Goal: Information Seeking & Learning: Get advice/opinions

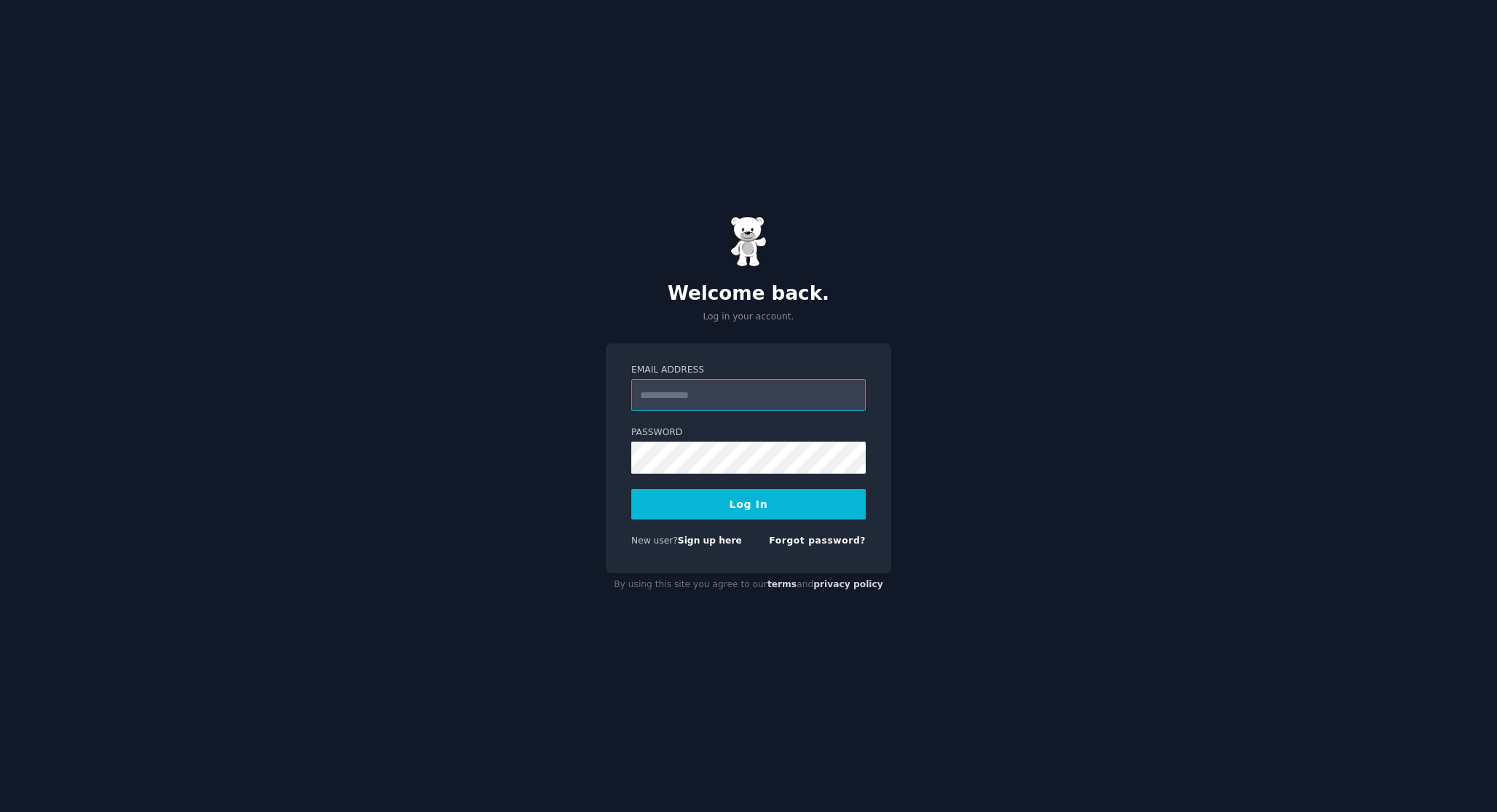
type input "**********"
click at [631, 489] on button "Log In" at bounding box center [748, 504] width 235 height 31
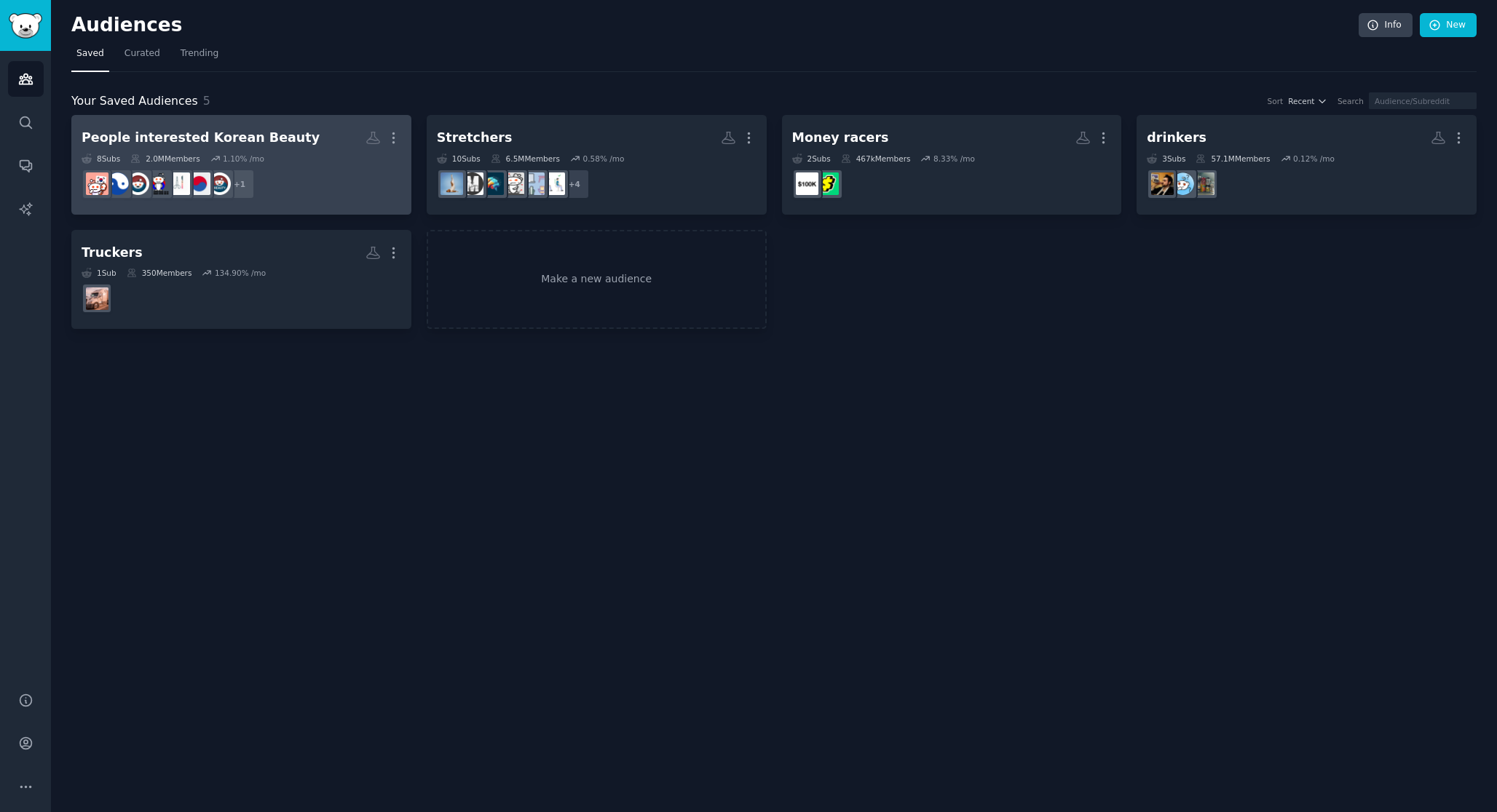
click at [293, 154] on div "8 Sub s 2.0M Members 1.10 % /mo" at bounding box center [241, 158] width 319 height 10
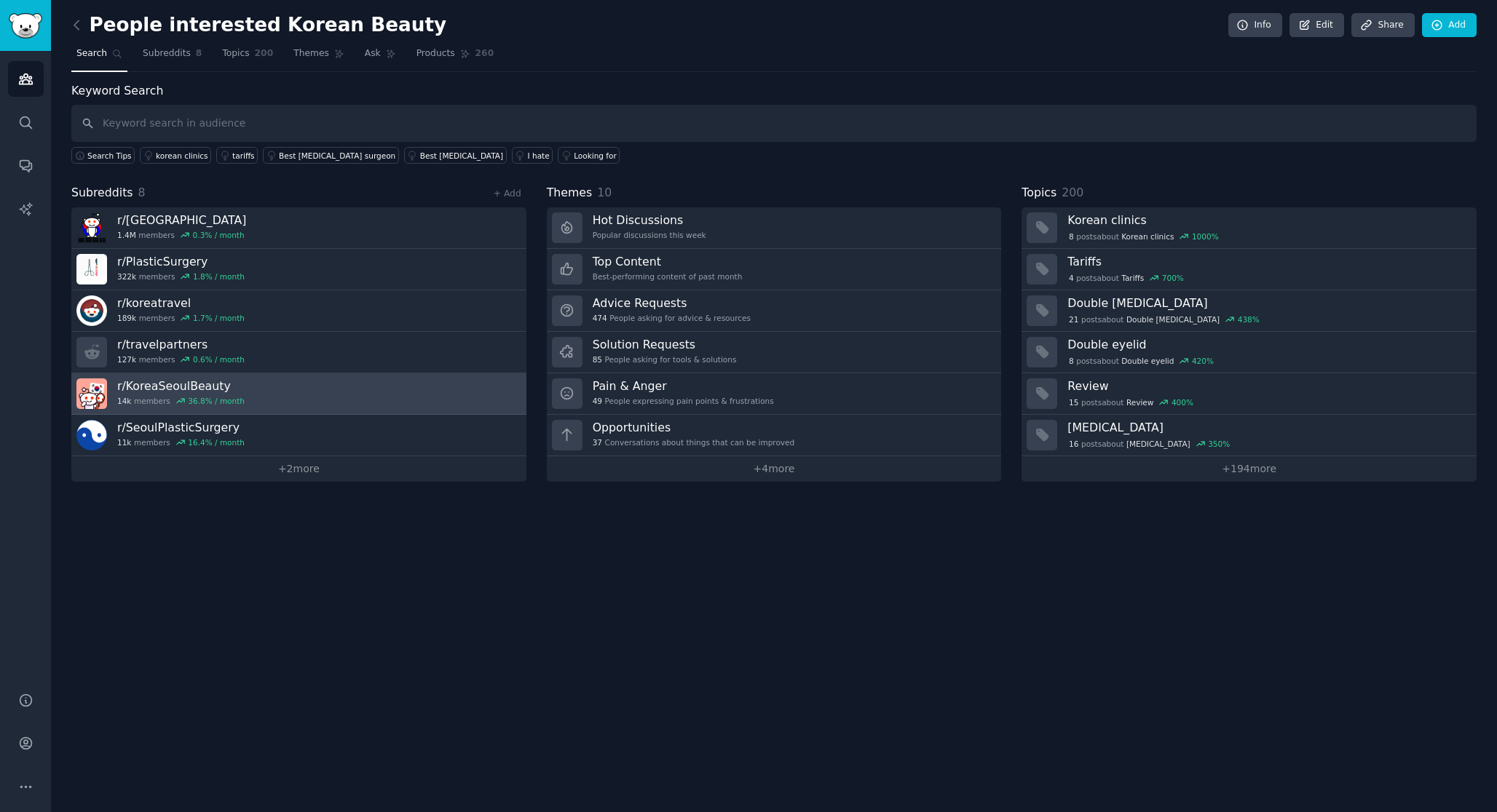
click at [261, 391] on link "r/ KoreaSeoulBeauty 14k members 36.8 % / month" at bounding box center [298, 394] width 455 height 41
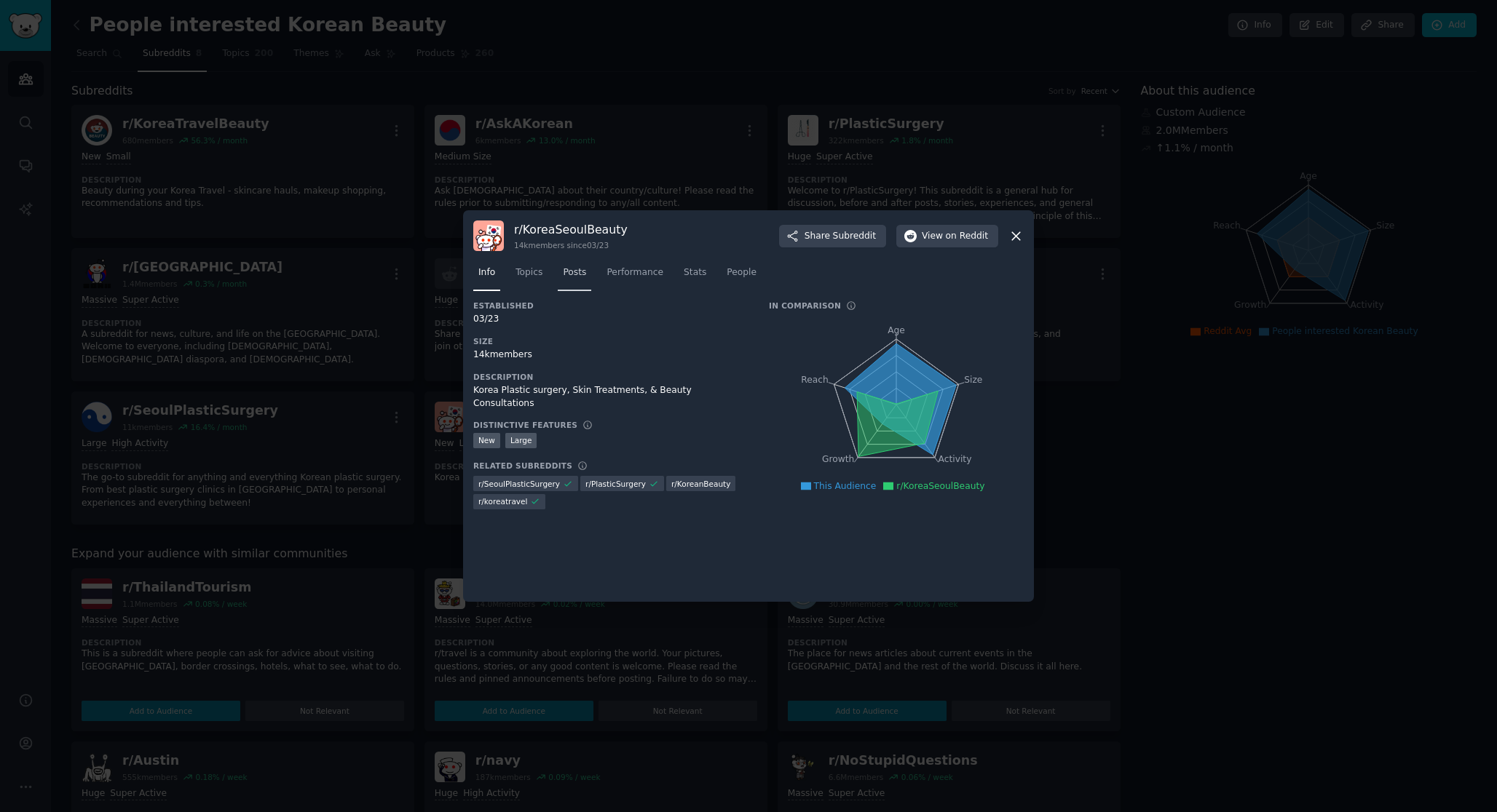
click at [586, 277] on span "Posts" at bounding box center [574, 273] width 23 height 13
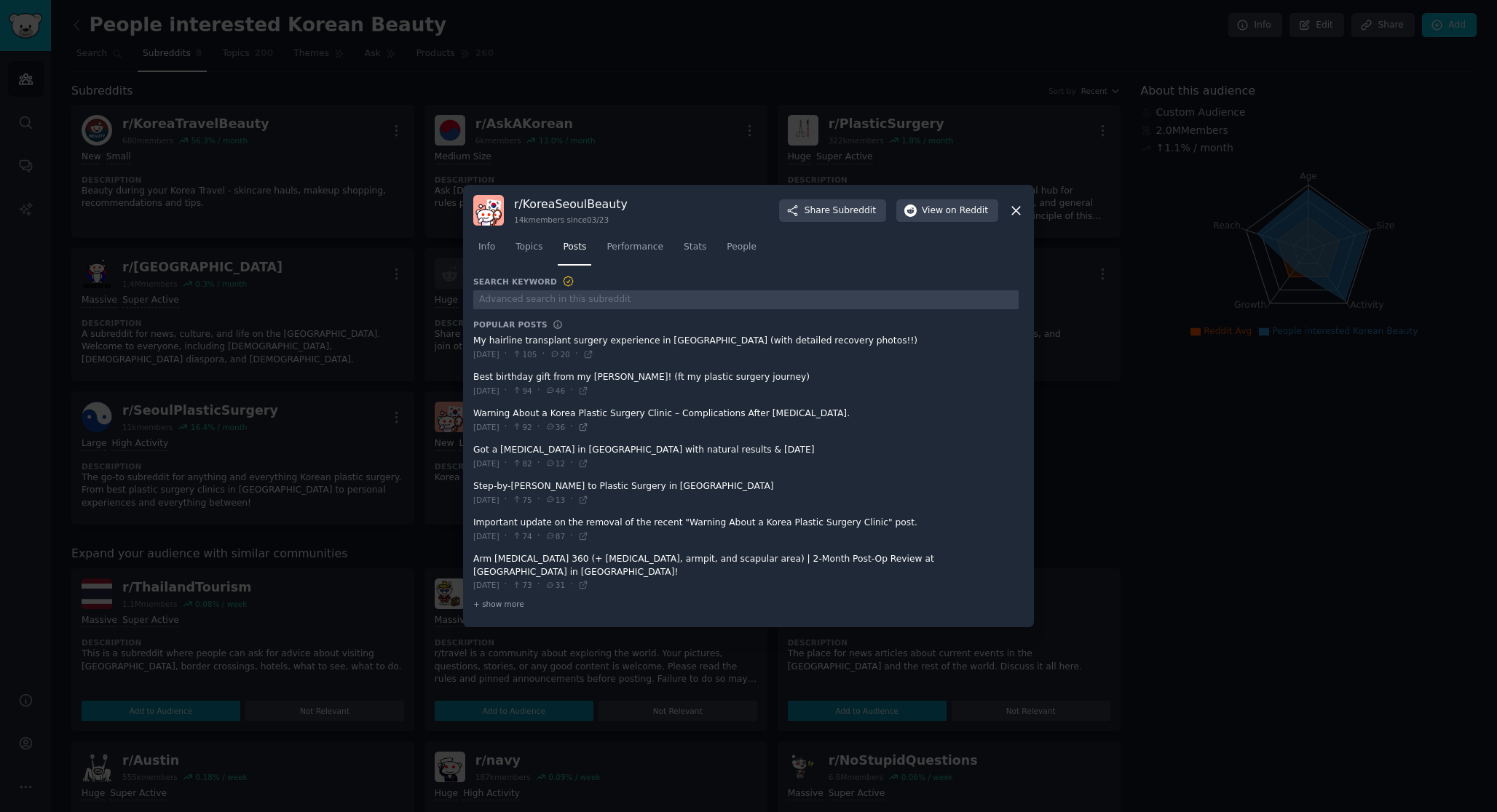
click at [588, 432] on icon at bounding box center [582, 426] width 10 height 10
click at [608, 493] on span at bounding box center [745, 493] width 545 height 36
click at [586, 539] on icon at bounding box center [582, 535] width 7 height 7
click at [222, 463] on div at bounding box center [748, 406] width 1497 height 812
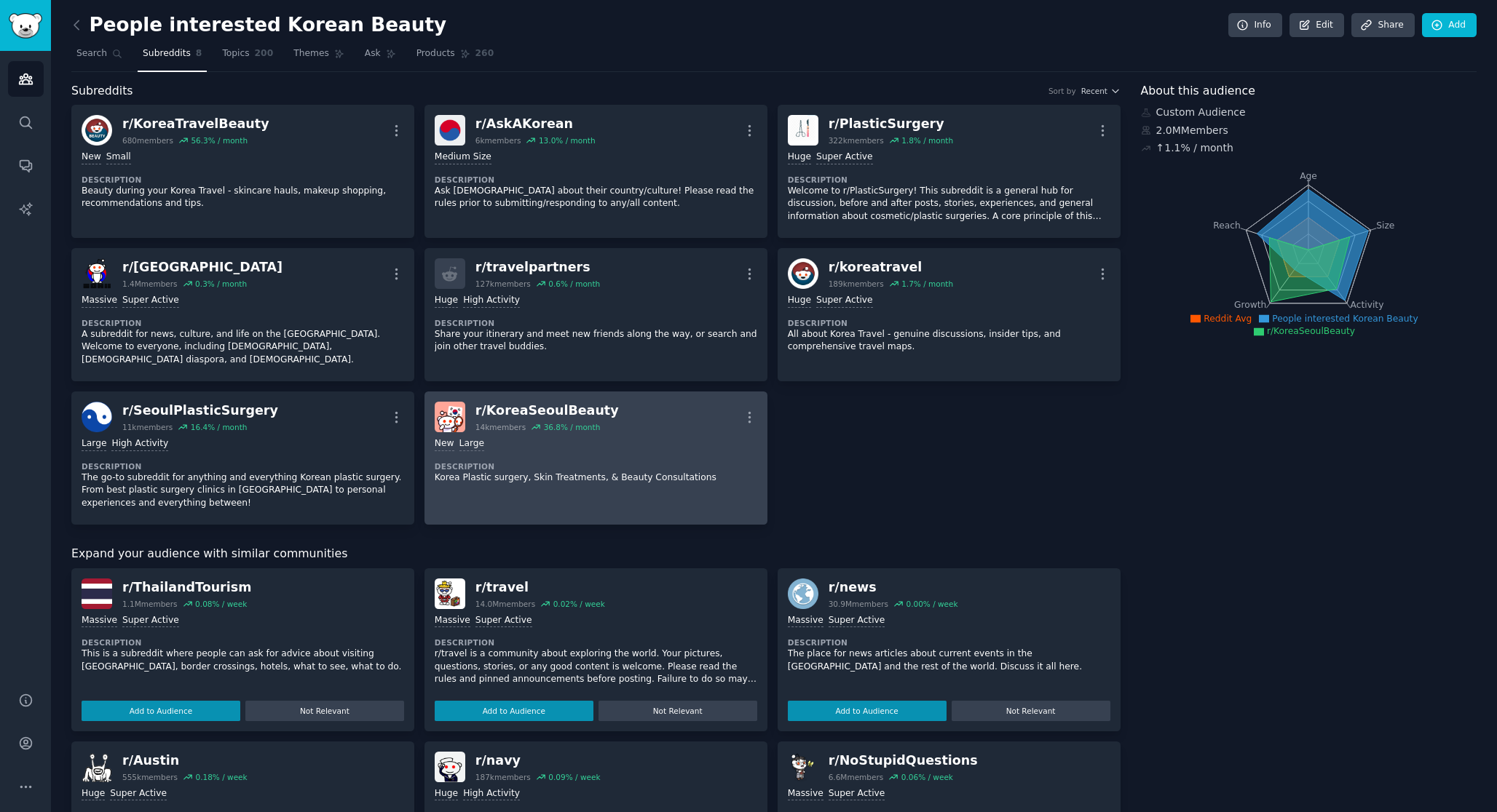
click at [612, 442] on div "10,000 - 100,000 members New Large Description Korea Plastic surgery, Skin Trea…" at bounding box center [596, 461] width 322 height 57
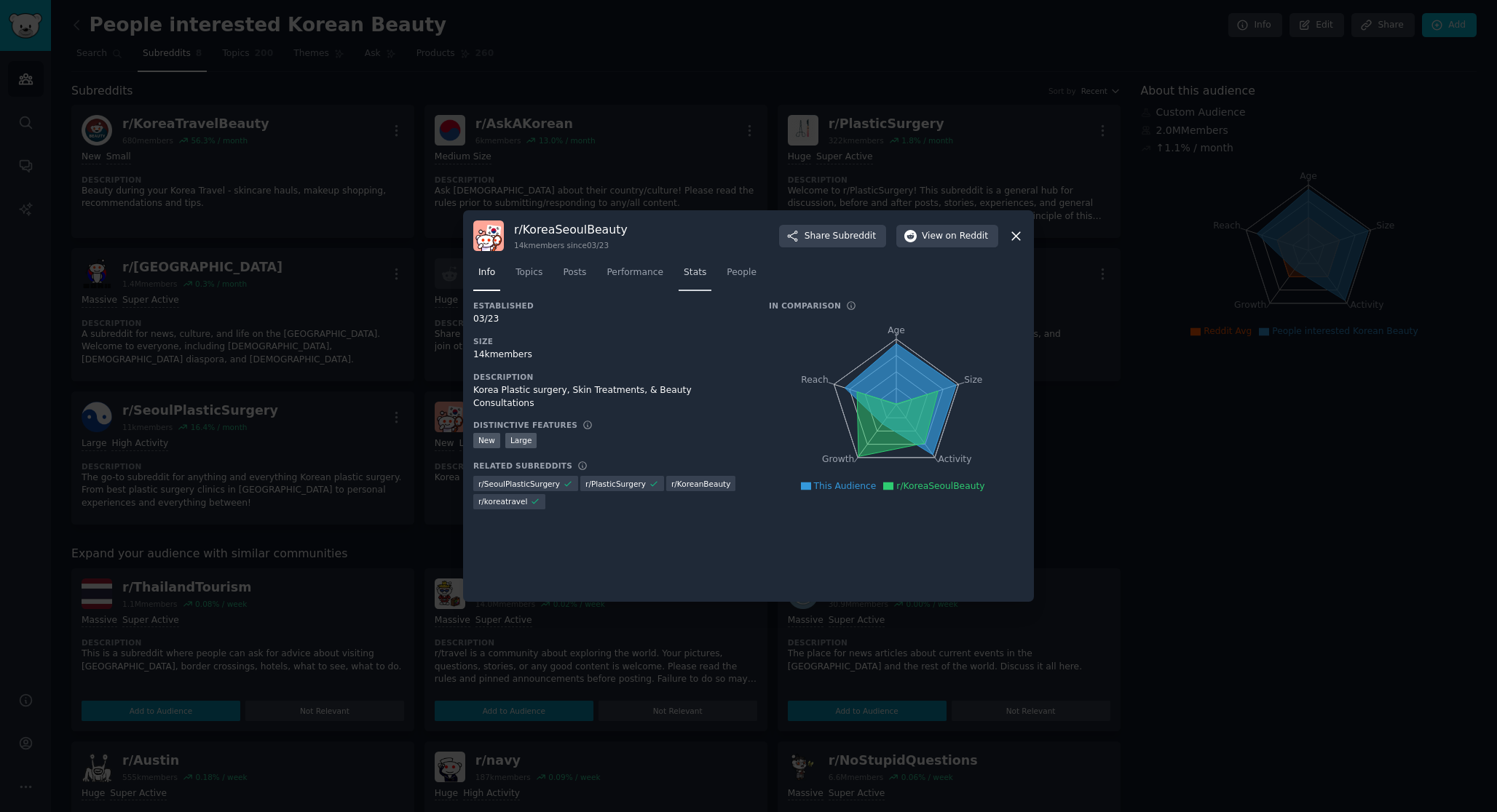
click at [695, 276] on span "Stats" at bounding box center [695, 273] width 23 height 13
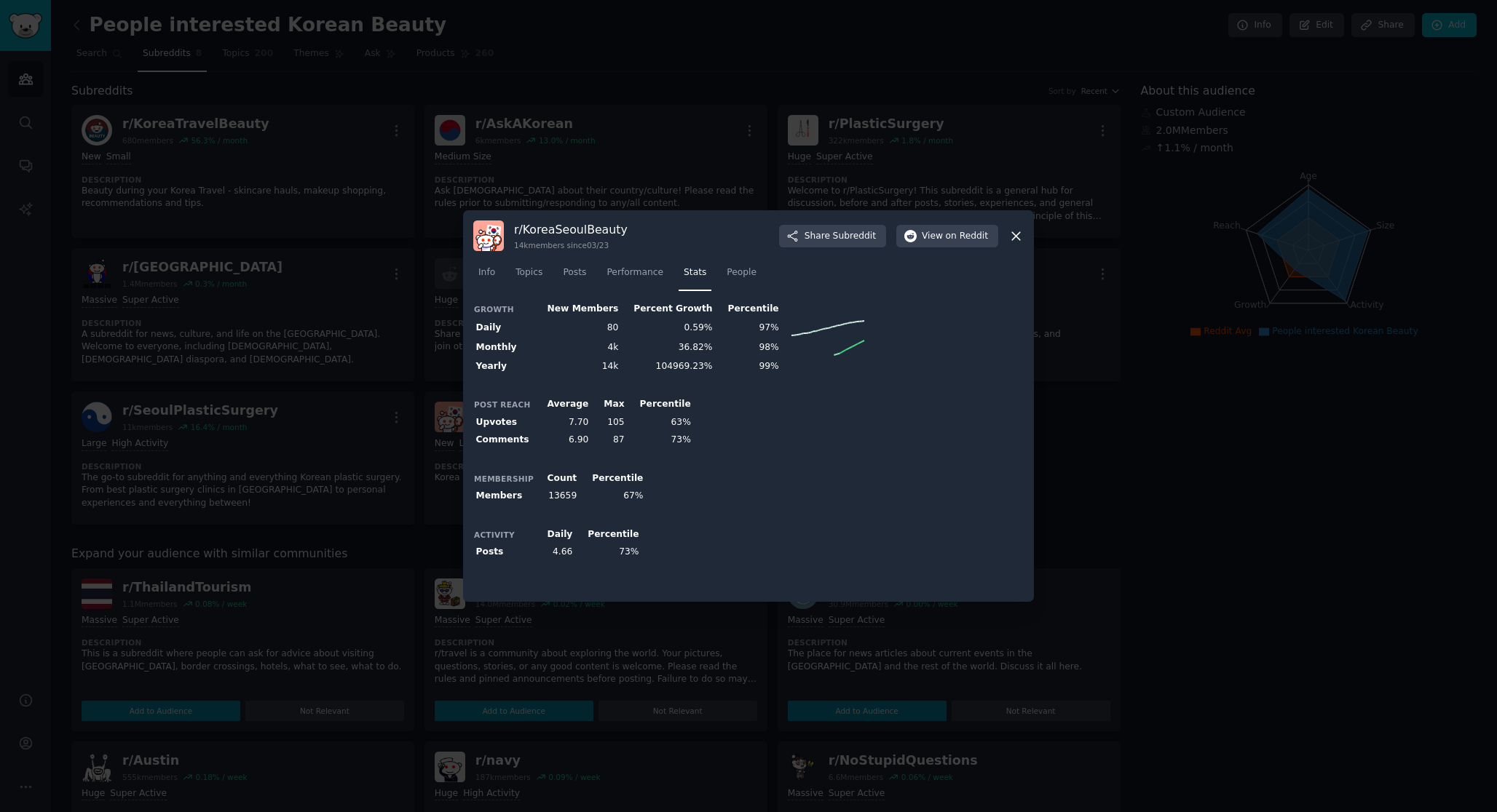
click at [537, 228] on h3 "r/ KoreaSeoulBeauty" at bounding box center [571, 230] width 114 height 15
click at [335, 483] on div at bounding box center [748, 406] width 1497 height 812
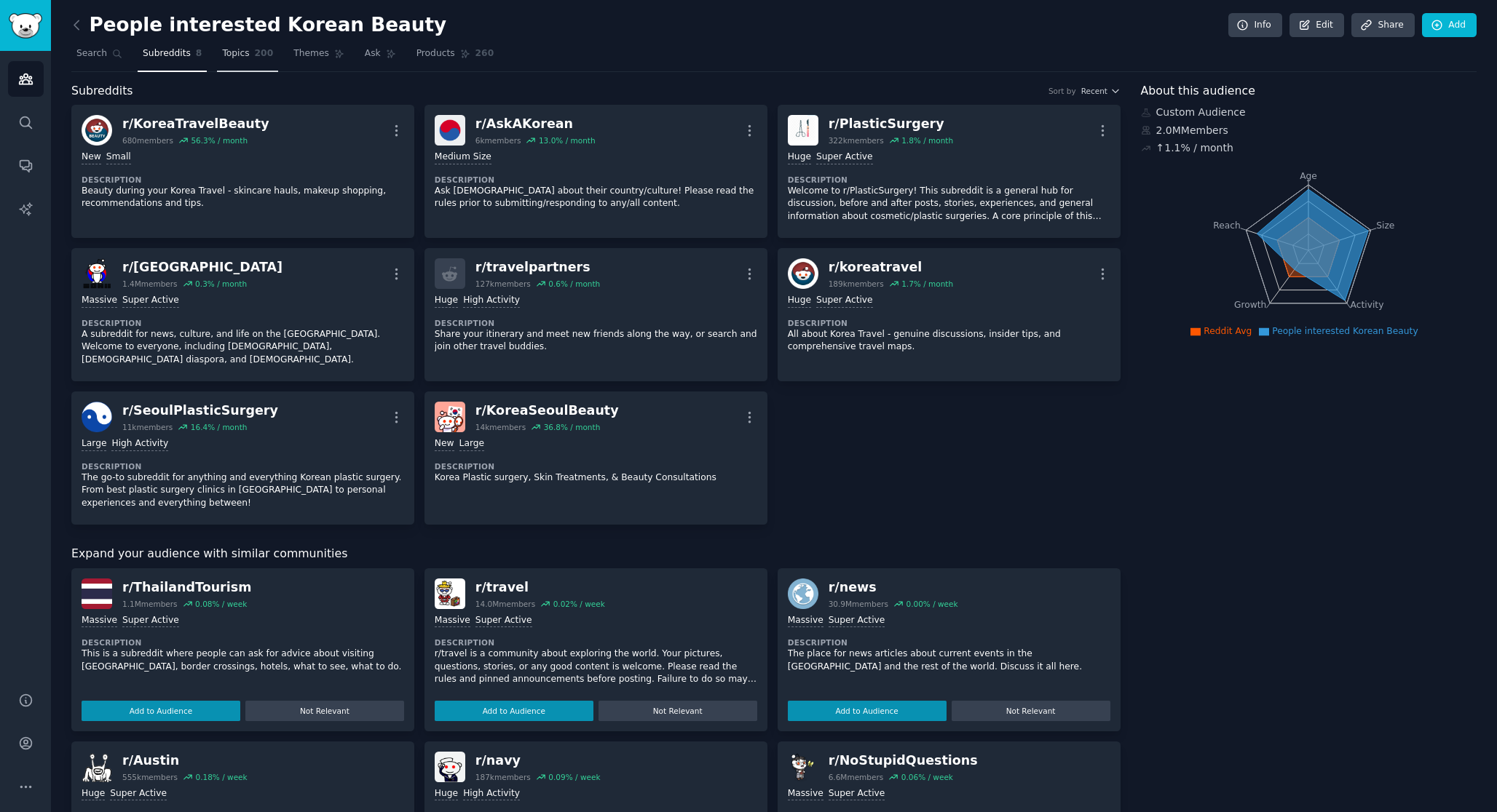
click at [255, 53] on span "200" at bounding box center [264, 53] width 19 height 13
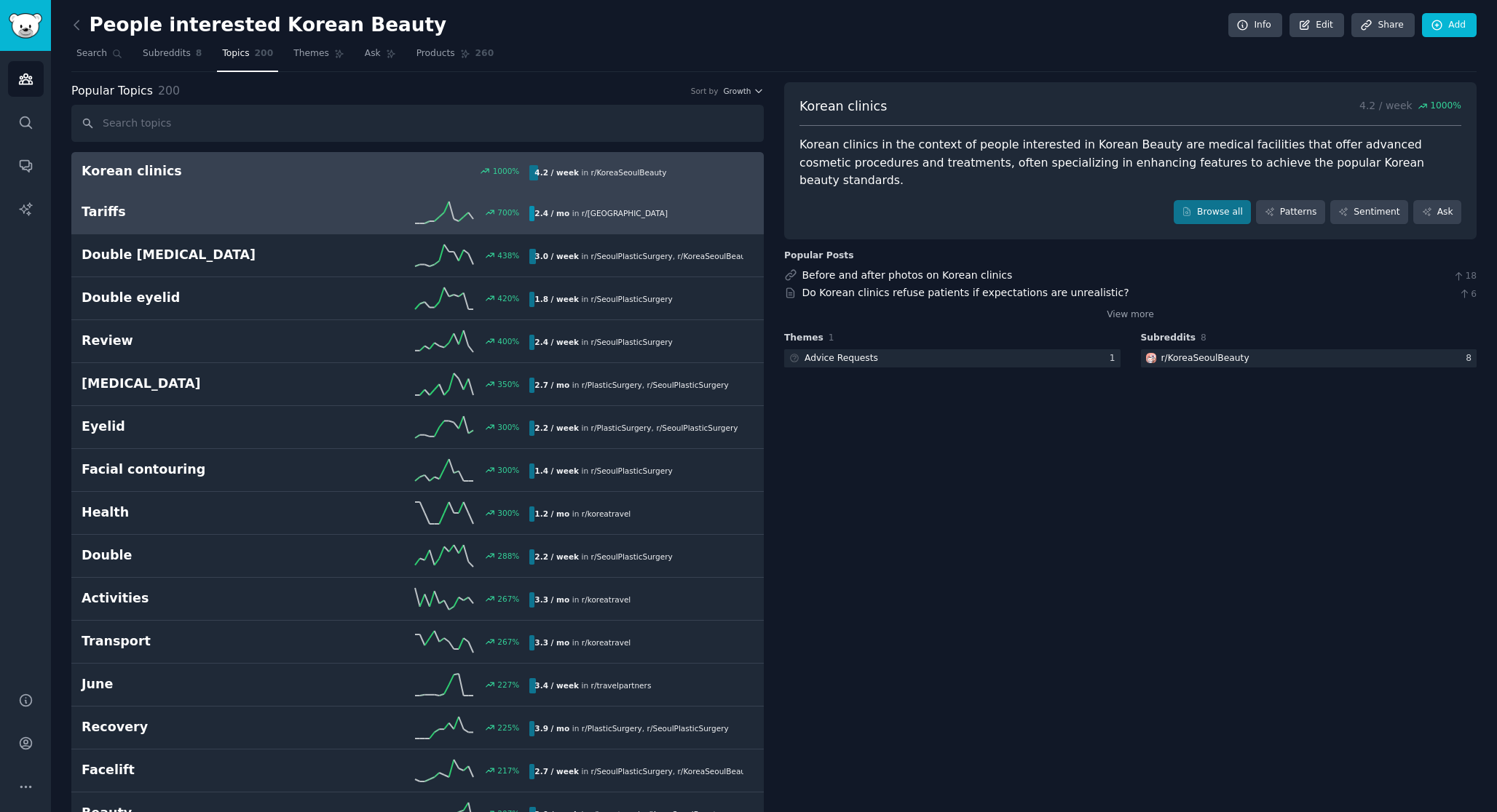
click at [413, 217] on div "700 %" at bounding box center [417, 212] width 224 height 22
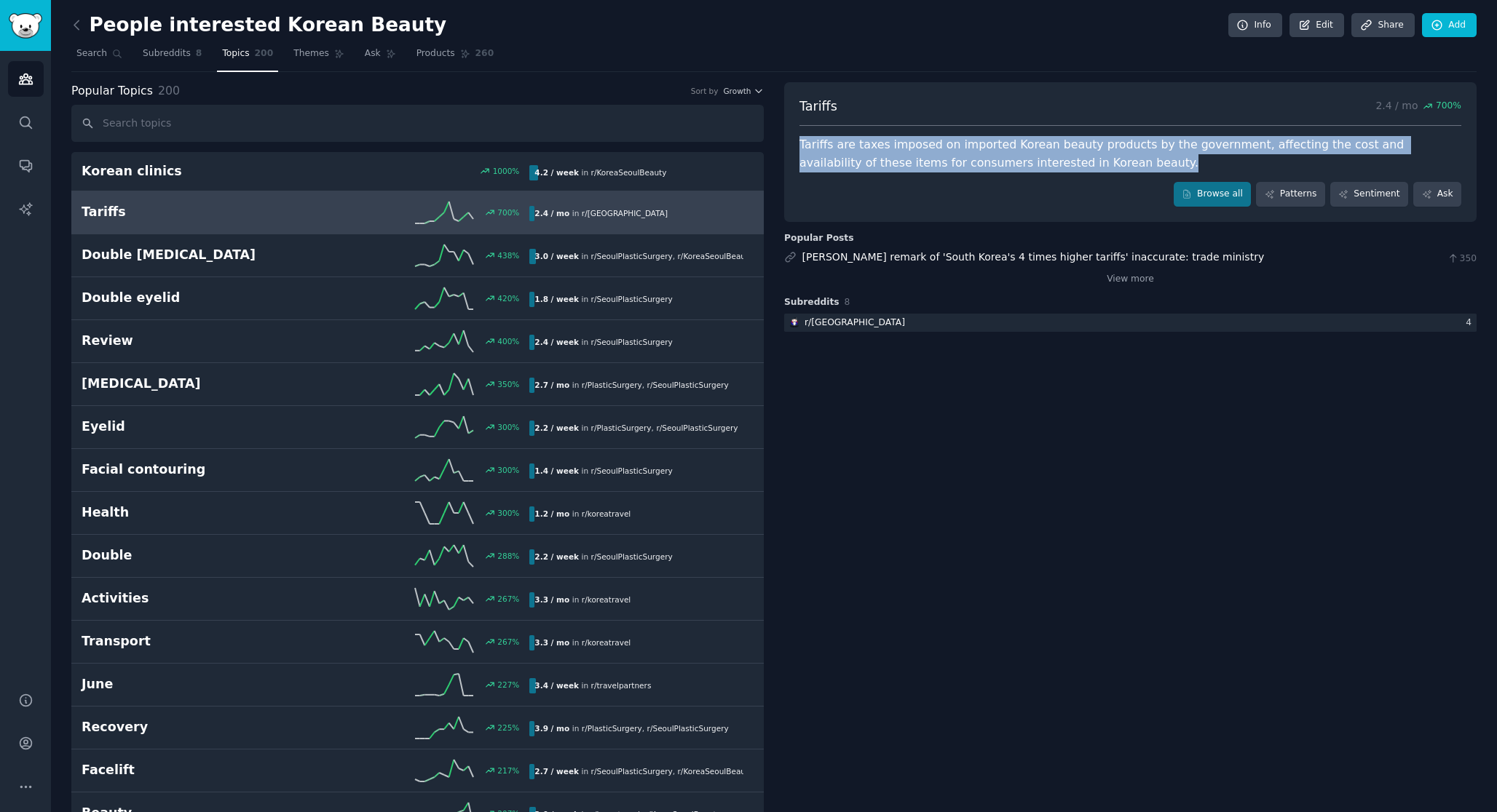
drag, startPoint x: 795, startPoint y: 145, endPoint x: 1084, endPoint y: 171, distance: 290.2
click at [1084, 171] on div "Tariffs 2.4 / mo 700 % Tariffs are taxes imposed on imported Korean beauty prod…" at bounding box center [1130, 152] width 692 height 140
click at [1084, 171] on div "Tariffs are taxes imposed on imported Korean beauty products by the government,…" at bounding box center [1130, 154] width 662 height 36
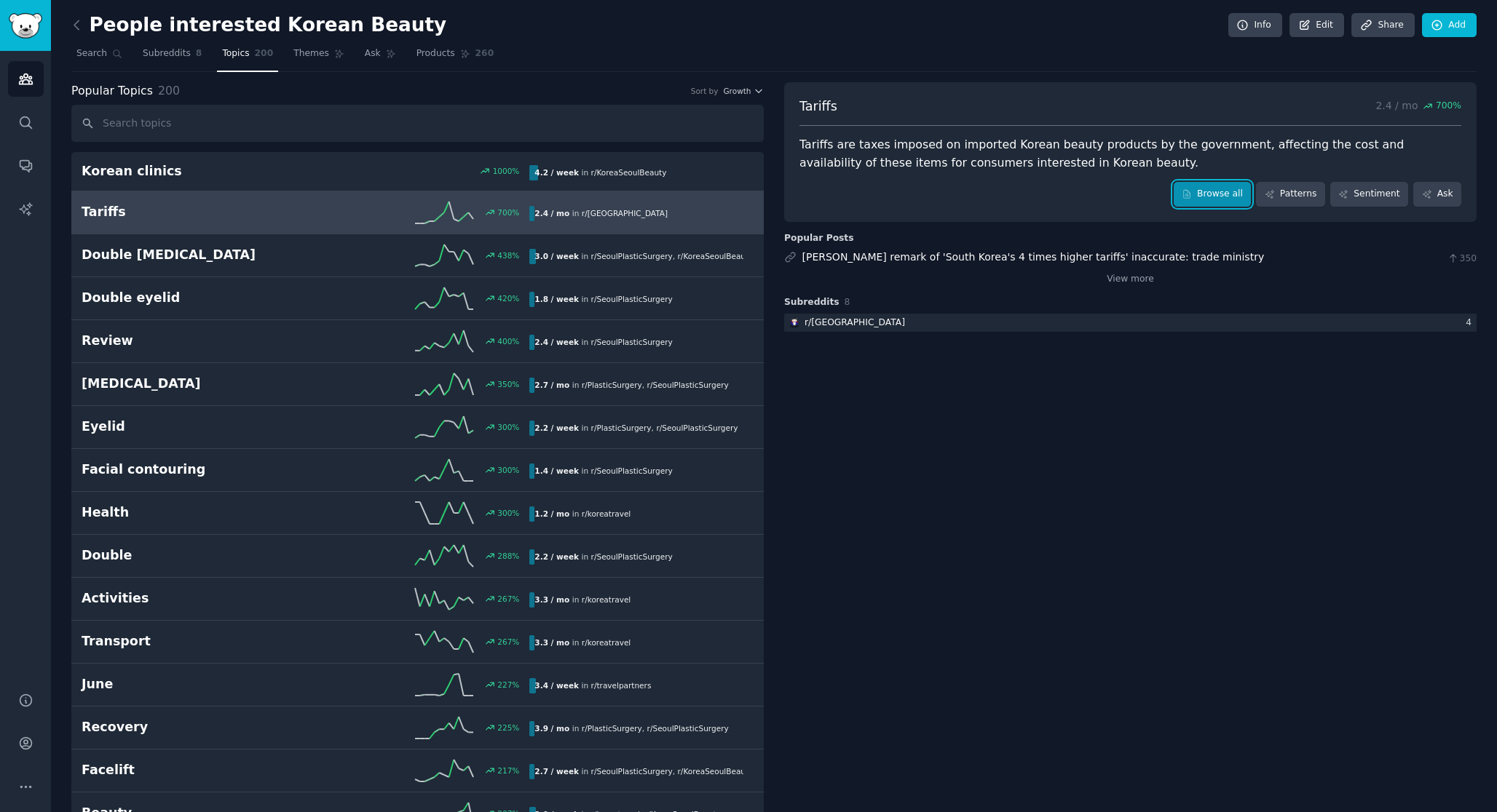
click at [1219, 192] on link "Browse all" at bounding box center [1213, 194] width 78 height 24
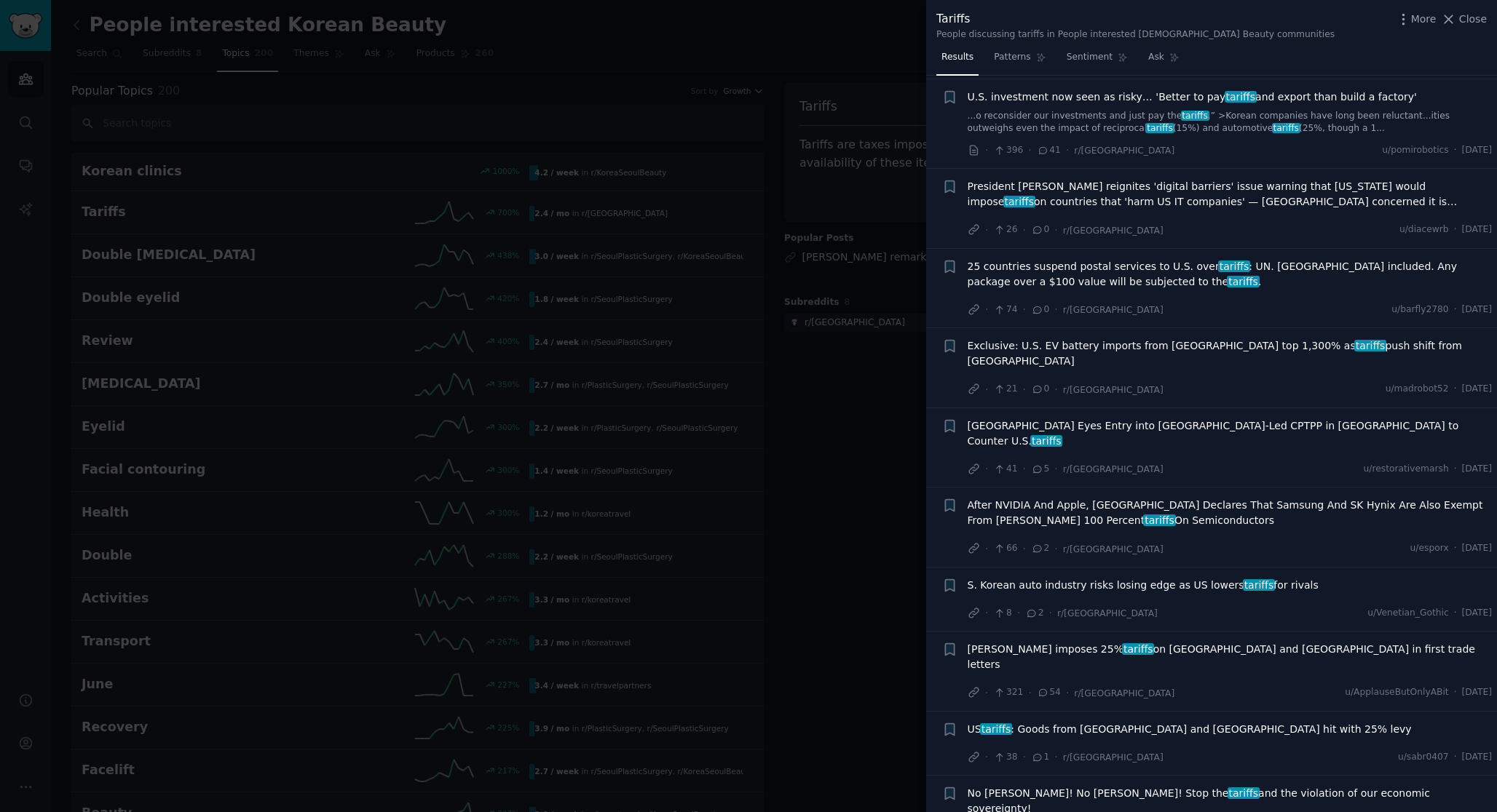
scroll to position [285, 0]
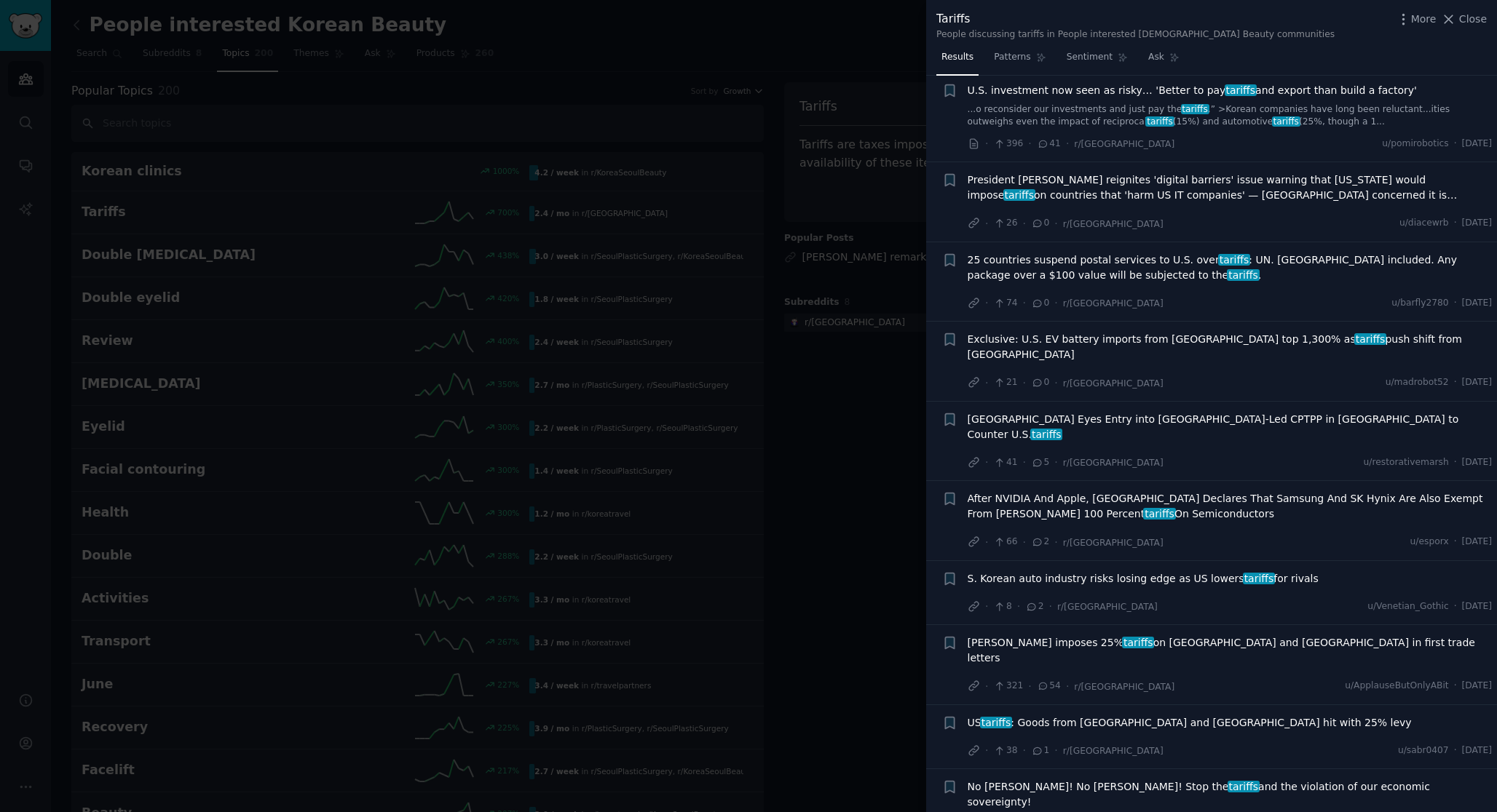
click at [828, 493] on div at bounding box center [748, 406] width 1497 height 812
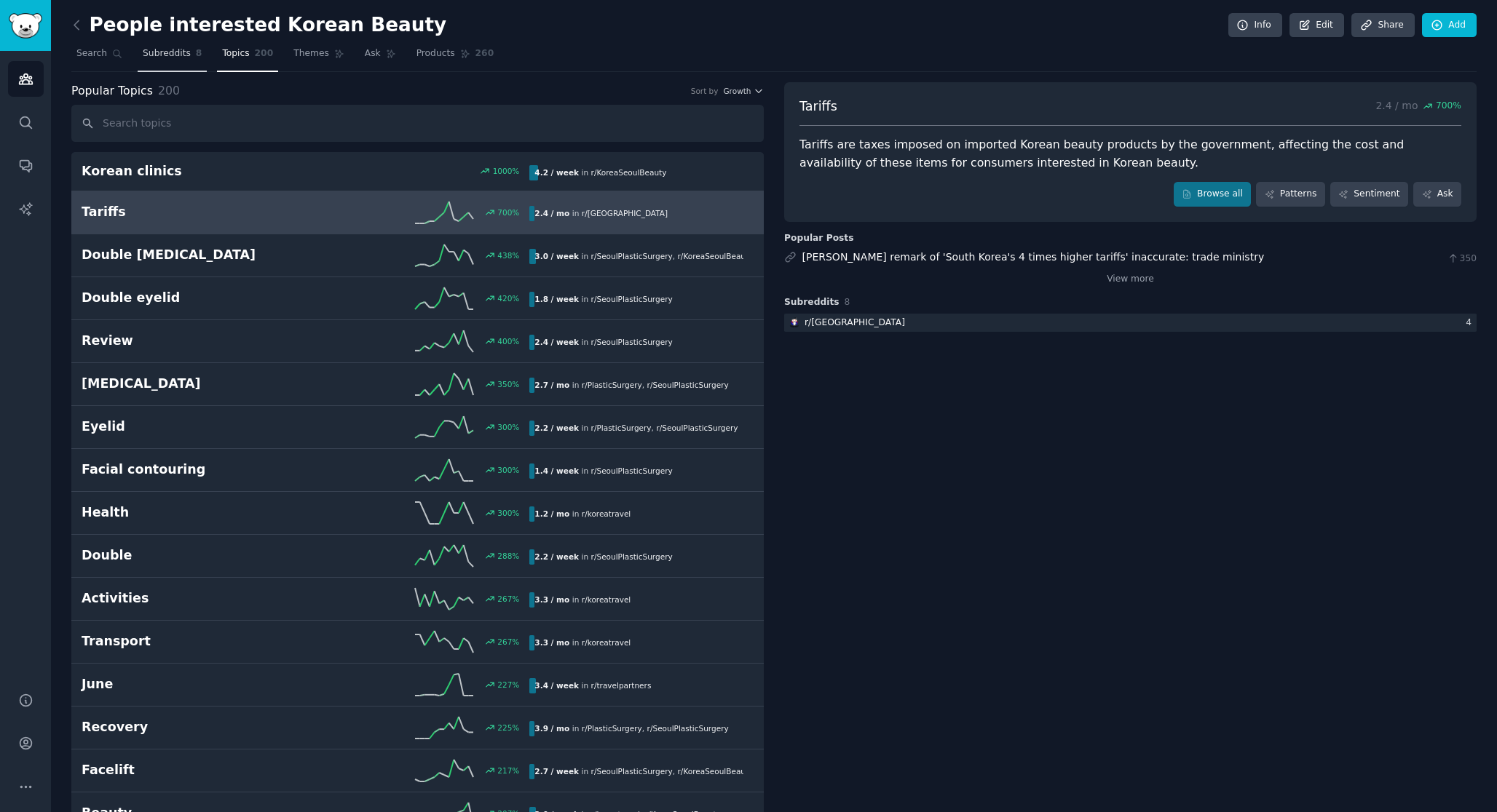
click at [155, 57] on span "Subreddits" at bounding box center [167, 53] width 48 height 13
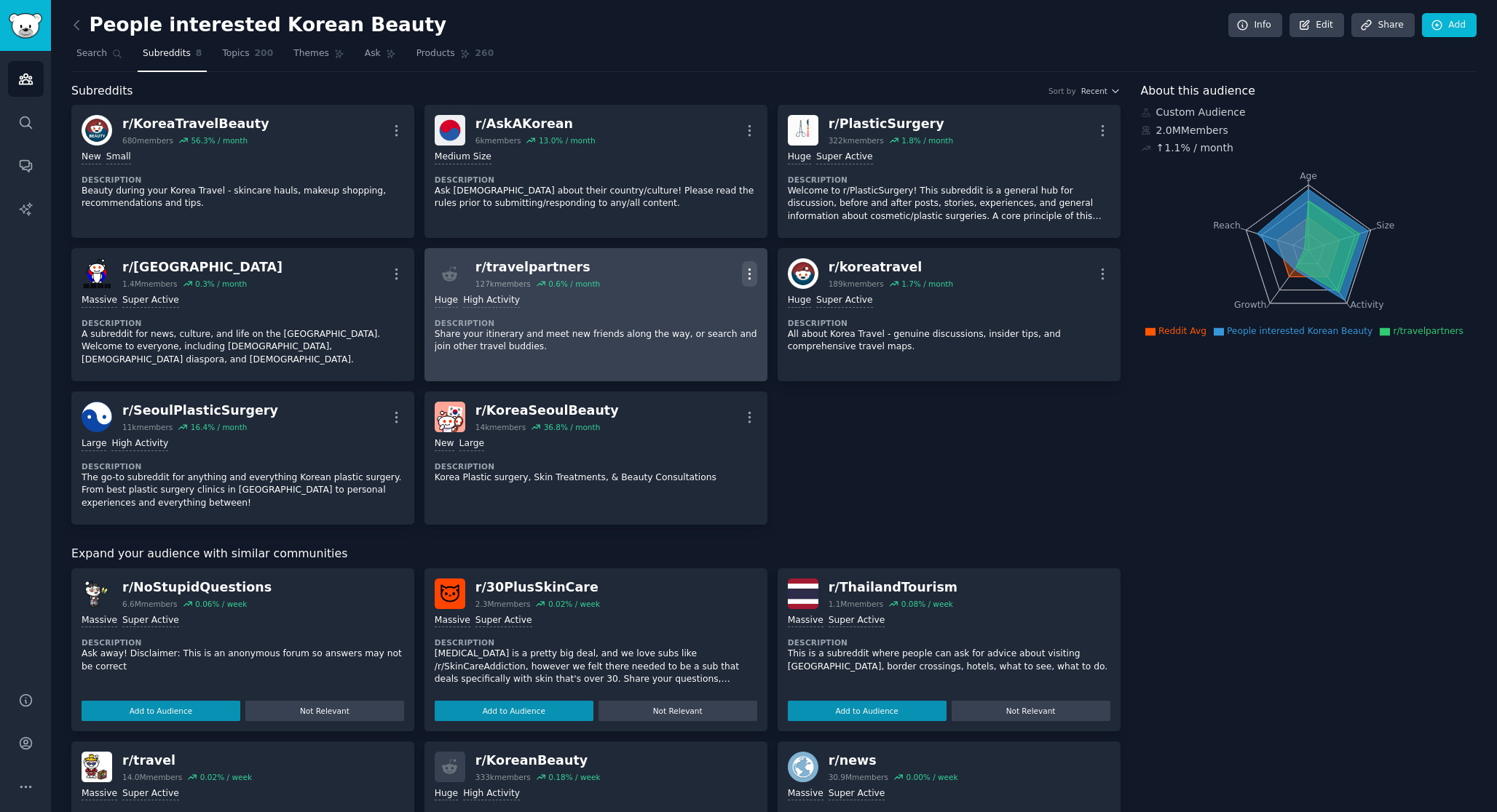
click at [752, 270] on icon "button" at bounding box center [750, 274] width 15 height 15
click at [707, 330] on div "Delete" at bounding box center [690, 330] width 86 height 31
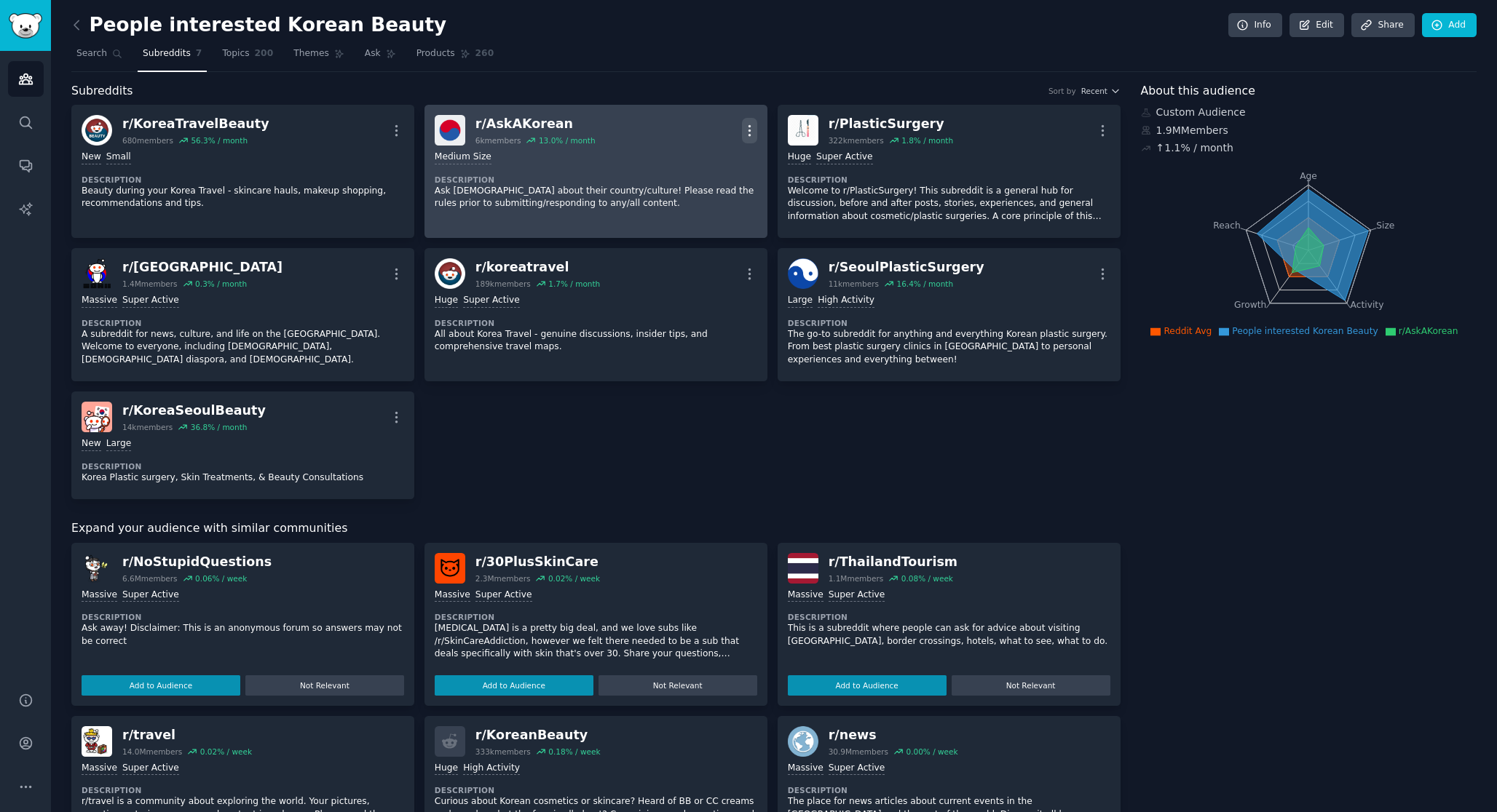
click at [748, 131] on icon "button" at bounding box center [749, 130] width 2 height 10
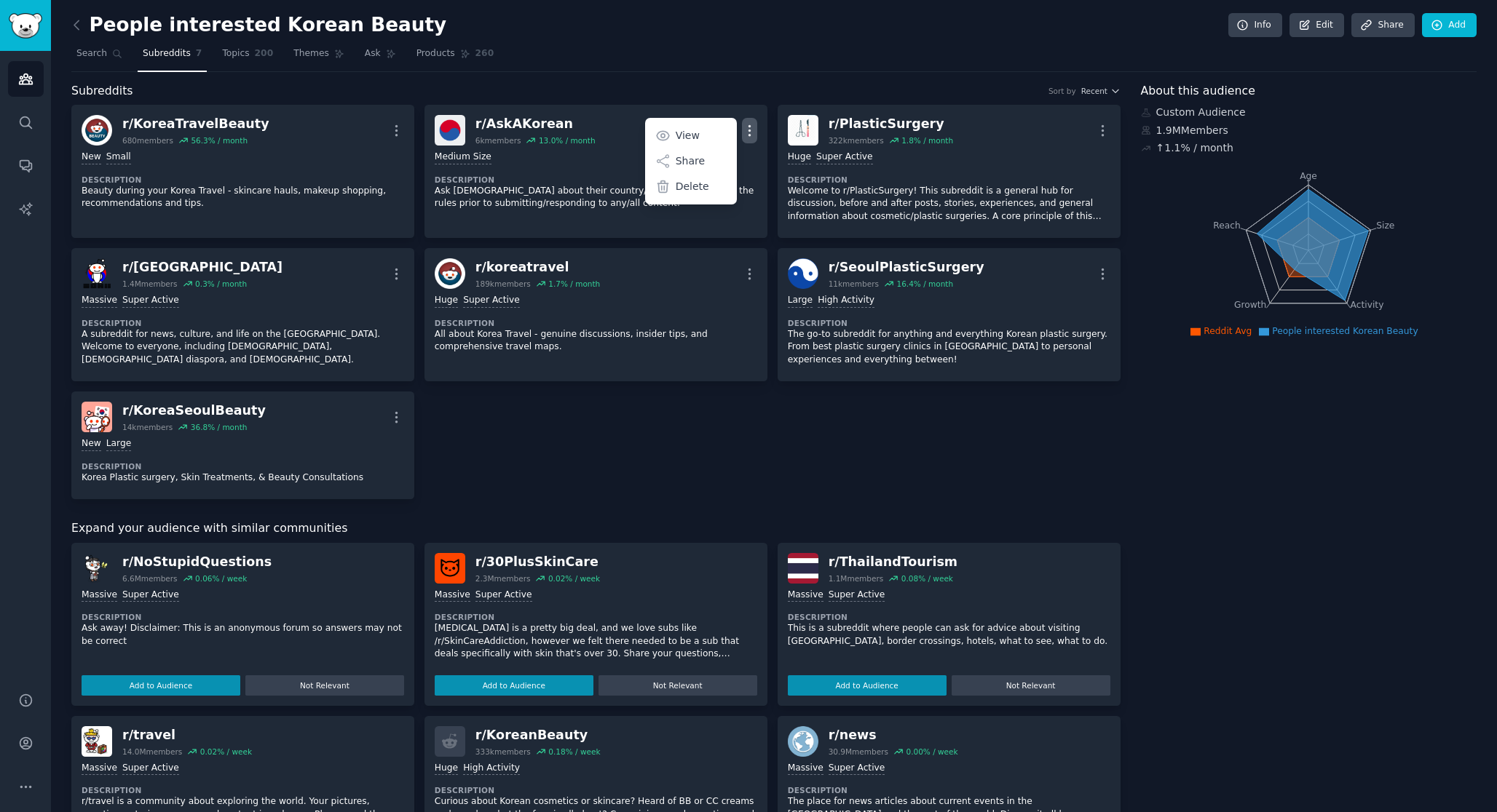
click at [517, 505] on div "Subreddits Sort by Recent r/ KoreaTravelBeauty 680 members 56.3 % / month More …" at bounding box center [595, 654] width 1049 height 1144
click at [262, 70] on link "Topics 200" at bounding box center [248, 57] width 61 height 30
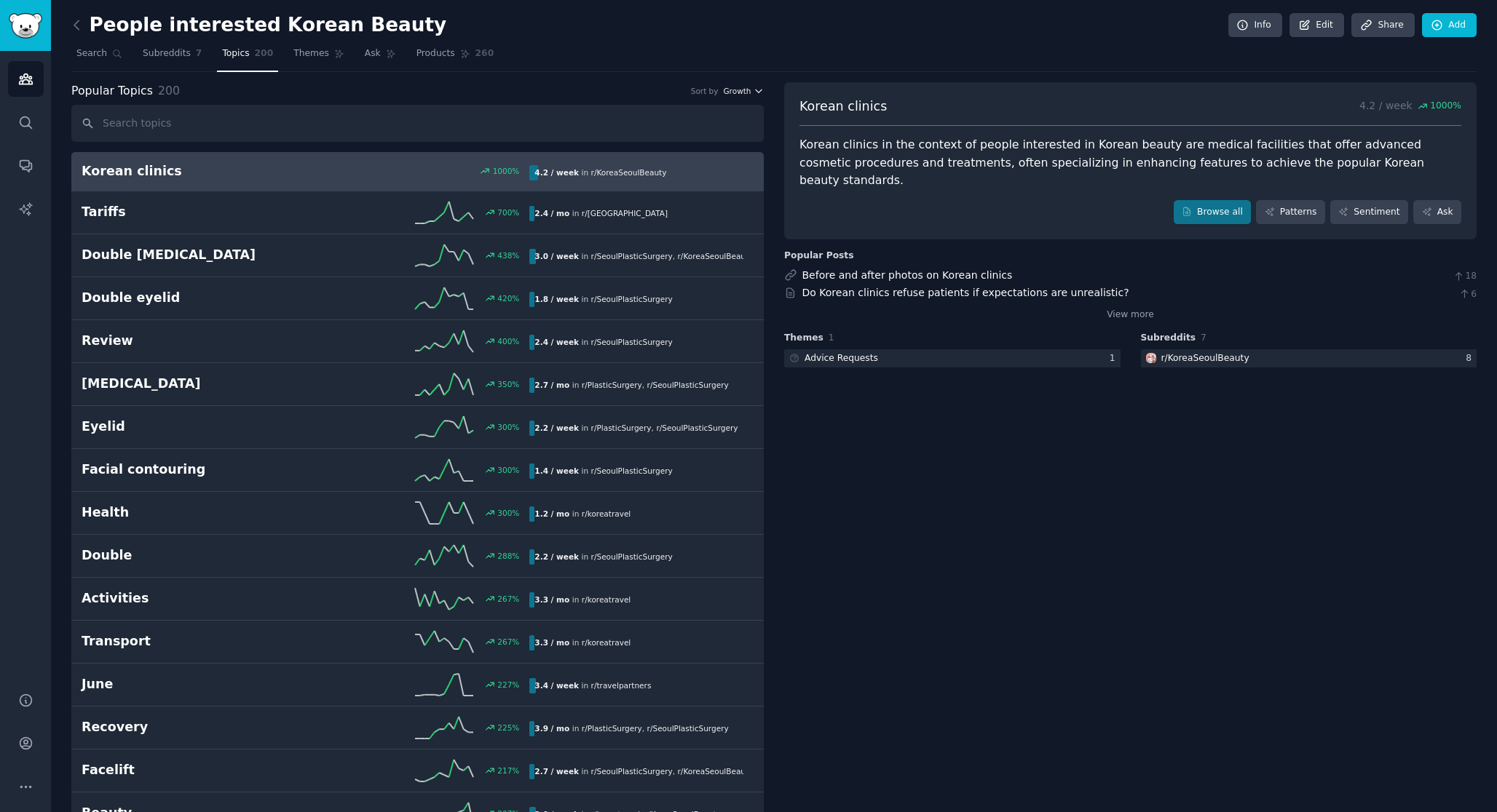
click at [748, 89] on span "Growth" at bounding box center [737, 90] width 28 height 10
click at [701, 145] on div "Velocity" at bounding box center [690, 144] width 135 height 25
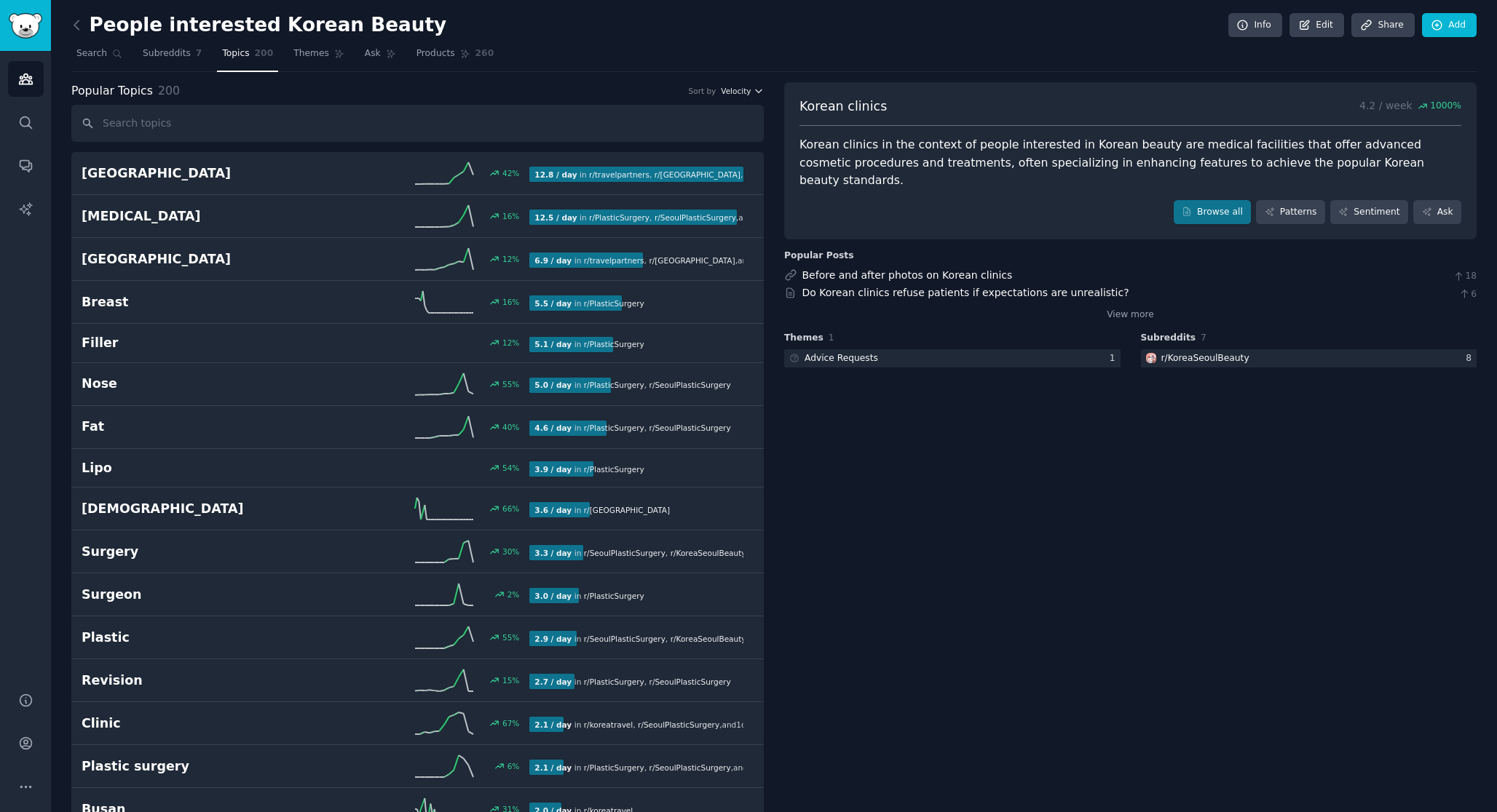
click at [744, 93] on span "Velocity" at bounding box center [735, 90] width 30 height 10
click at [729, 116] on div "Growth" at bounding box center [690, 118] width 135 height 25
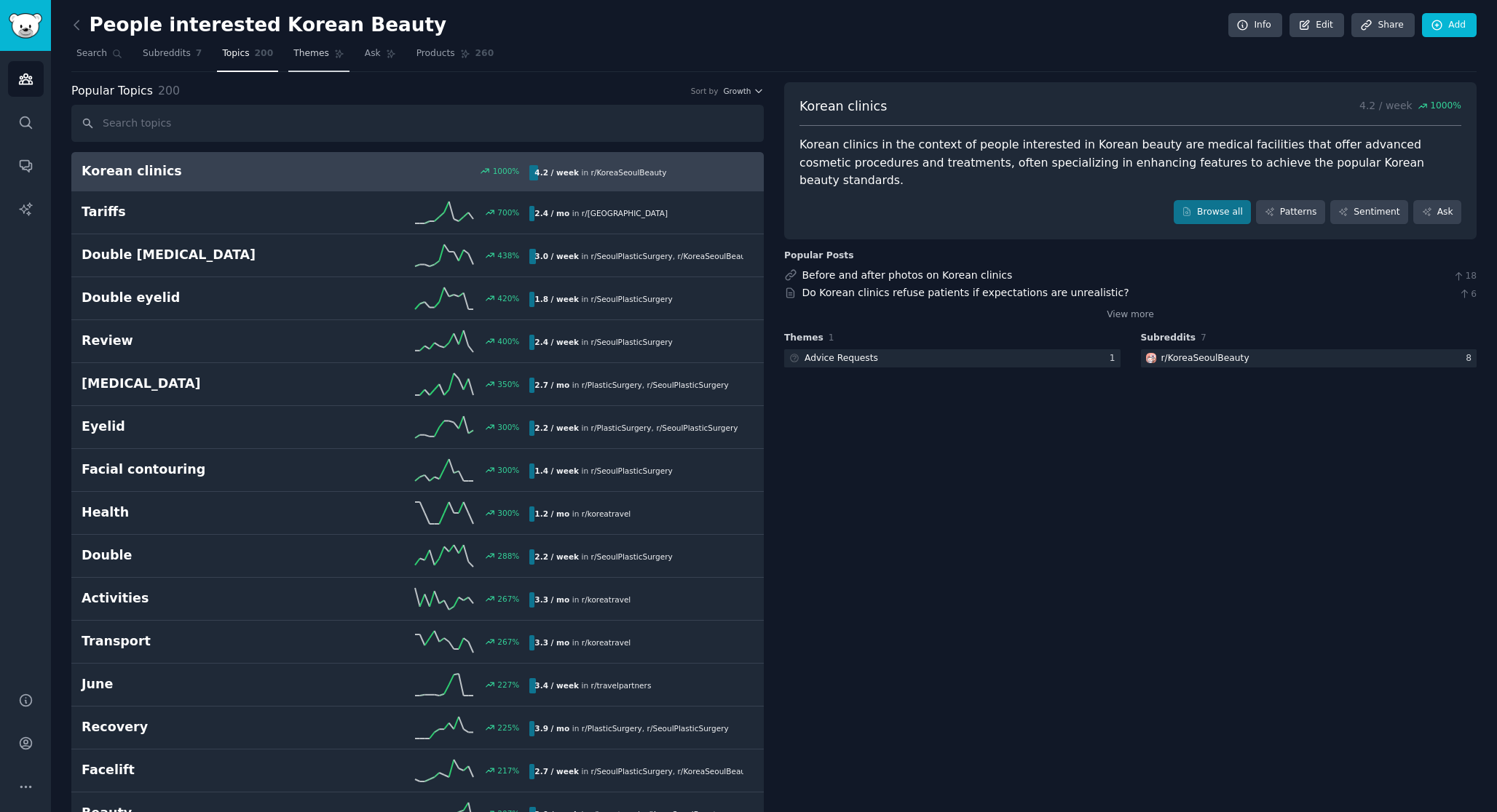
click at [317, 53] on span "Themes" at bounding box center [311, 53] width 36 height 13
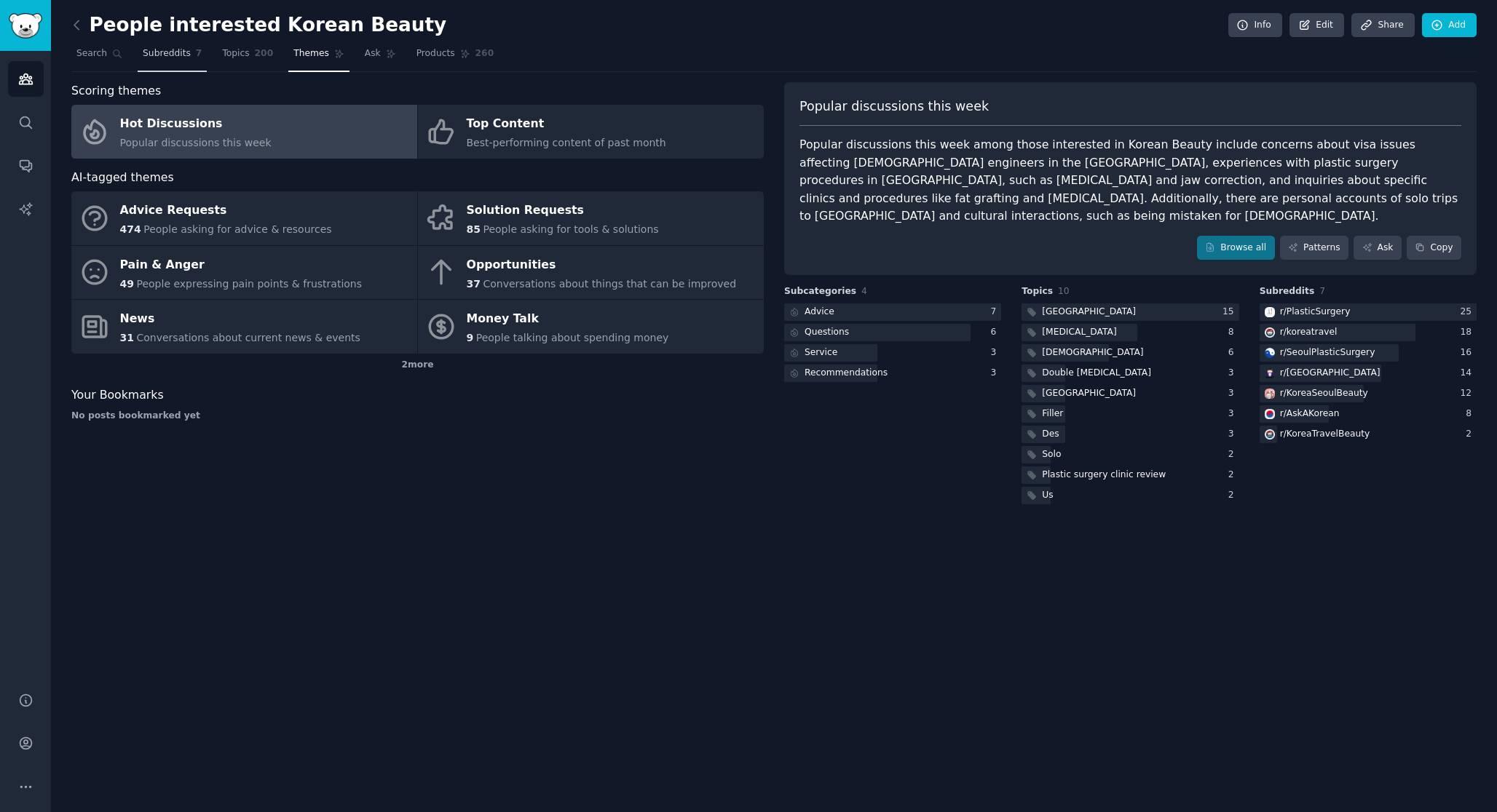
click at [164, 53] on span "Subreddits" at bounding box center [167, 53] width 48 height 13
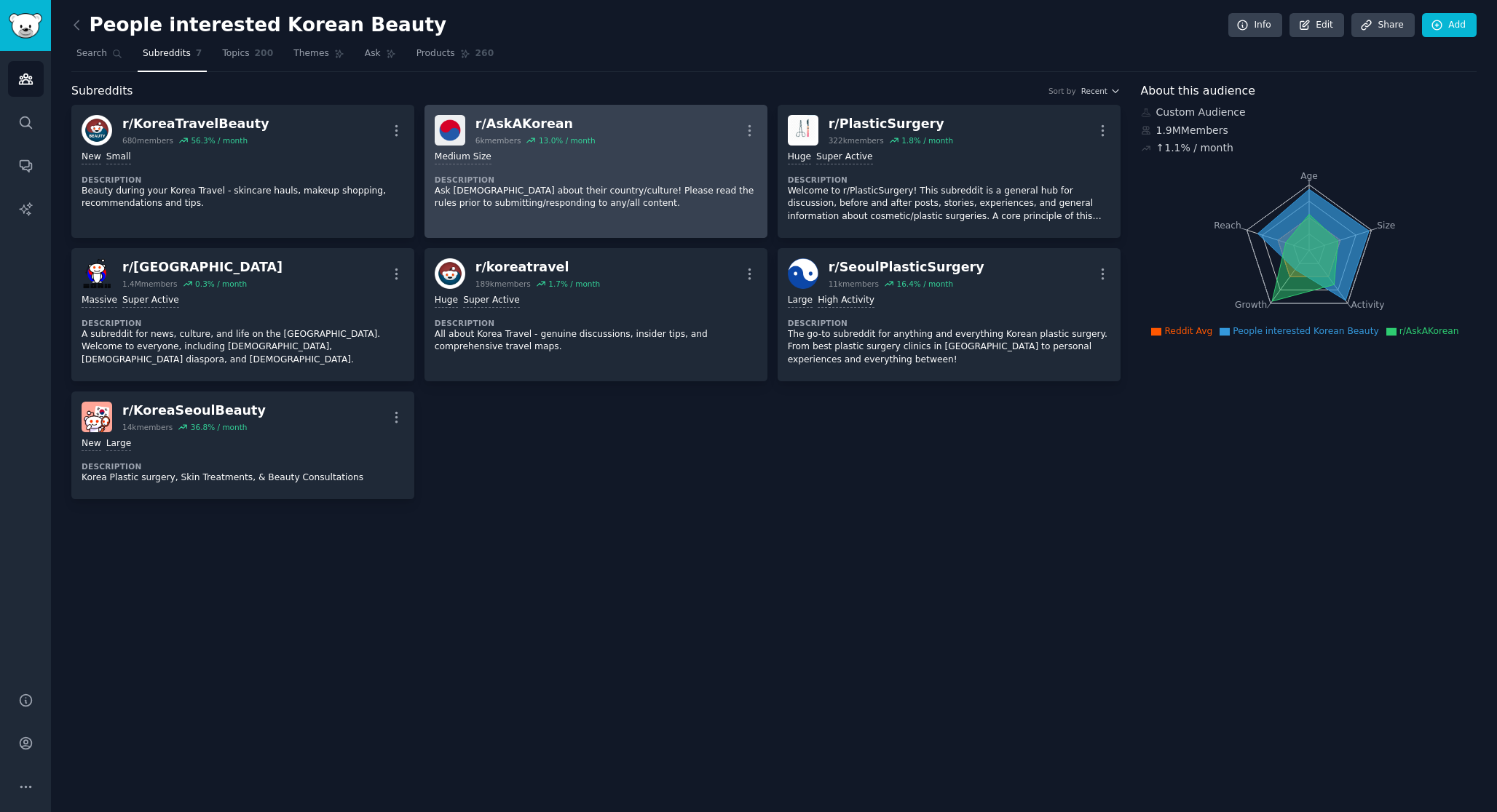
click at [755, 131] on link "r/ AskAKorean 6k members 13.0 % / month More Medium Size Description Ask Korean…" at bounding box center [595, 171] width 343 height 133
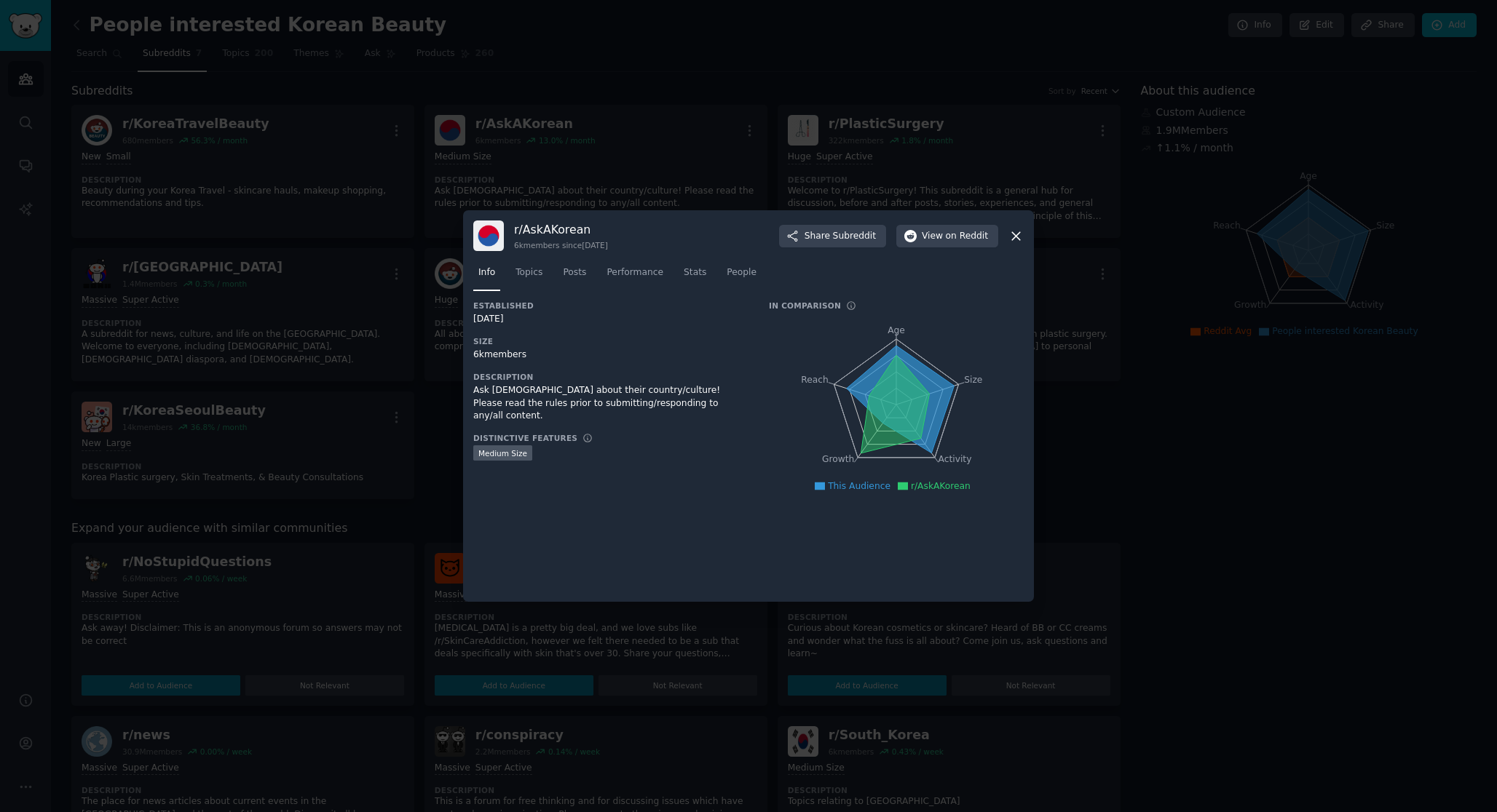
click at [695, 111] on div at bounding box center [748, 406] width 1497 height 812
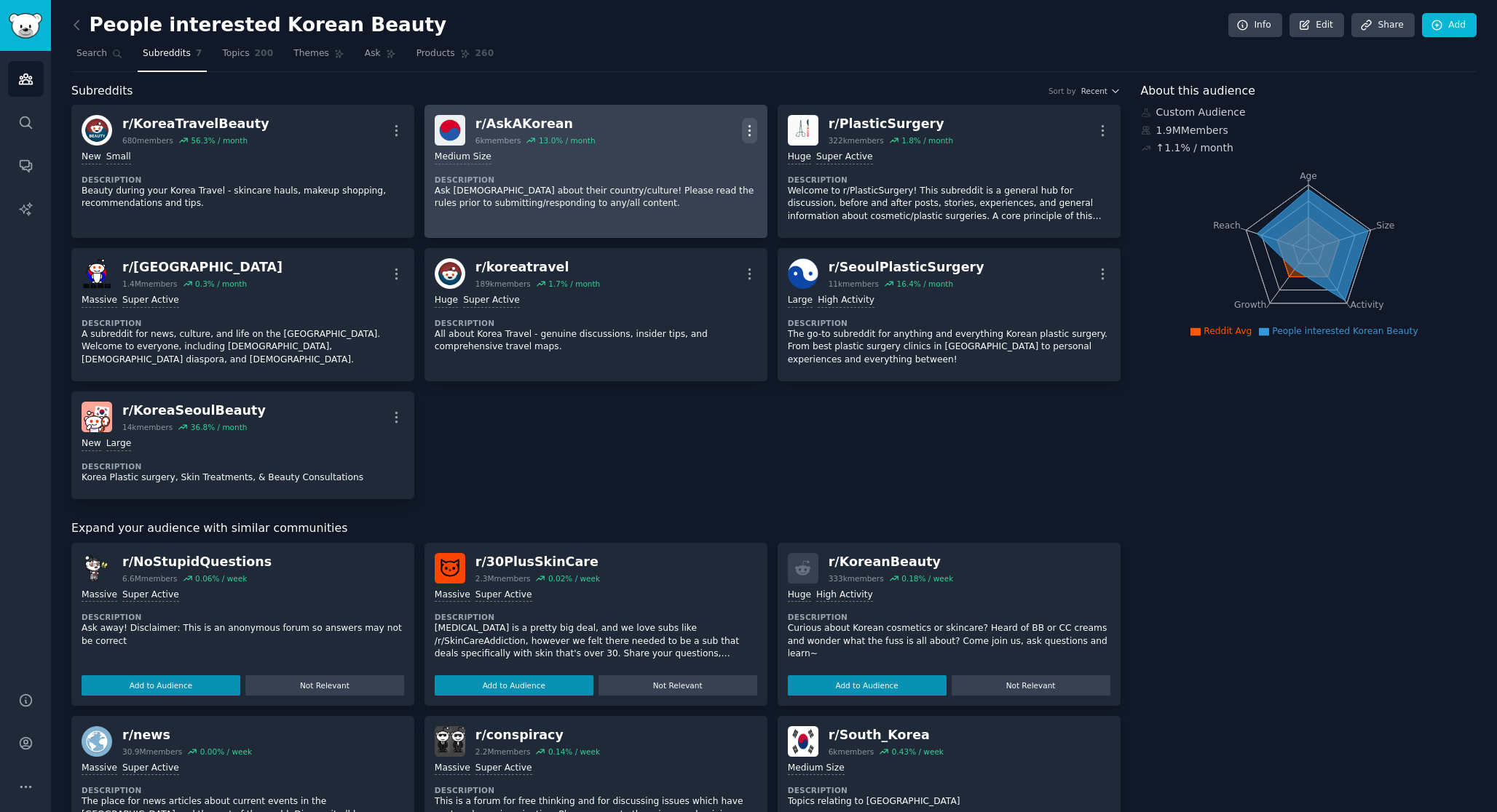
click at [748, 131] on icon "button" at bounding box center [750, 131] width 15 height 15
click at [696, 189] on p "Delete" at bounding box center [692, 186] width 34 height 15
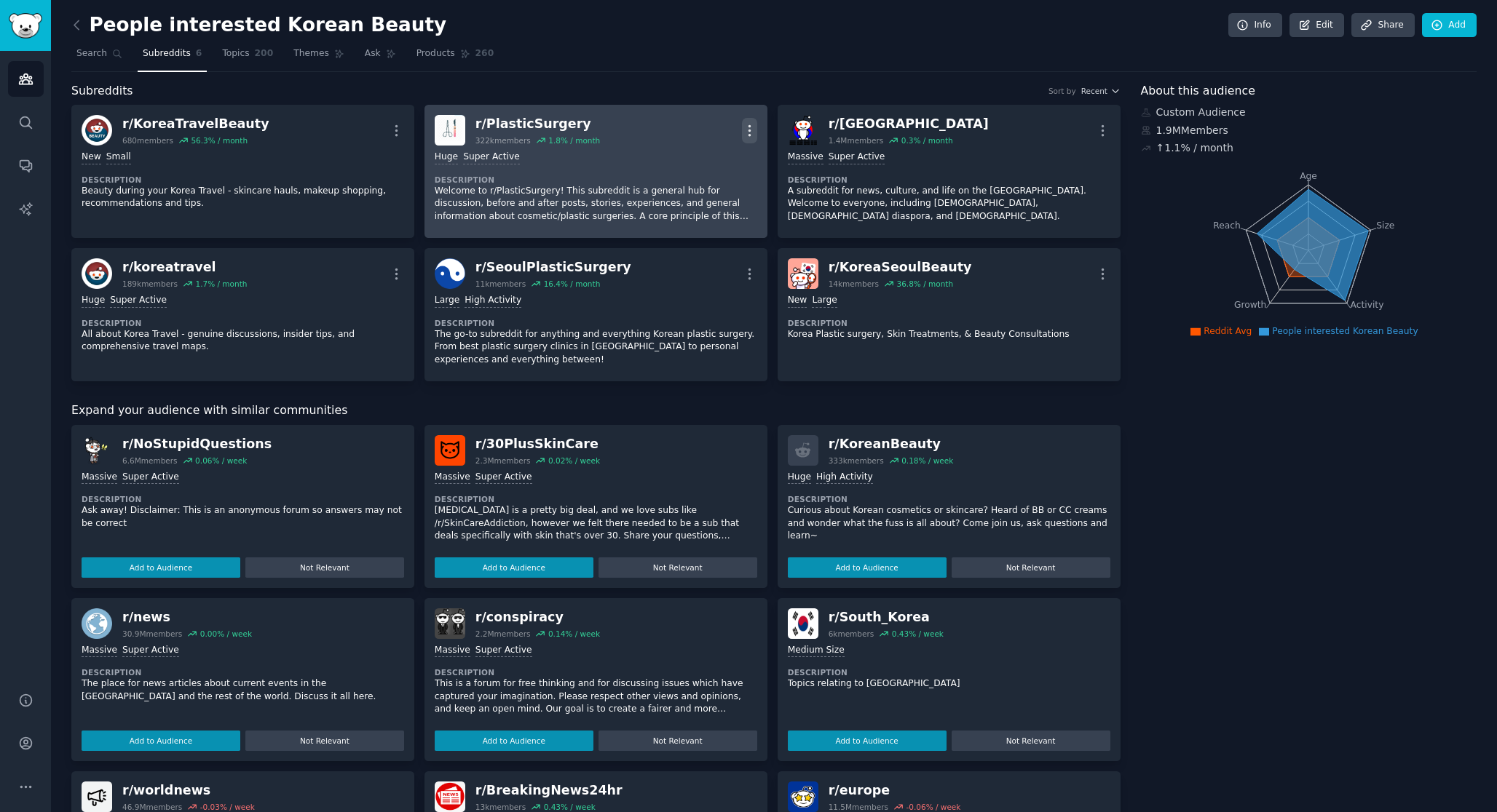
click at [744, 129] on icon "button" at bounding box center [750, 131] width 15 height 15
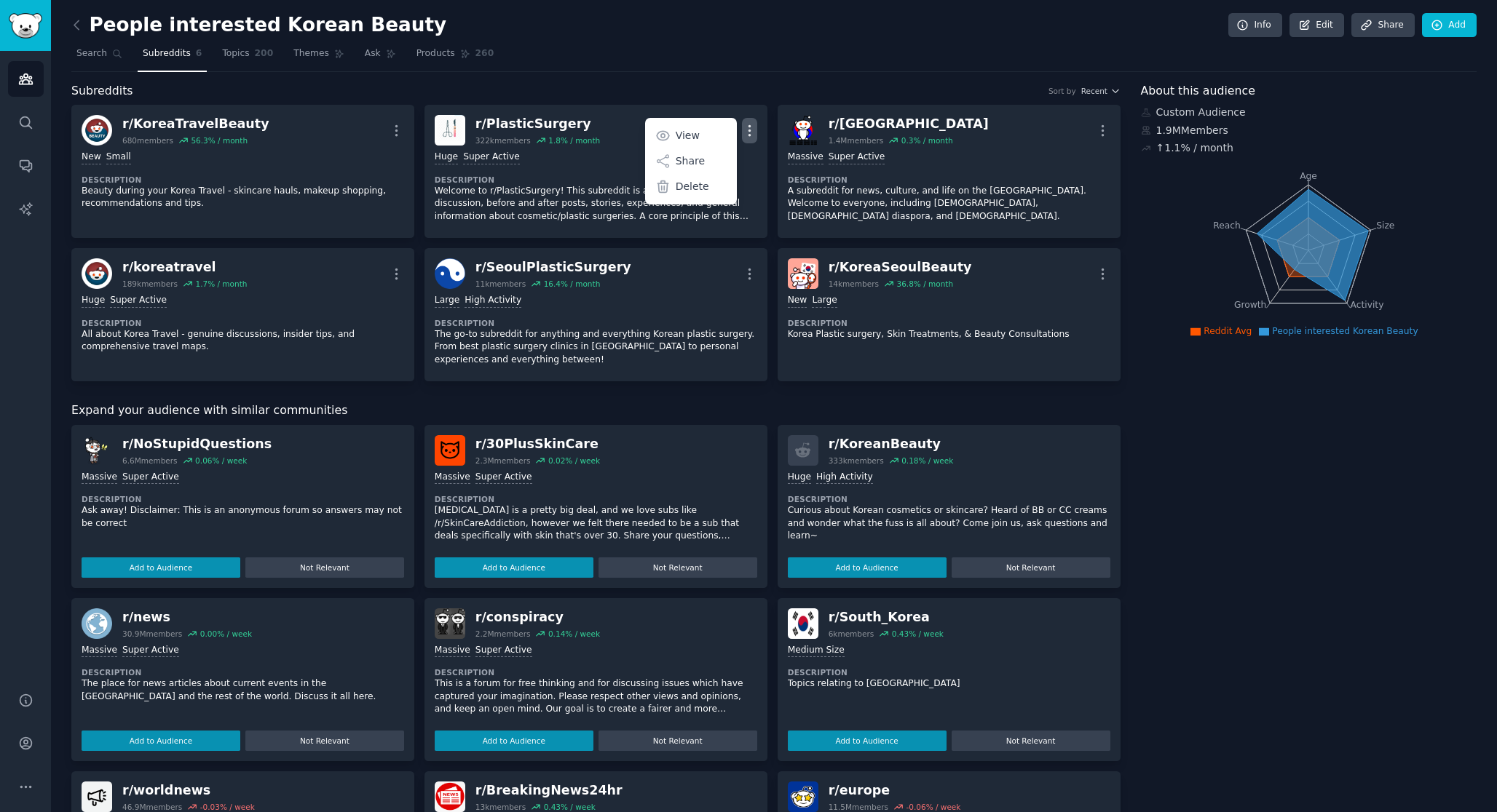
click at [704, 48] on nav "Search Subreddits 6 Topics 200 Themes Ask Products 260" at bounding box center [773, 57] width 1405 height 30
click at [249, 53] on link "Topics 200" at bounding box center [248, 57] width 61 height 30
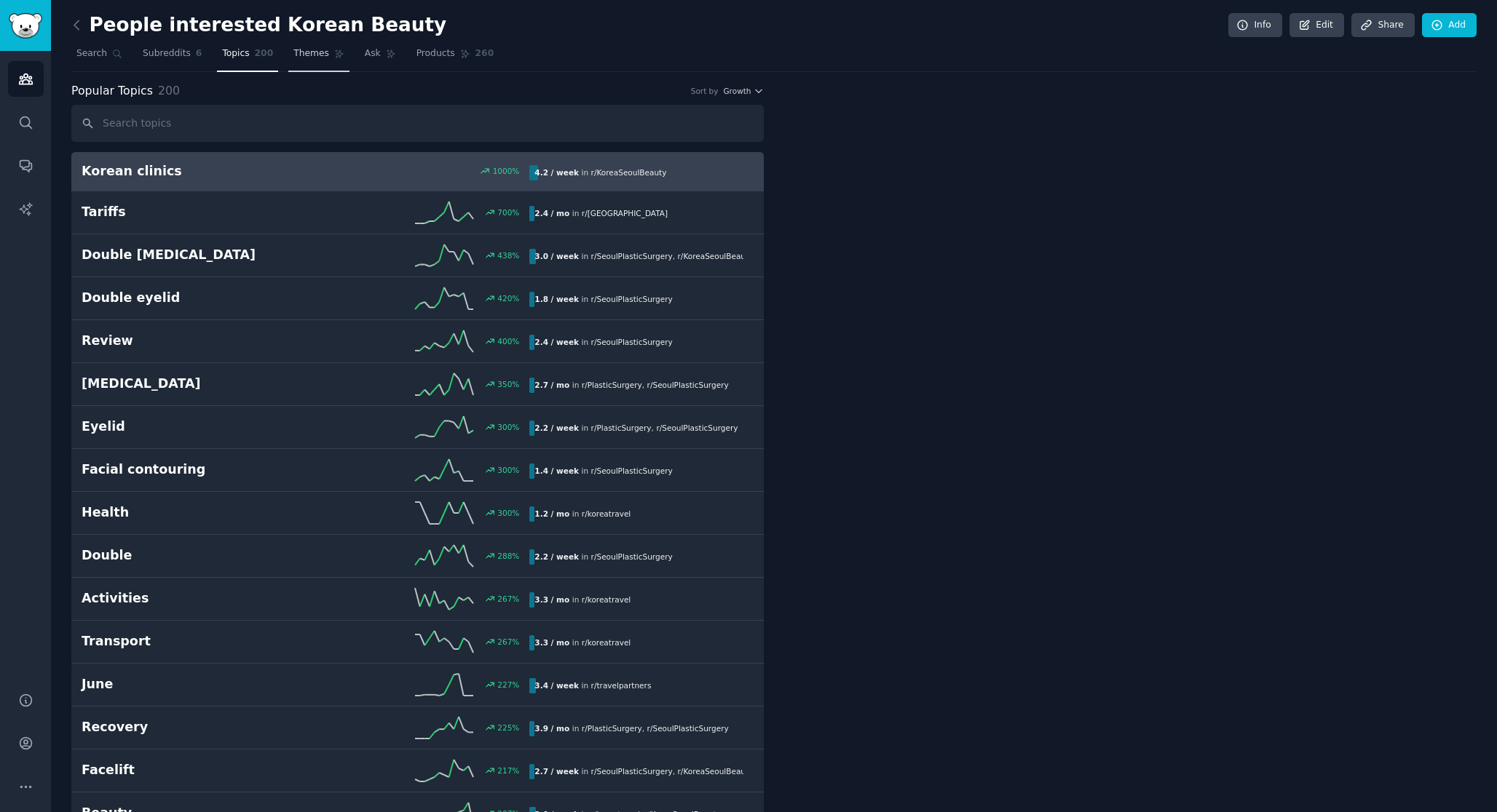
click at [315, 45] on link "Themes" at bounding box center [319, 57] width 61 height 30
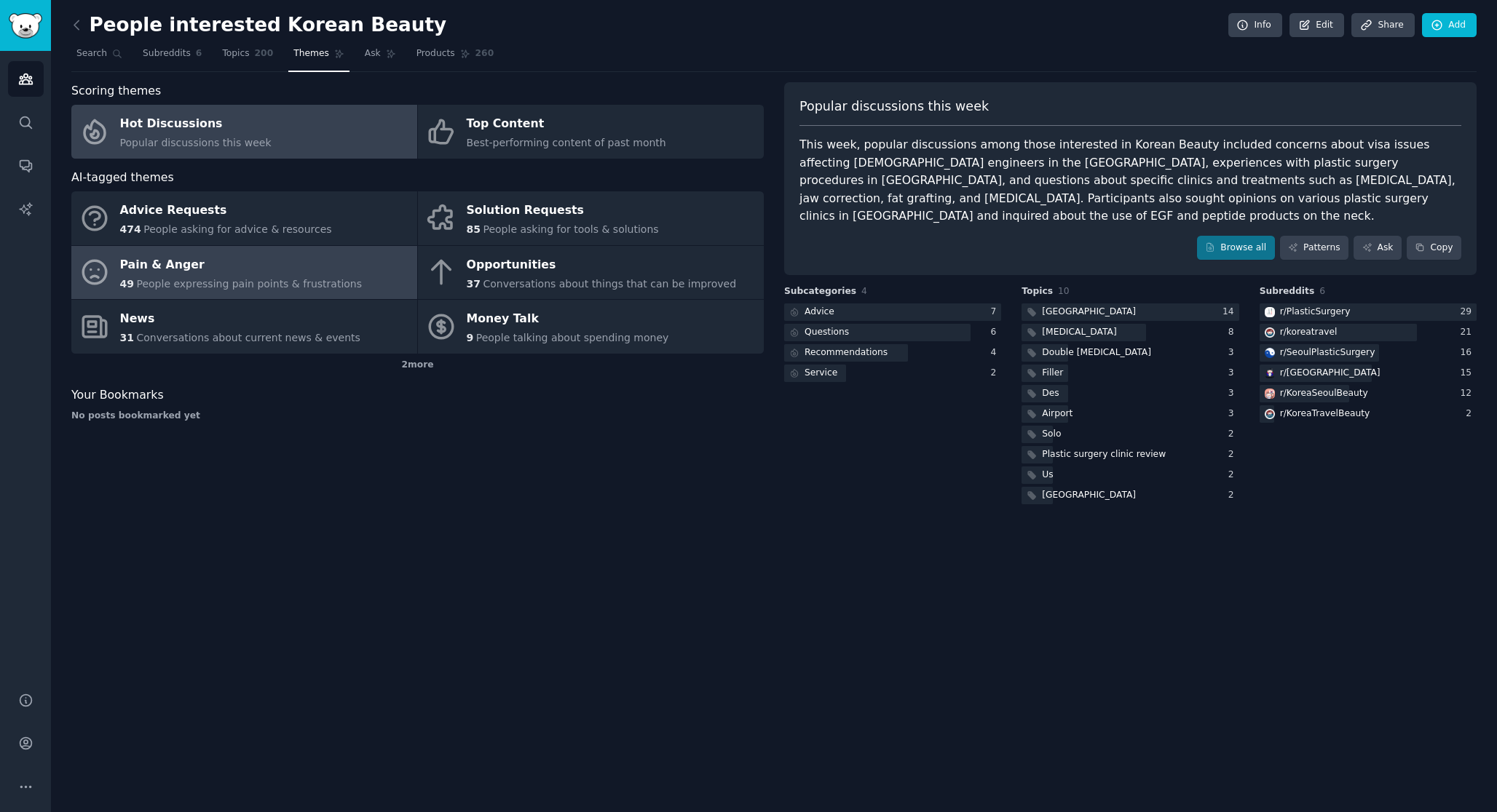
click at [346, 277] on link "Pain & Anger 49 People expressing pain points & frustrations" at bounding box center [244, 273] width 345 height 53
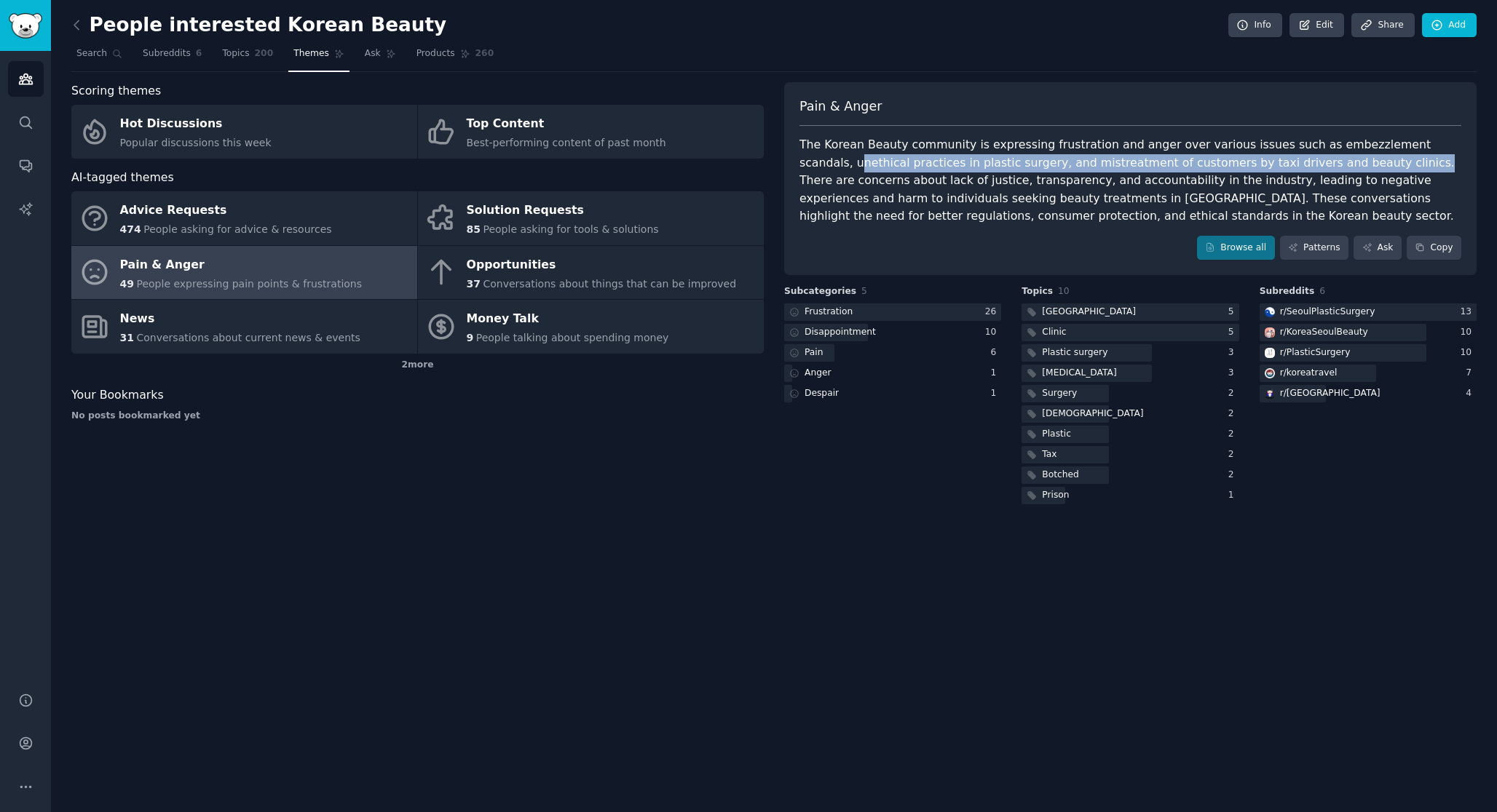
drag, startPoint x: 802, startPoint y: 160, endPoint x: 1334, endPoint y: 160, distance: 532.0
click at [1334, 161] on div "The Korean Beauty community is expressing frustration and anger over various is…" at bounding box center [1130, 180] width 662 height 89
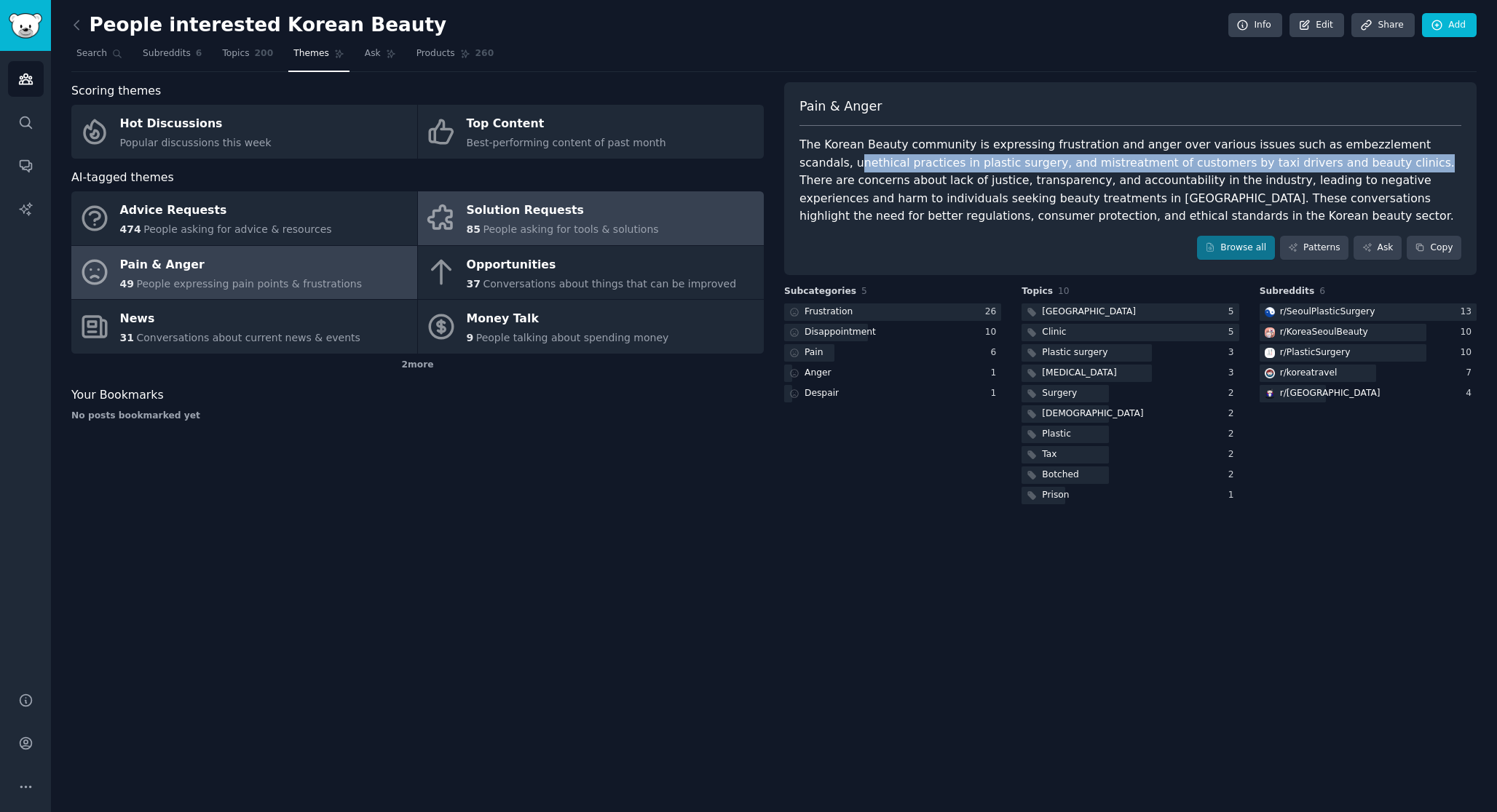
click at [674, 222] on link "Solution Requests 85 People asking for tools & solutions" at bounding box center [591, 218] width 345 height 53
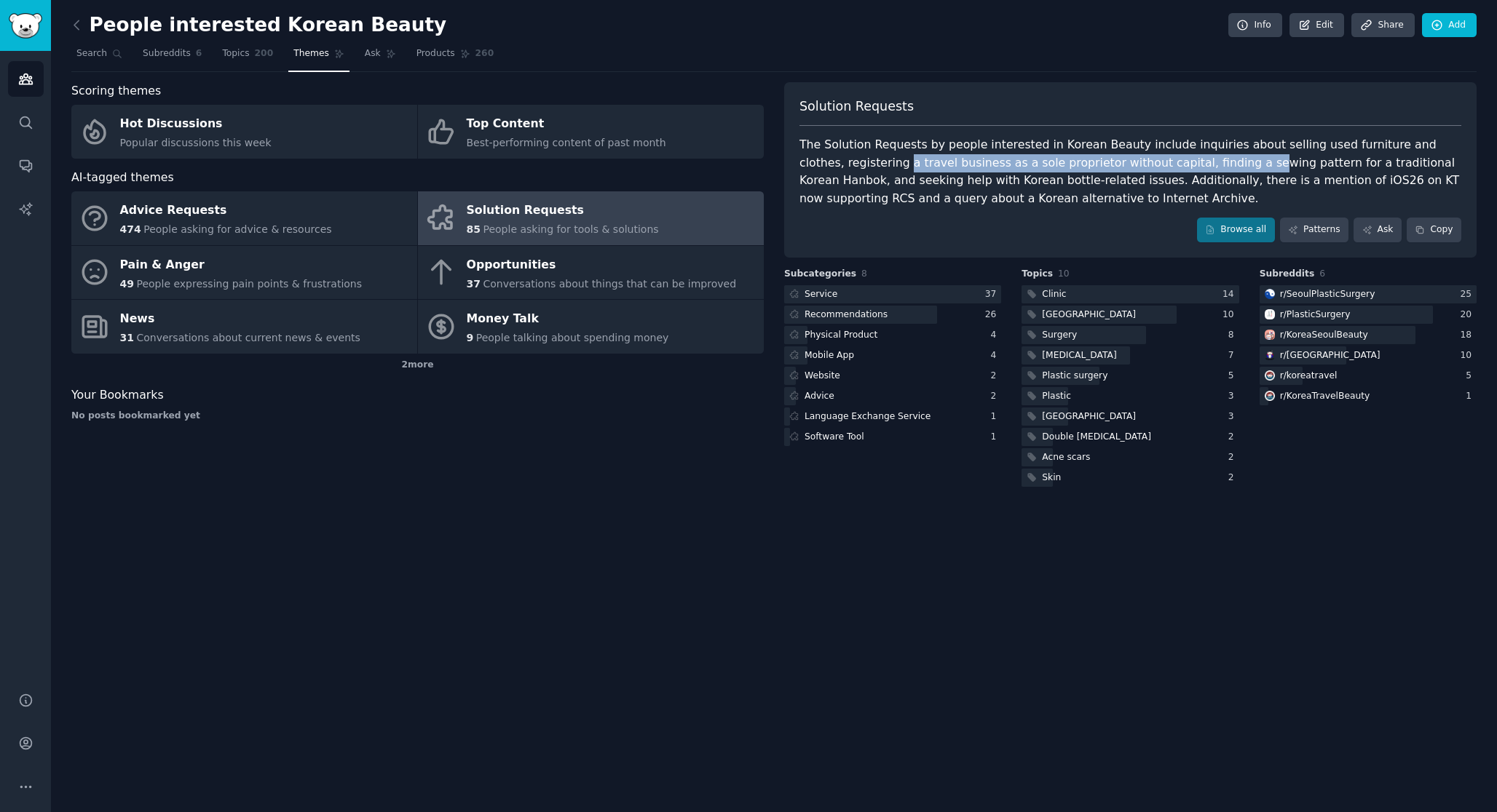
drag, startPoint x: 857, startPoint y: 161, endPoint x: 1196, endPoint y: 170, distance: 339.1
click at [1196, 169] on div "The Solution Requests by people interested in Korean Beauty include inquiries a…" at bounding box center [1130, 171] width 662 height 71
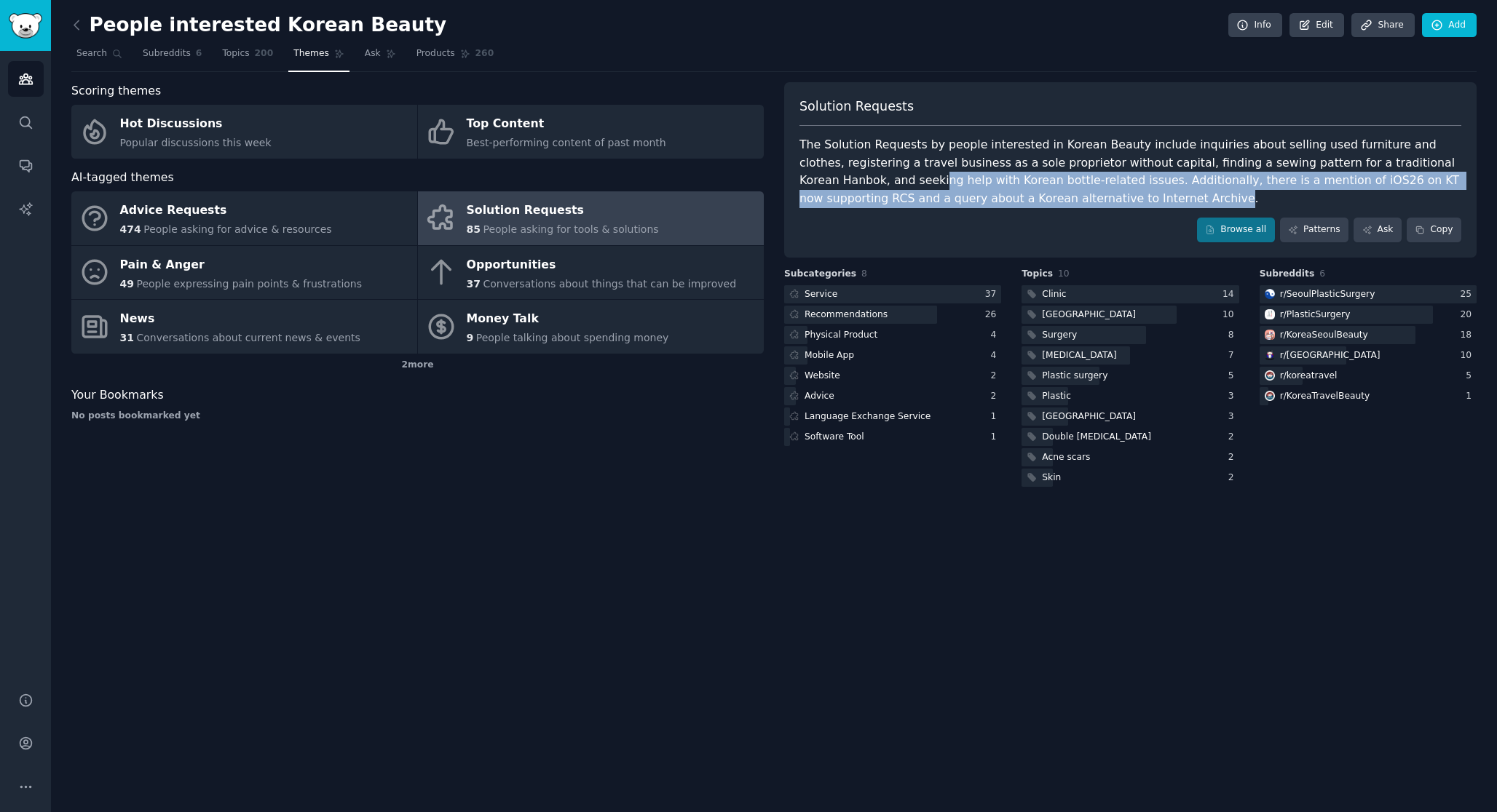
drag, startPoint x: 826, startPoint y: 181, endPoint x: 1032, endPoint y: 197, distance: 206.6
click at [1032, 196] on div "The Solution Requests by people interested in Korean Beauty include inquiries a…" at bounding box center [1130, 171] width 662 height 71
click at [1035, 197] on div "The Solution Requests by people interested in Korean Beauty include inquiries a…" at bounding box center [1130, 171] width 662 height 71
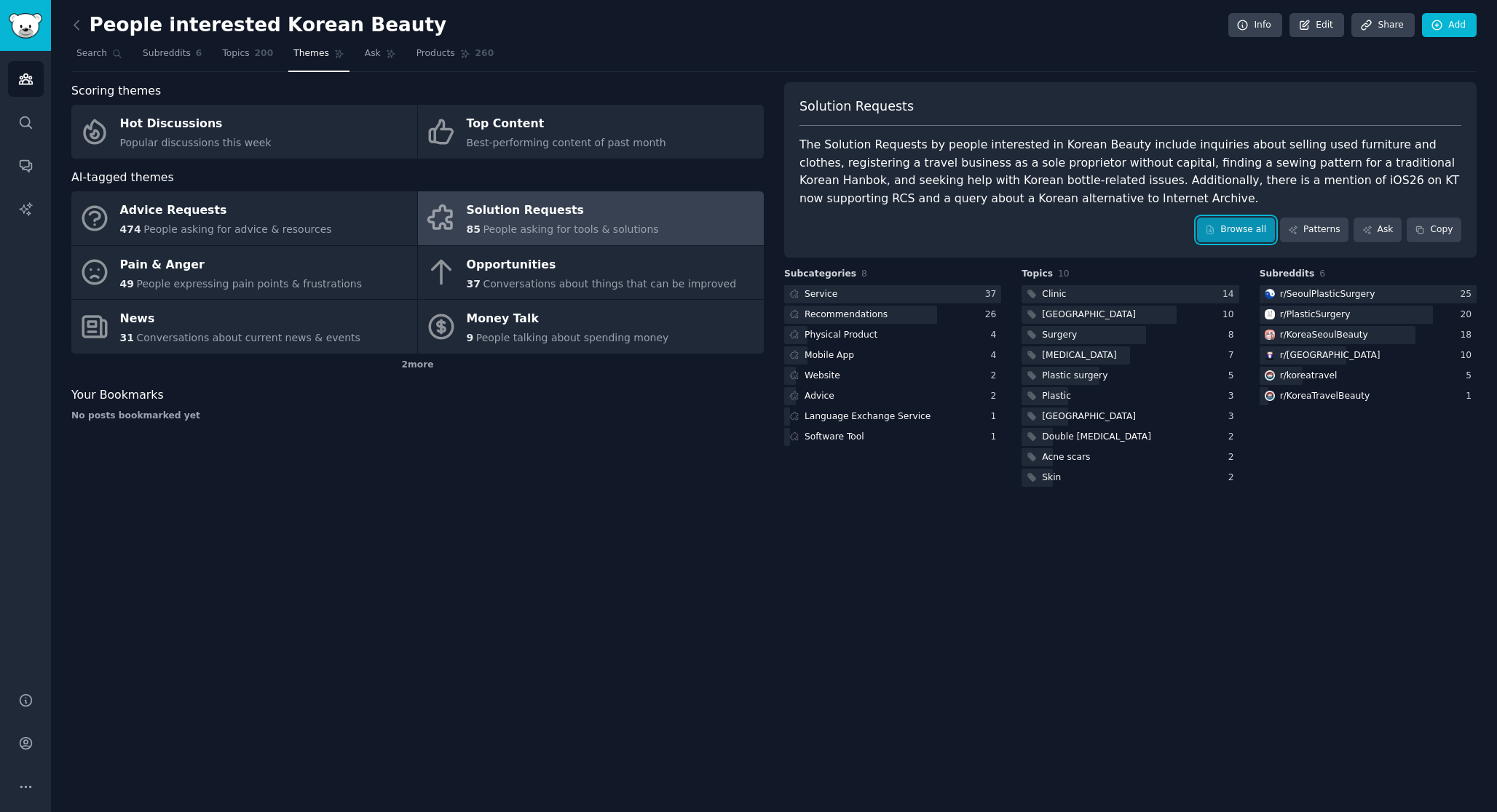
click at [1229, 228] on link "Browse all" at bounding box center [1236, 230] width 78 height 24
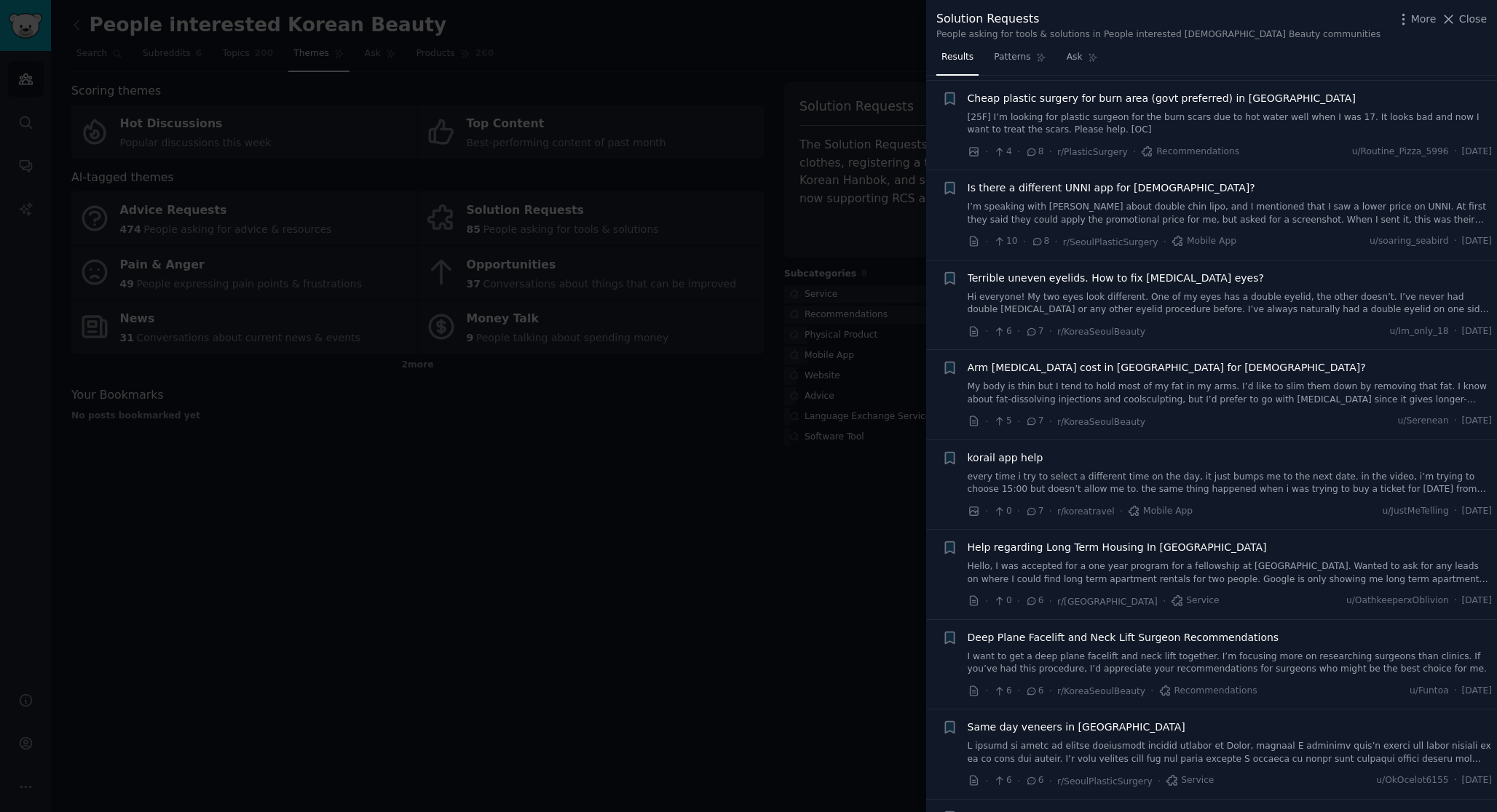
scroll to position [3350, 0]
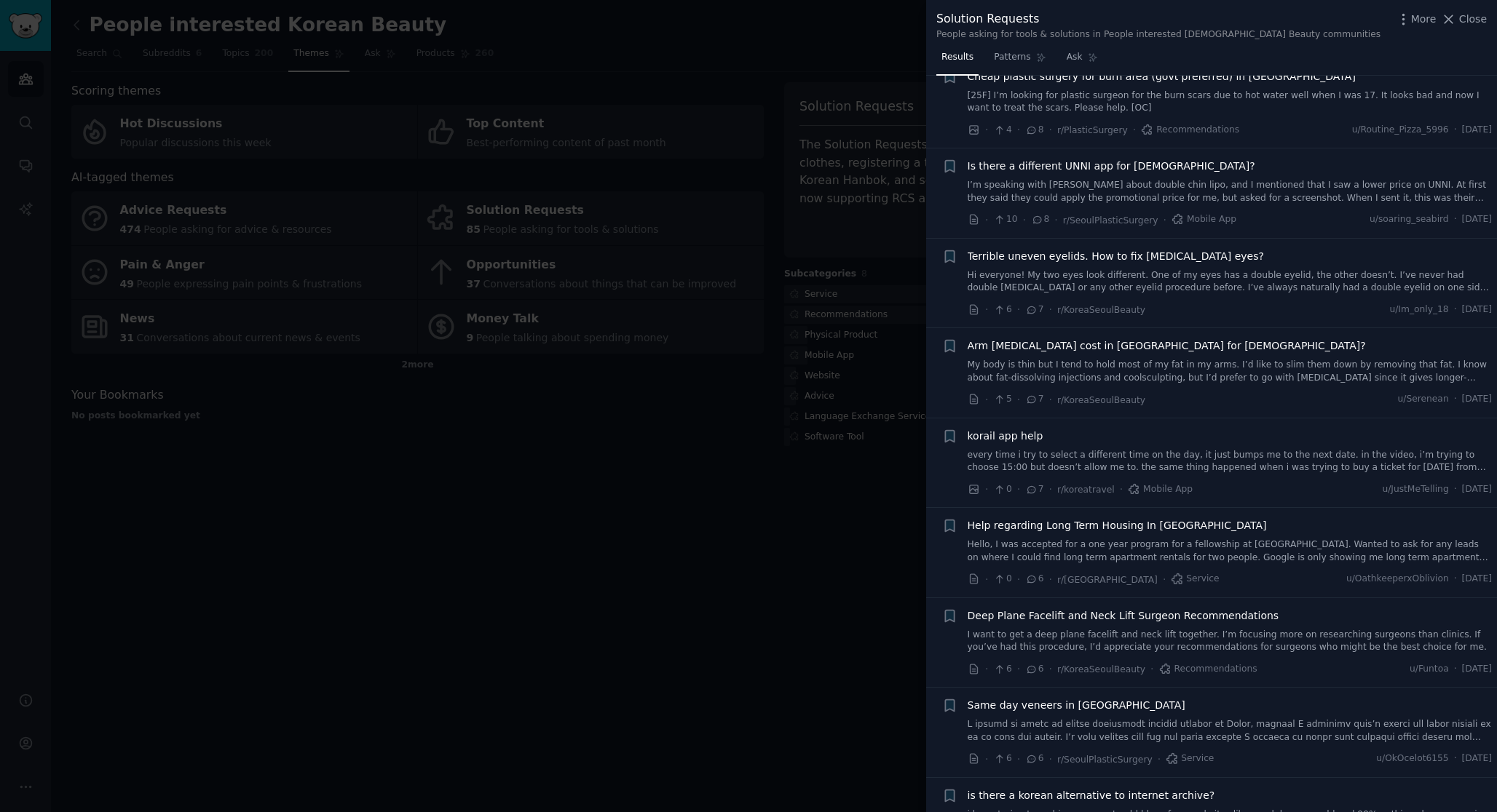
click at [1236, 467] on link "every time i try to select a different time on the day, it just bumps me to the…" at bounding box center [1230, 461] width 525 height 25
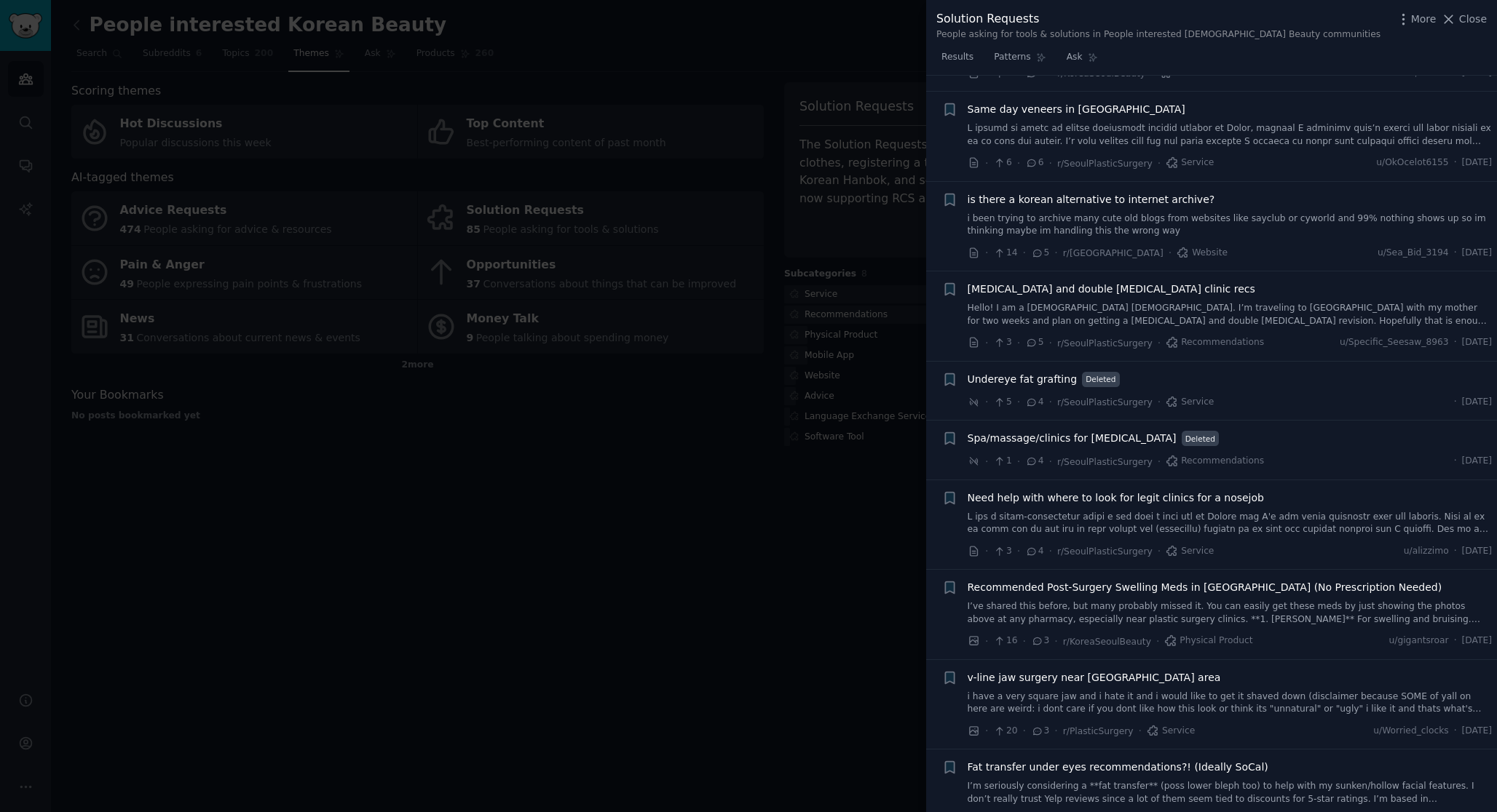
scroll to position [4652, 0]
click at [1142, 222] on link "i been trying to archive many cute old blogs from websites like sayclub or cywo…" at bounding box center [1230, 224] width 525 height 25
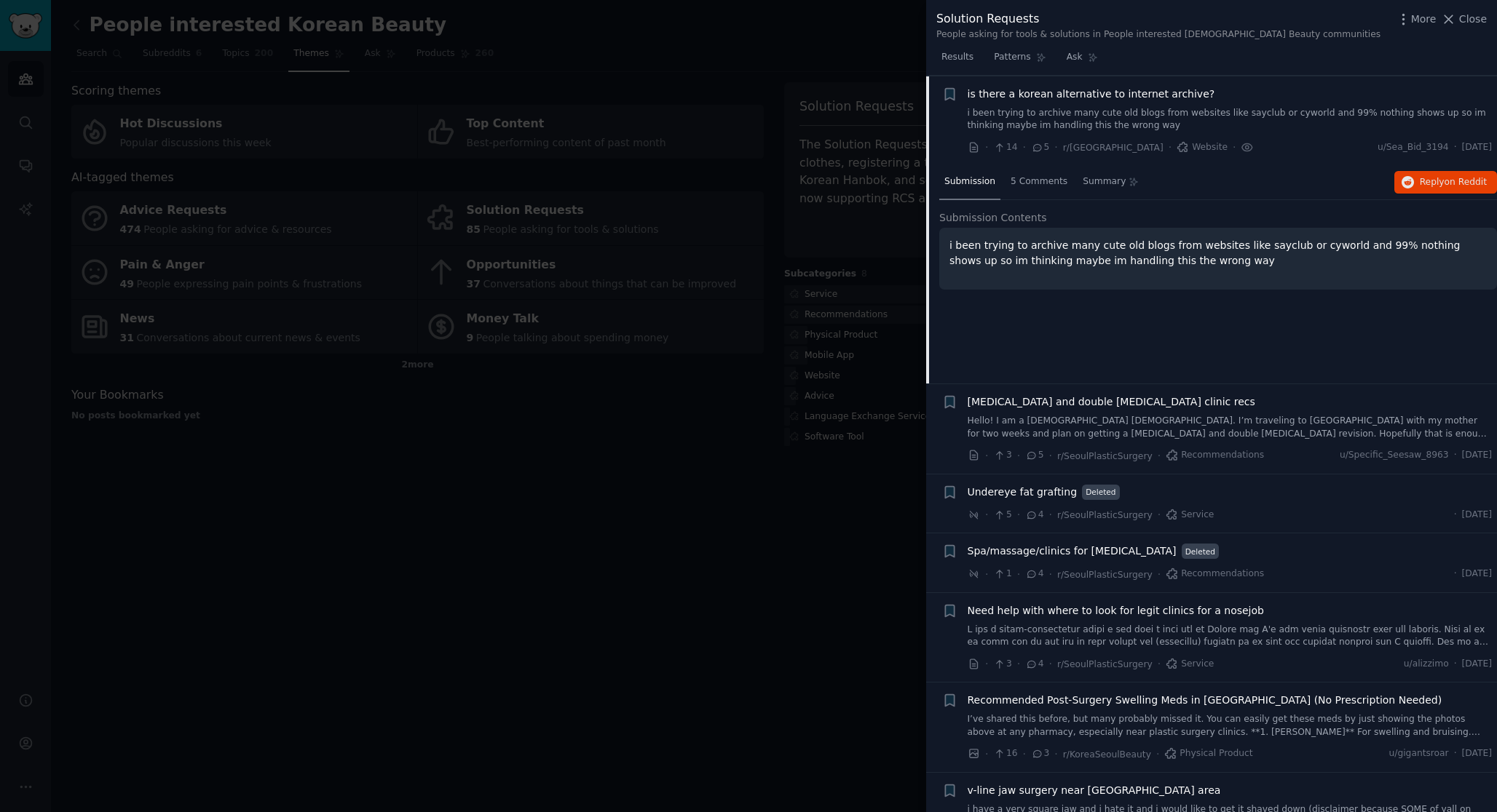
scroll to position [4052, 0]
click at [1037, 184] on span "5 Comments" at bounding box center [1039, 181] width 57 height 13
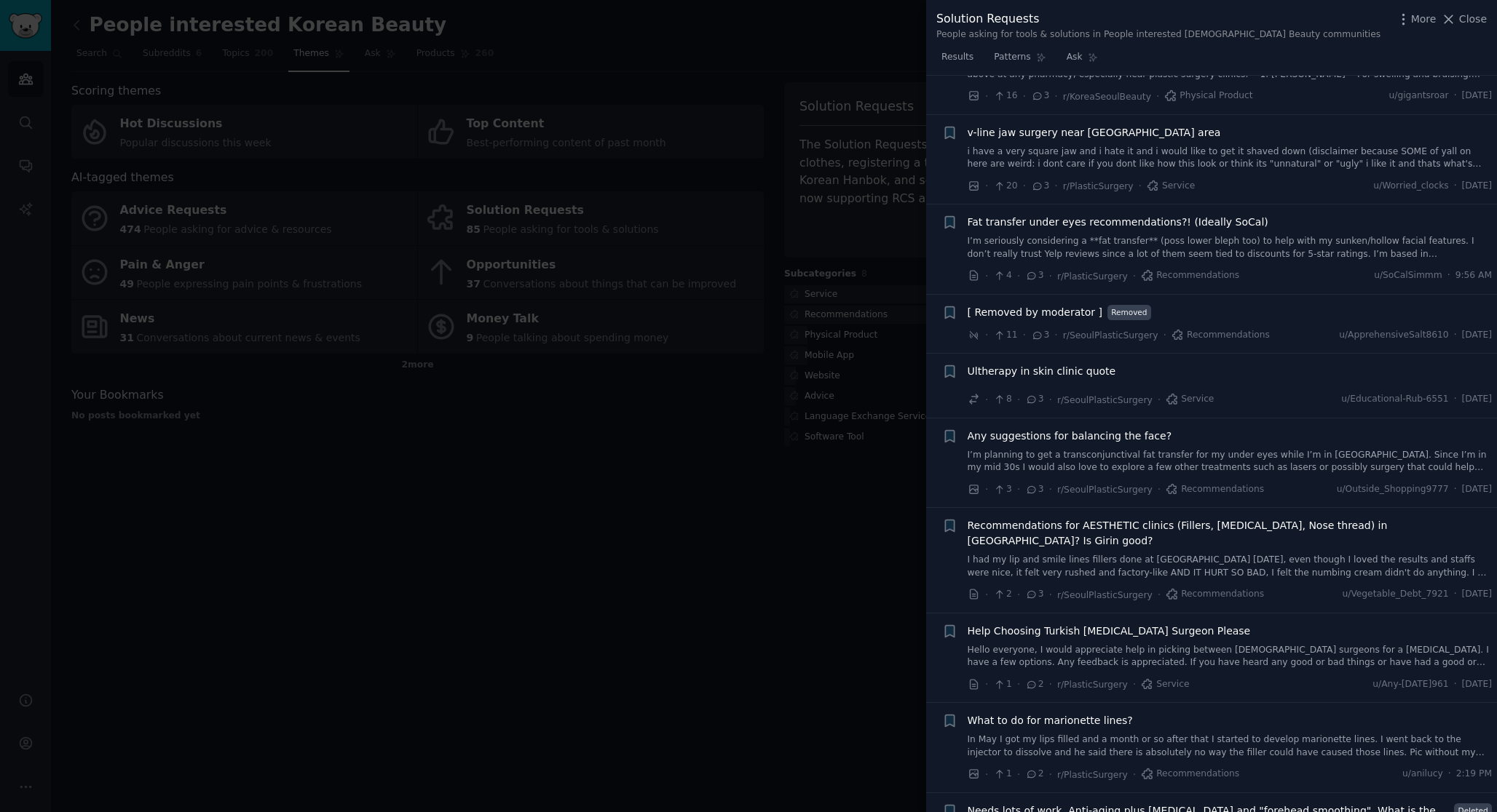
scroll to position [4710, 0]
click at [825, 526] on div at bounding box center [748, 406] width 1497 height 812
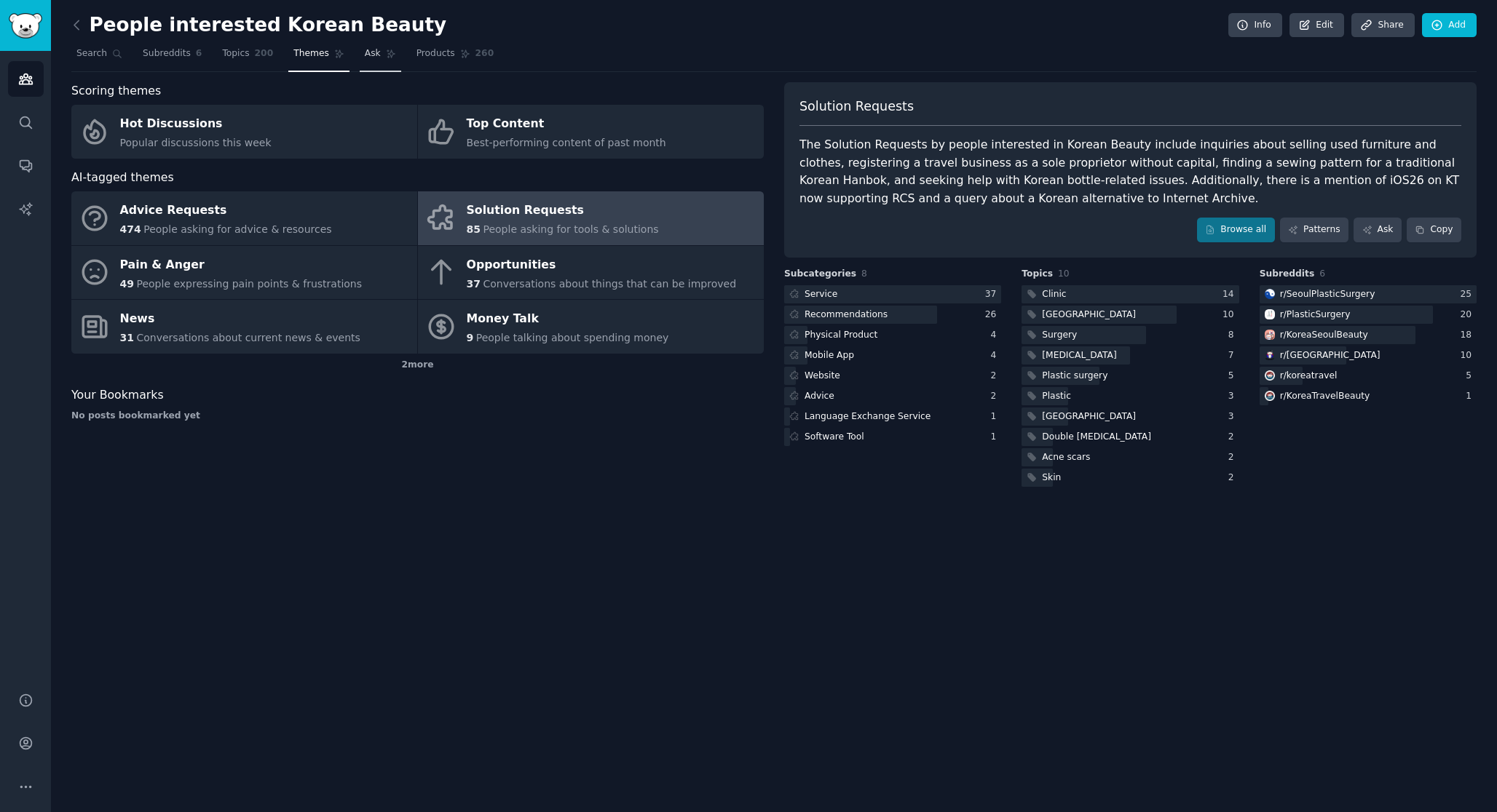
click at [377, 58] on link "Ask" at bounding box center [381, 57] width 41 height 30
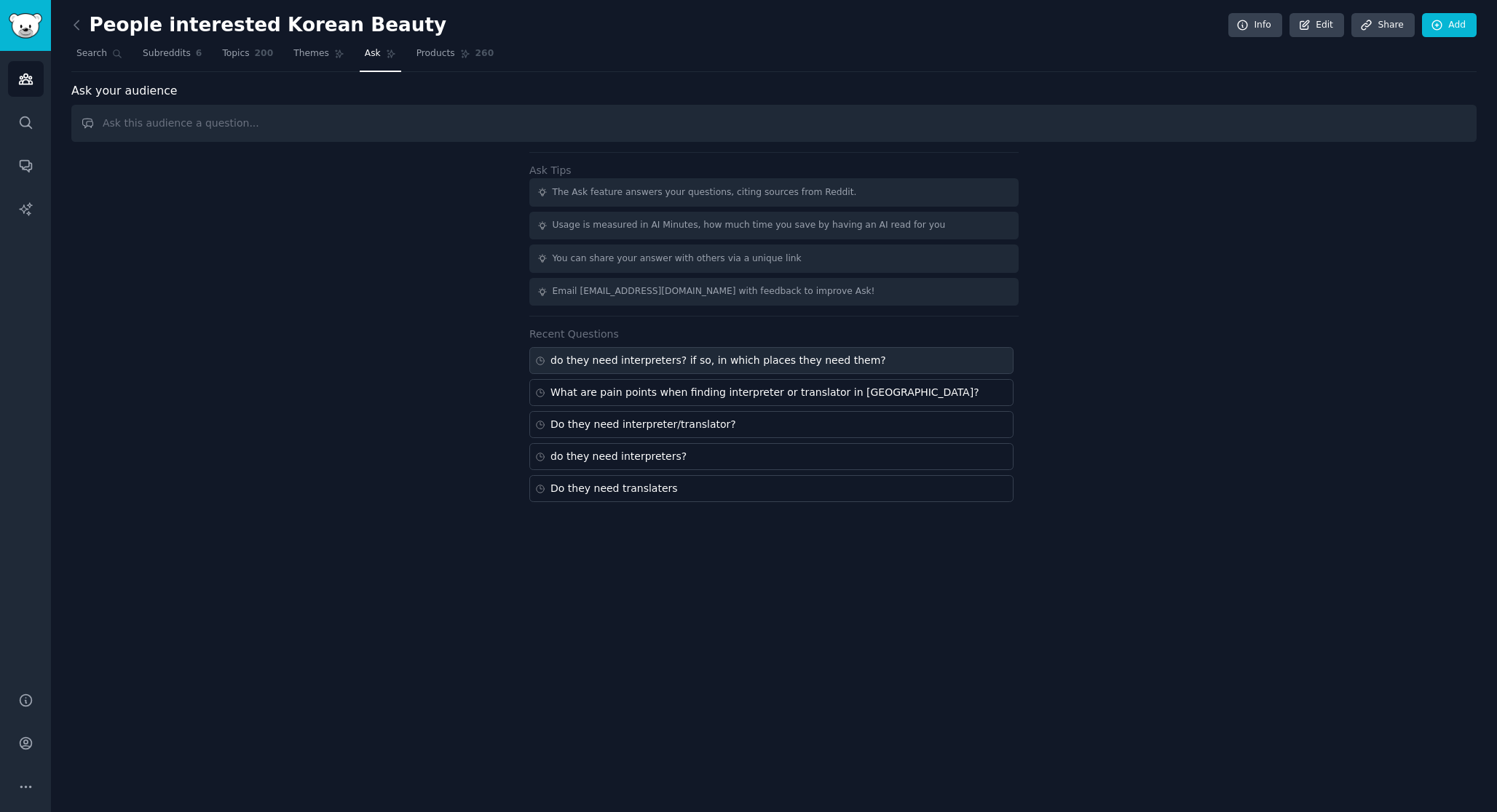
click at [620, 361] on div "do they need interpreters? if so, in which places they need them?" at bounding box center [718, 361] width 335 height 15
type input "do they need interpreters? if so, in which places they need them?"
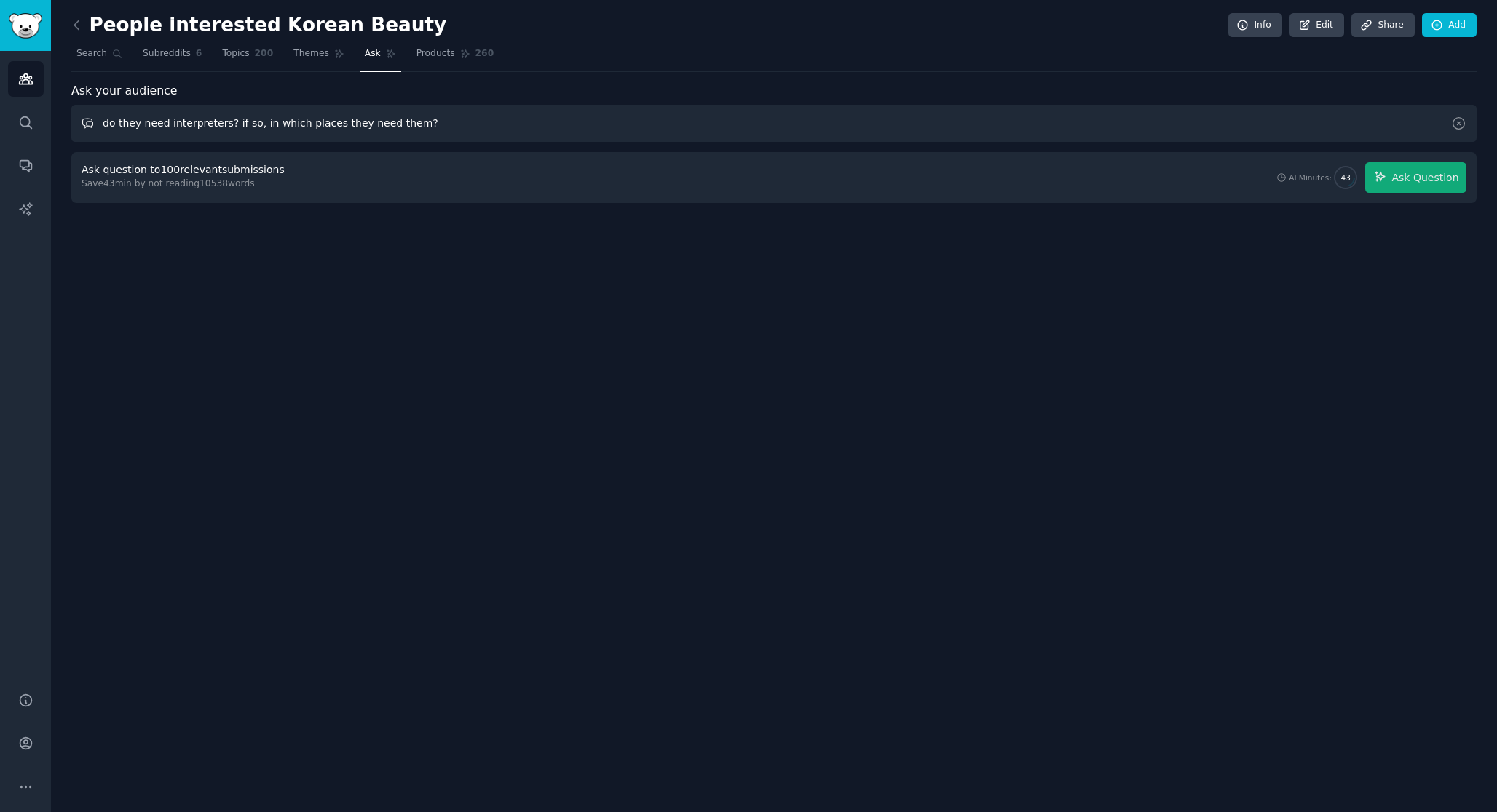
click at [333, 119] on input "do they need interpreters? if so, in which places they need them?" at bounding box center [773, 123] width 1405 height 37
drag, startPoint x: 434, startPoint y: 121, endPoint x: 448, endPoint y: 125, distance: 14.6
click at [448, 125] on input "do they need interpreters? if so, in which places they need them?" at bounding box center [773, 123] width 1405 height 37
drag, startPoint x: 448, startPoint y: 125, endPoint x: 84, endPoint y: 113, distance: 364.2
click at [84, 113] on input "do they need interpreters? if so, in which places they need them?" at bounding box center [773, 123] width 1405 height 37
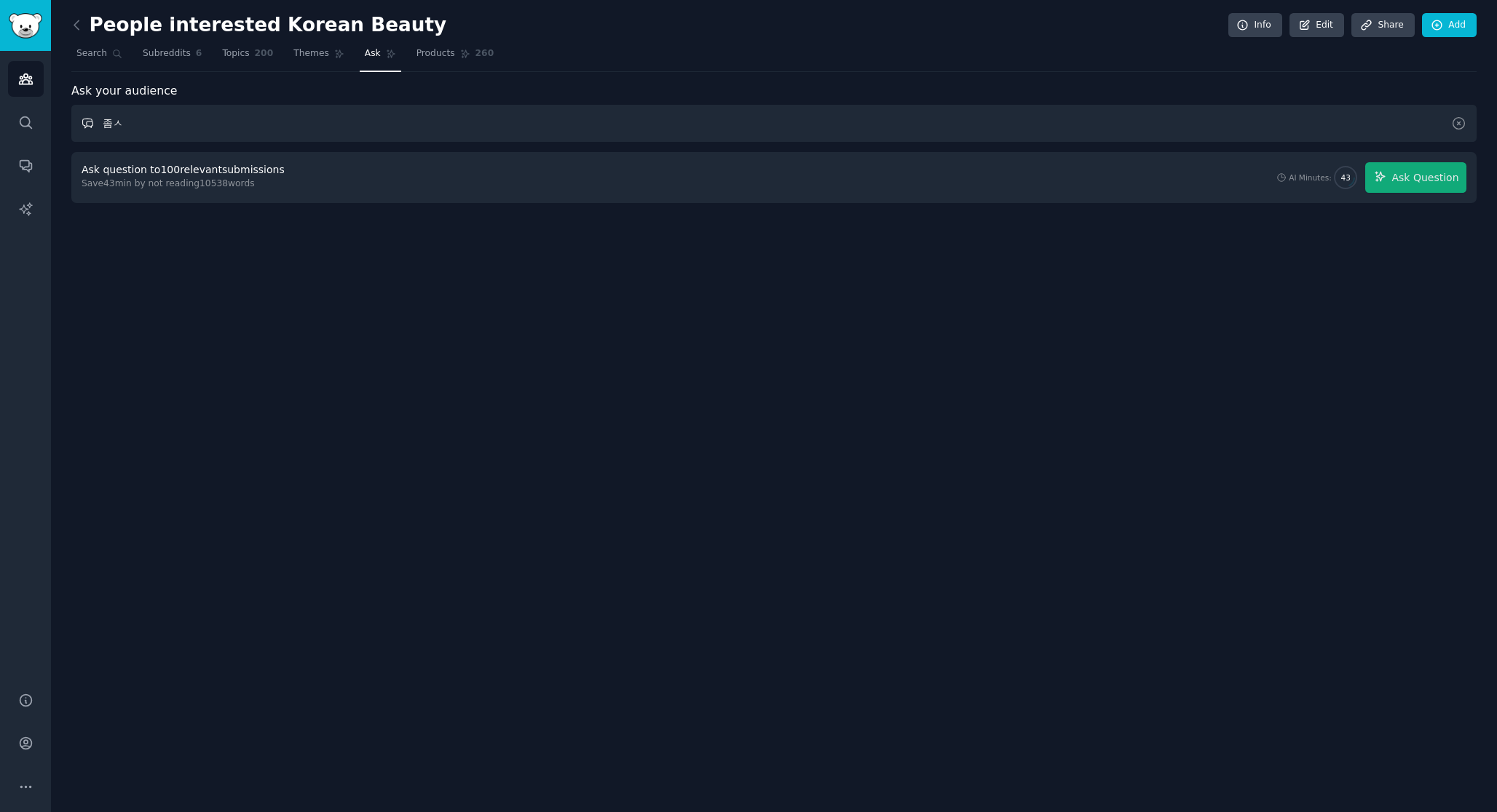
type input "좀"
type input "w"
click at [1422, 178] on span "Ask Question" at bounding box center [1424, 178] width 67 height 15
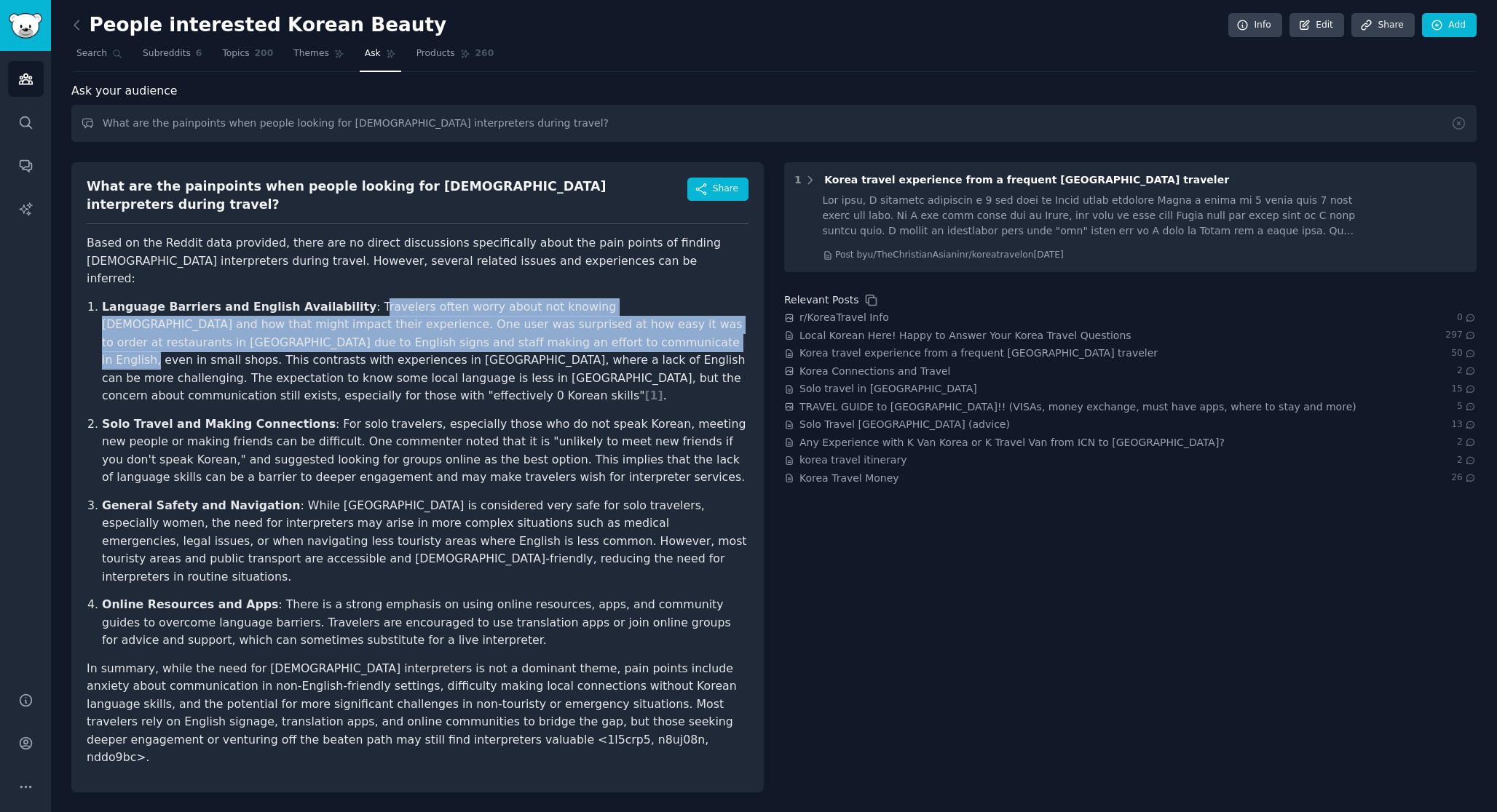
drag, startPoint x: 345, startPoint y: 281, endPoint x: 449, endPoint y: 315, distance: 109.4
click at [449, 315] on p "Language Barriers and English Availability : Travelers often worry about not kn…" at bounding box center [425, 352] width 646 height 107
click at [449, 315] on p "Language Barriers and English Availability : Travelers often worry about not kn…" at bounding box center [425, 352] width 646 height 107
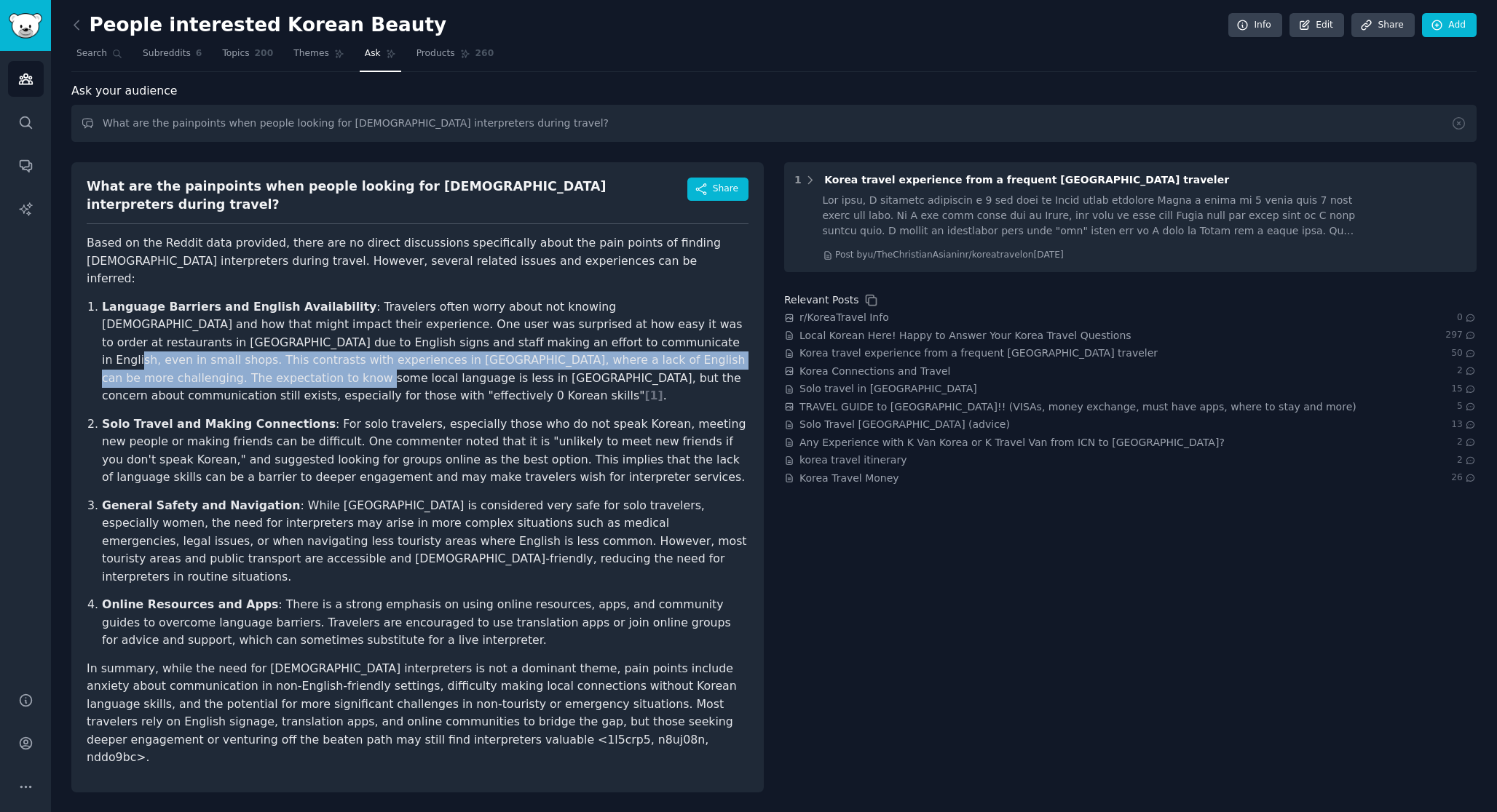
drag, startPoint x: 438, startPoint y: 309, endPoint x: 591, endPoint y: 332, distance: 154.7
click at [591, 332] on p "Language Barriers and English Availability : Travelers often worry about not kn…" at bounding box center [425, 352] width 646 height 107
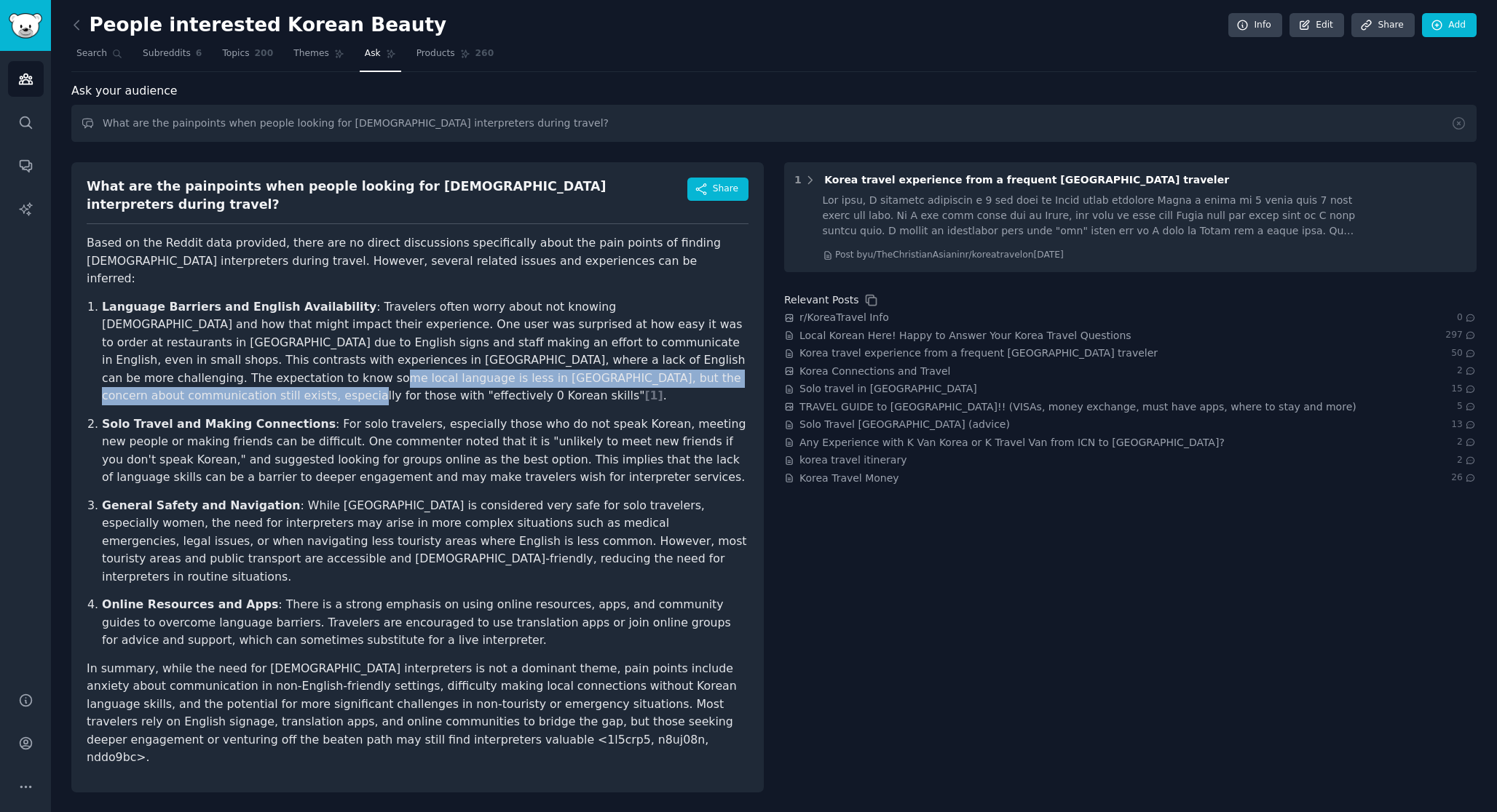
drag, startPoint x: 512, startPoint y: 348, endPoint x: 601, endPoint y: 327, distance: 91.4
click at [601, 328] on p "Language Barriers and English Availability : Travelers often worry about not kn…" at bounding box center [425, 352] width 646 height 107
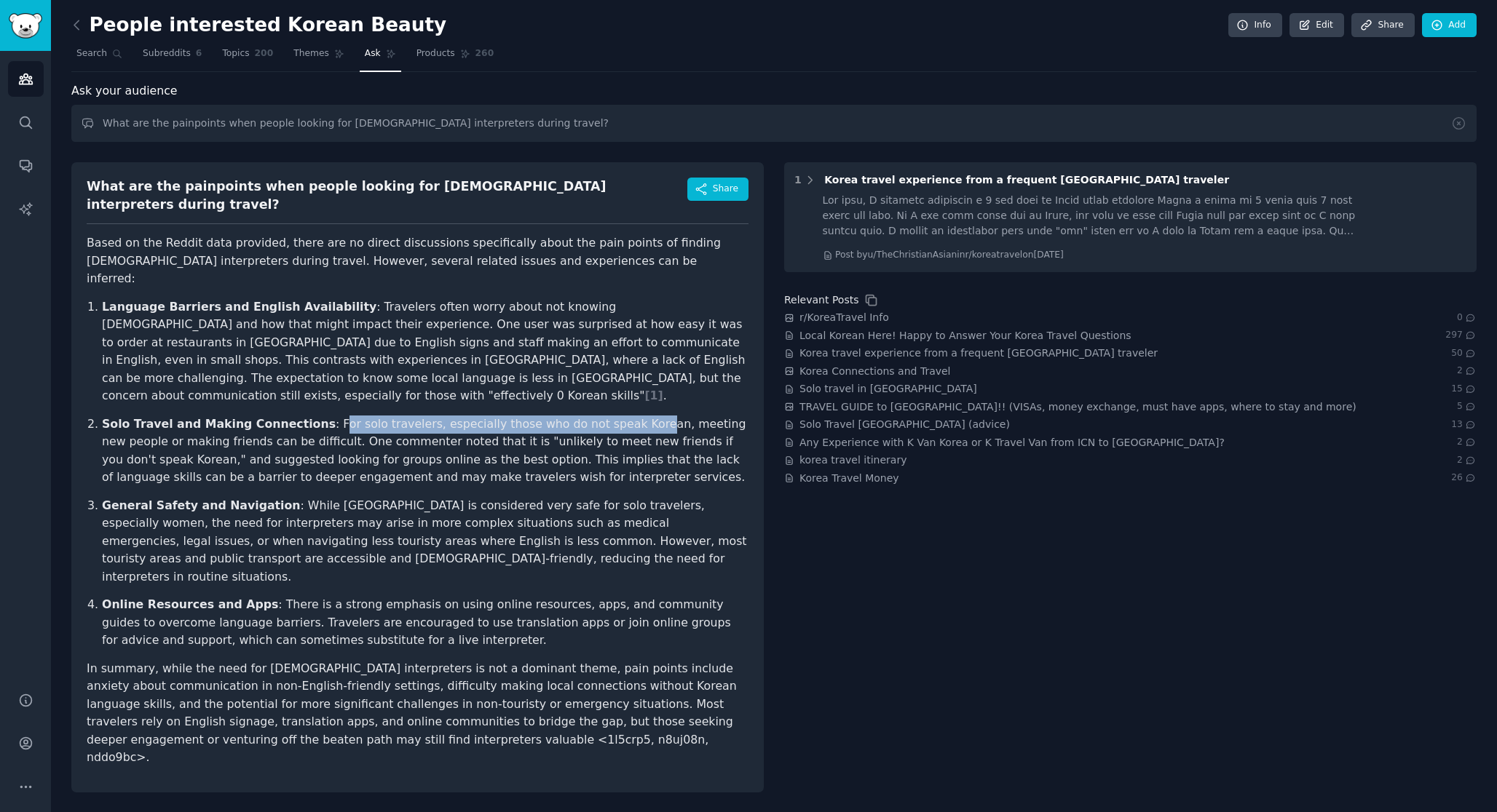
drag, startPoint x: 313, startPoint y: 376, endPoint x: 611, endPoint y: 377, distance: 298.0
click at [611, 416] on p "Solo Travel and Making Connections : For solo travelers, especially those who d…" at bounding box center [425, 451] width 646 height 71
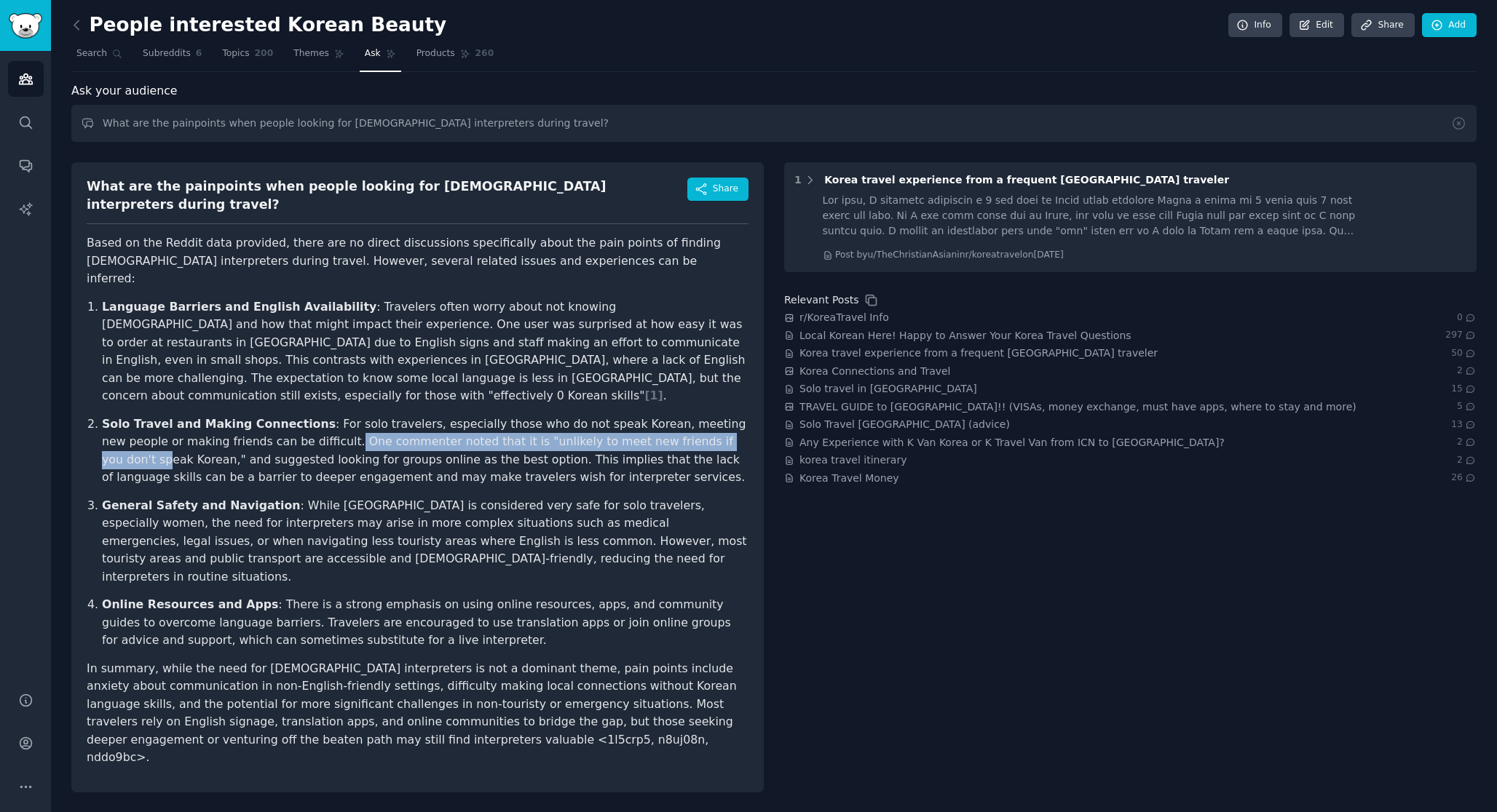
drag, startPoint x: 276, startPoint y: 391, endPoint x: 674, endPoint y: 387, distance: 398.0
click at [674, 416] on p "Solo Travel and Making Connections : For solo travelers, especially those who d…" at bounding box center [425, 451] width 646 height 71
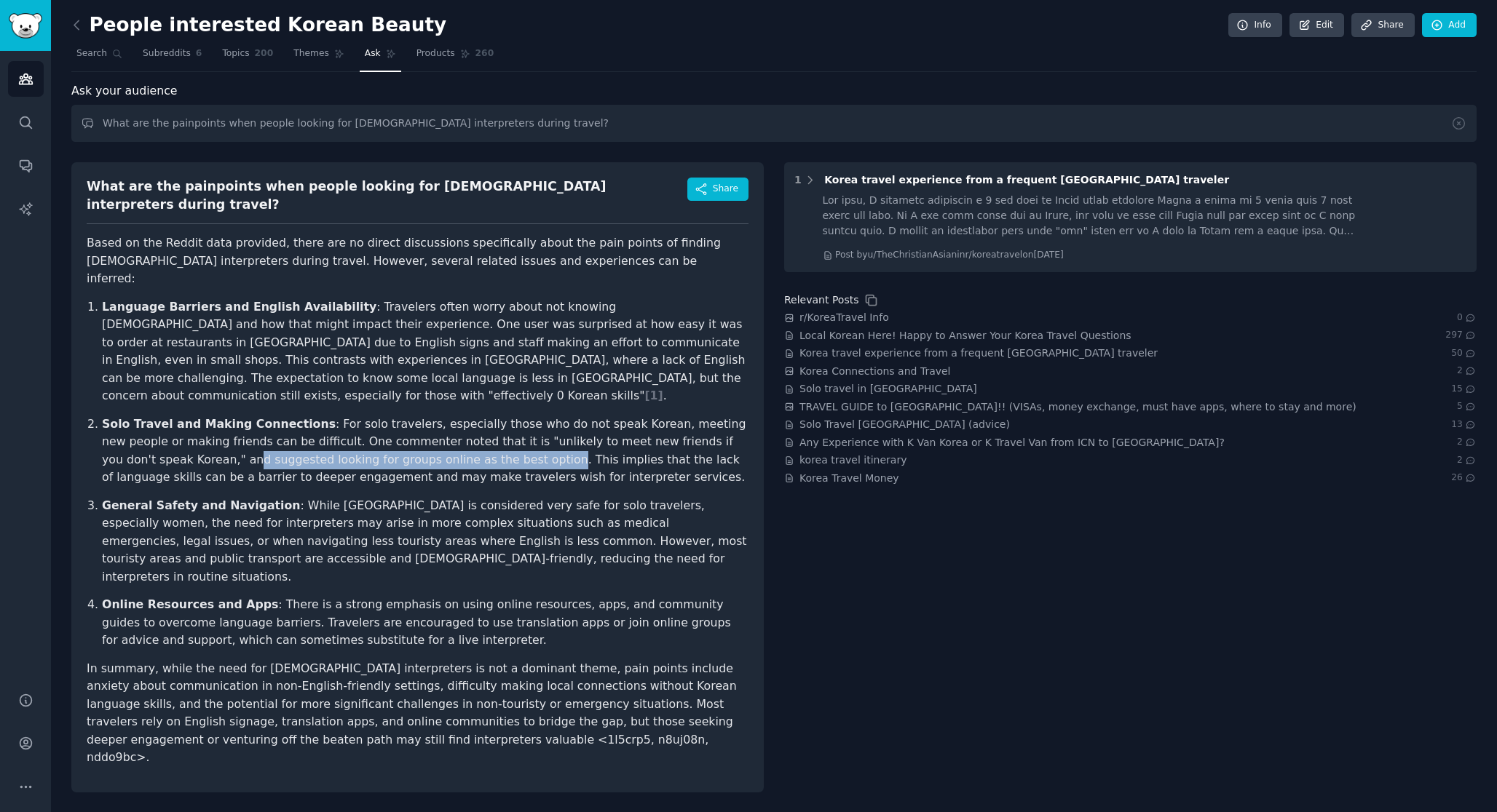
drag, startPoint x: 115, startPoint y: 409, endPoint x: 406, endPoint y: 406, distance: 291.0
click at [406, 416] on p "Solo Travel and Making Connections : For solo travelers, especially those who d…" at bounding box center [425, 451] width 646 height 71
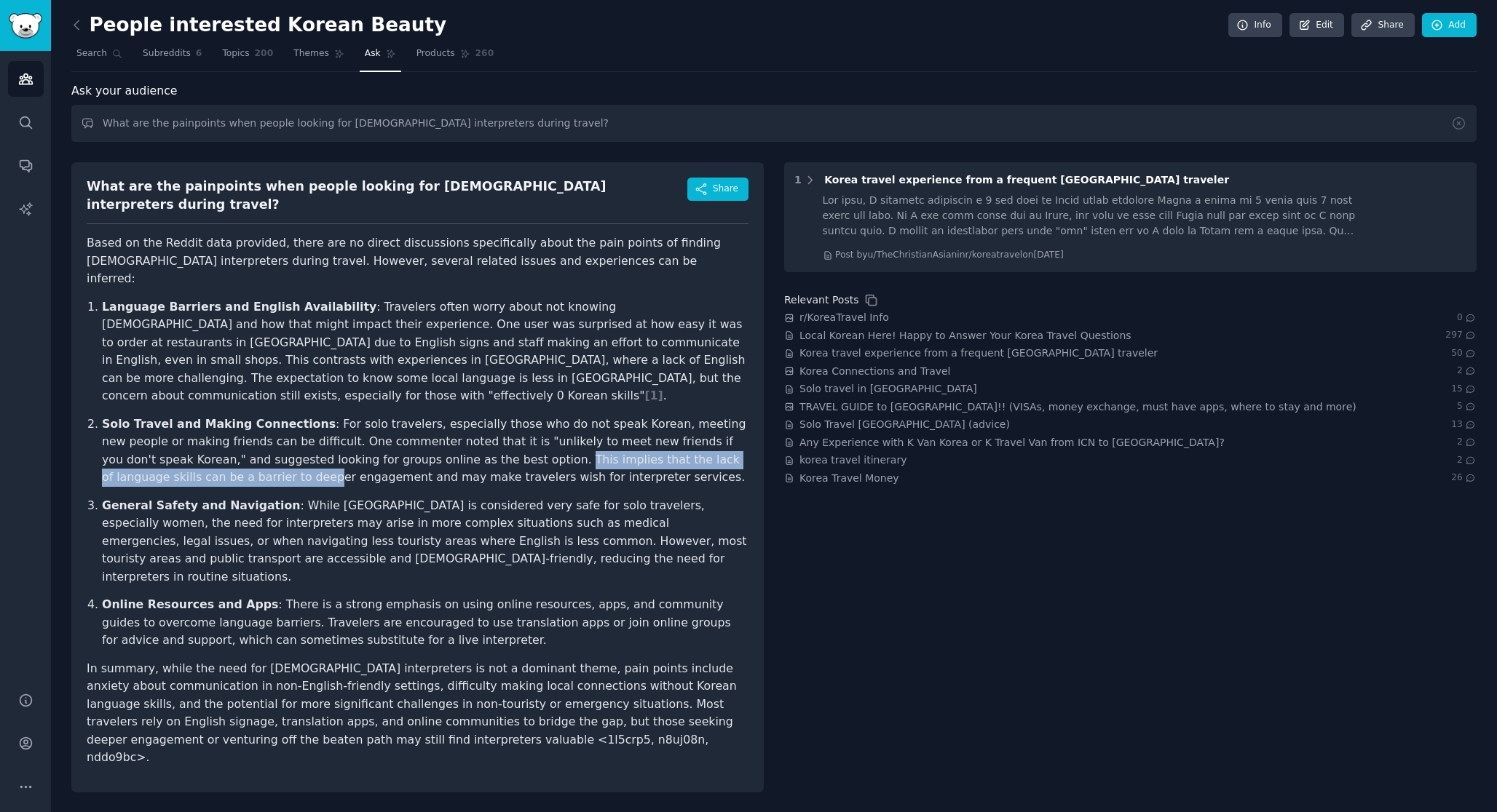
drag, startPoint x: 416, startPoint y: 412, endPoint x: 128, endPoint y: 435, distance: 288.9
click at [128, 435] on p "Solo Travel and Making Connections : For solo travelers, especially those who d…" at bounding box center [425, 451] width 646 height 71
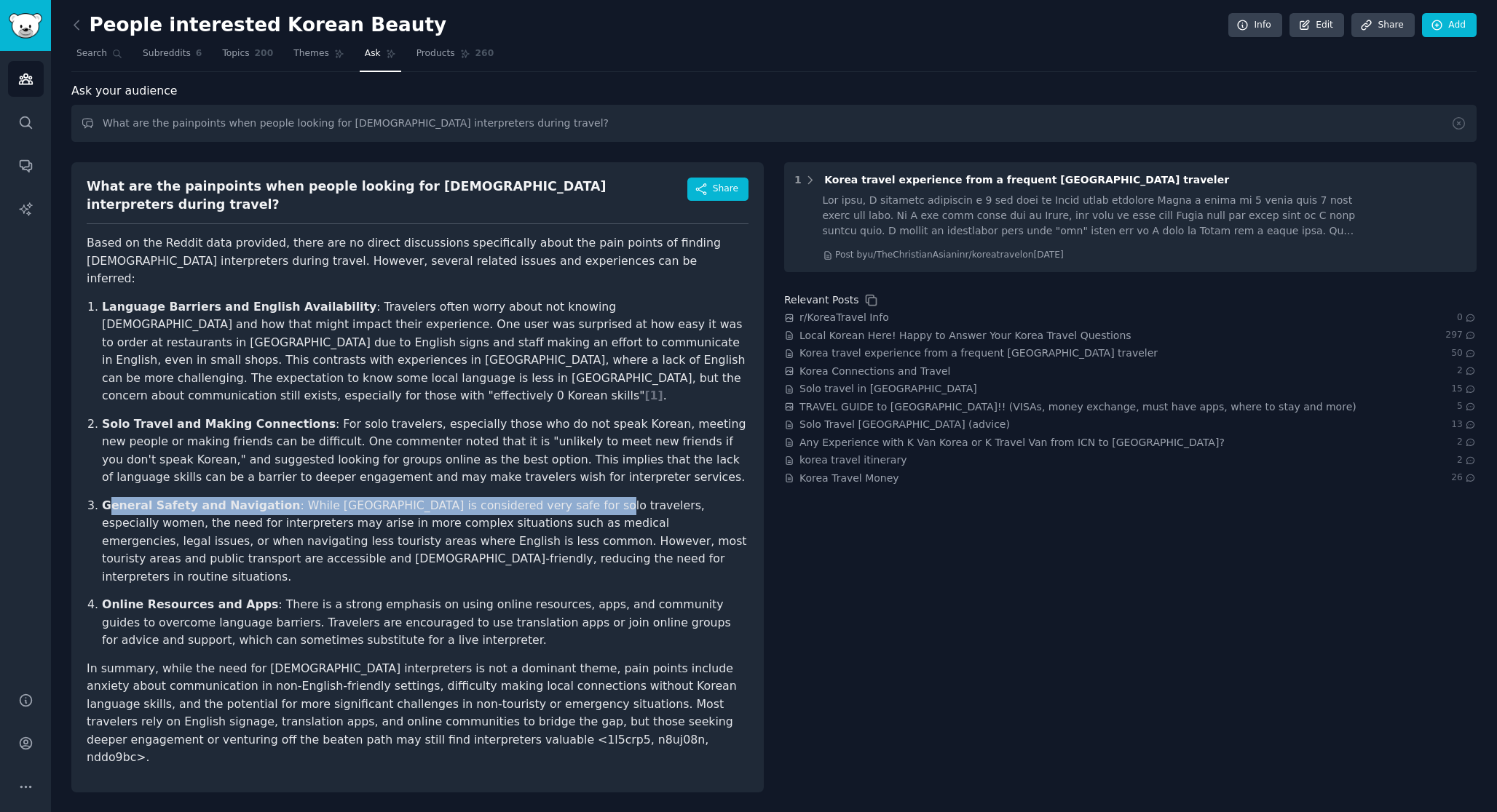
drag, startPoint x: 108, startPoint y: 455, endPoint x: 548, endPoint y: 453, distance: 440.0
click at [548, 497] on p "General Safety and Navigation : While Korea is considered very safe for solo tr…" at bounding box center [425, 542] width 646 height 89
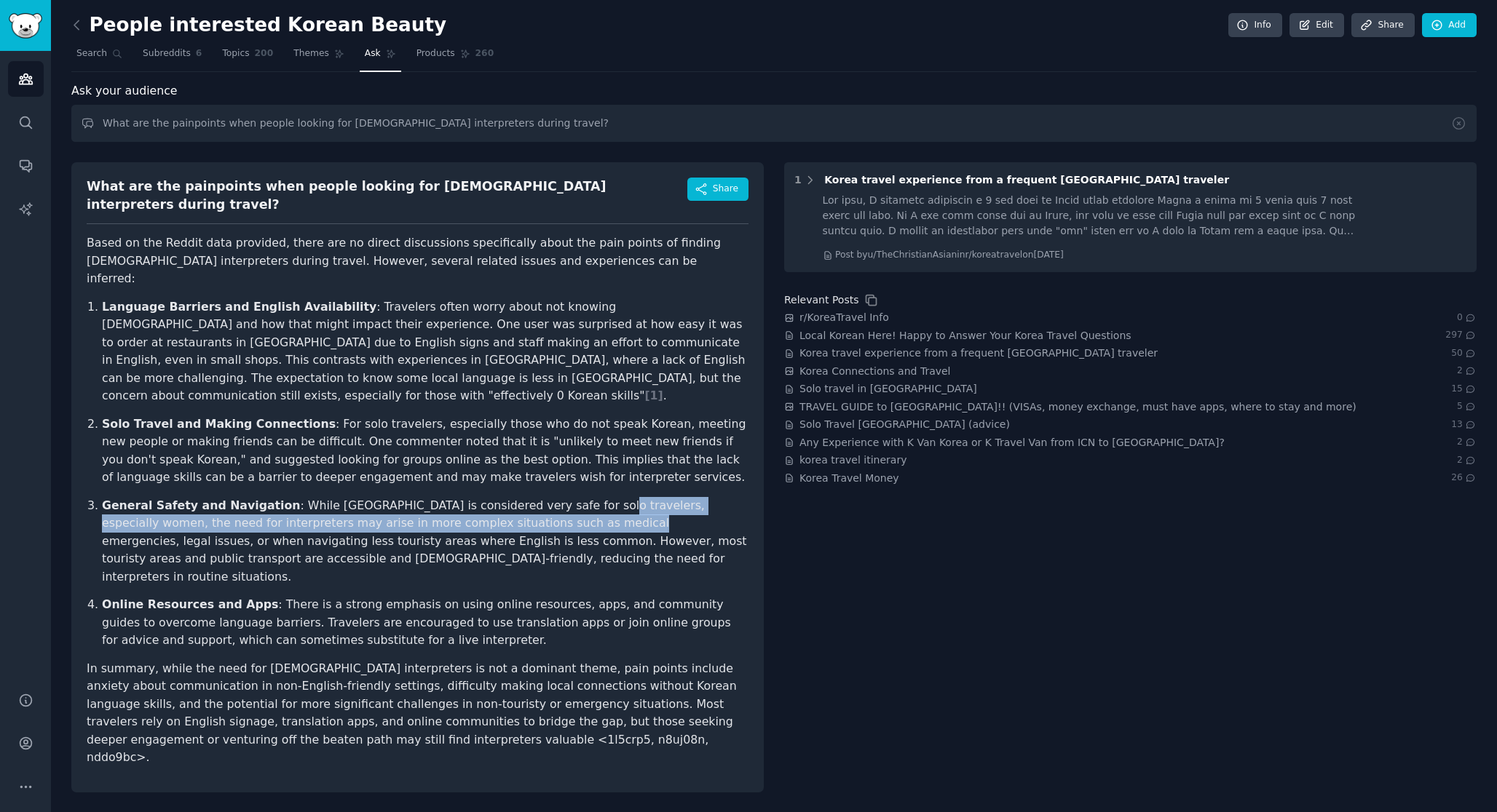
drag, startPoint x: 553, startPoint y: 456, endPoint x: 514, endPoint y: 474, distance: 43.0
click at [514, 497] on p "General Safety and Navigation : While Korea is considered very safe for solo tr…" at bounding box center [425, 542] width 646 height 89
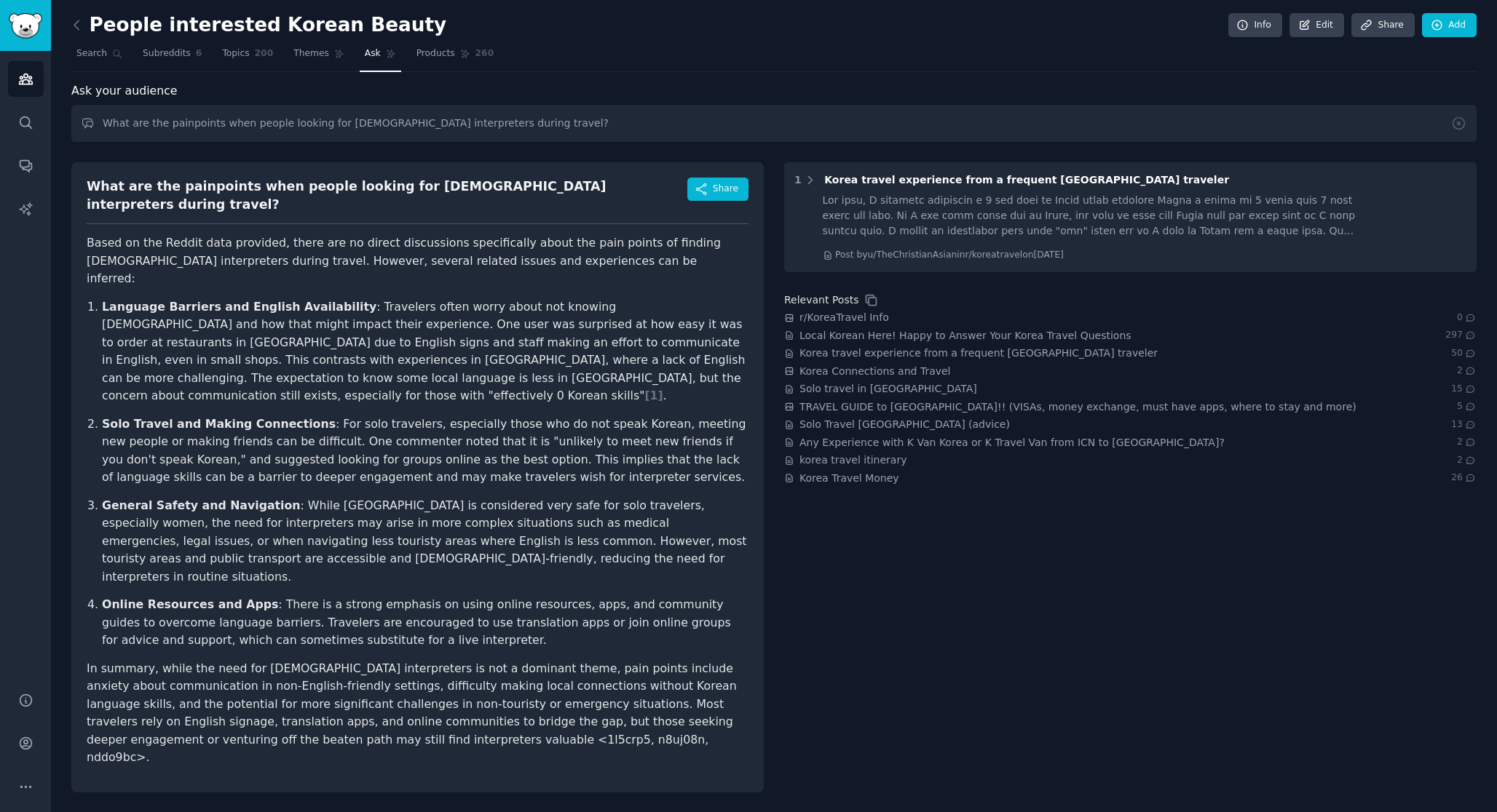
click at [517, 497] on p "General Safety and Navigation : While Korea is considered very safe for solo tr…" at bounding box center [425, 542] width 646 height 89
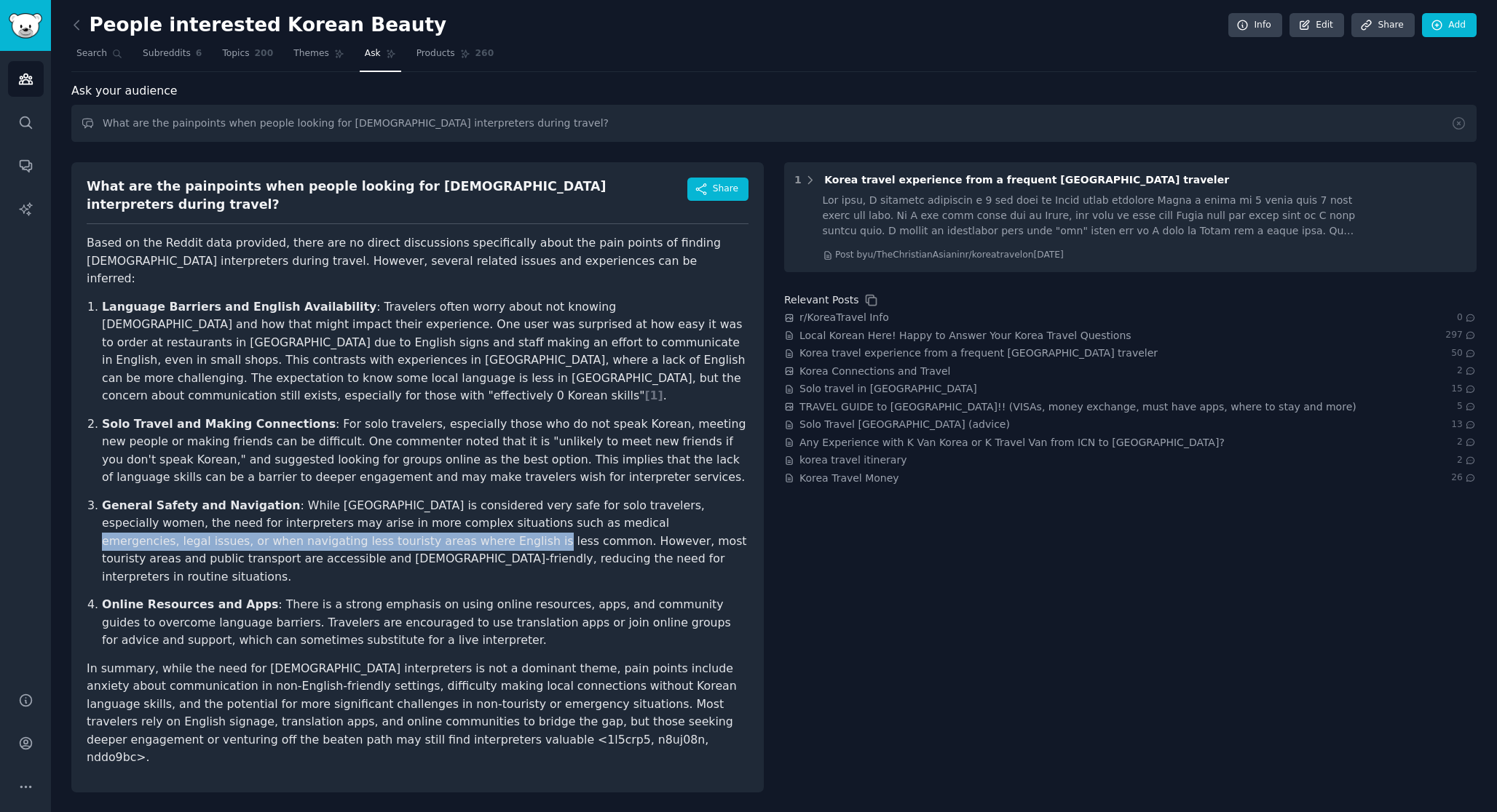
drag, startPoint x: 517, startPoint y: 474, endPoint x: 330, endPoint y: 487, distance: 187.5
click at [330, 497] on p "General Safety and Navigation : While Korea is considered very safe for solo tr…" at bounding box center [425, 542] width 646 height 89
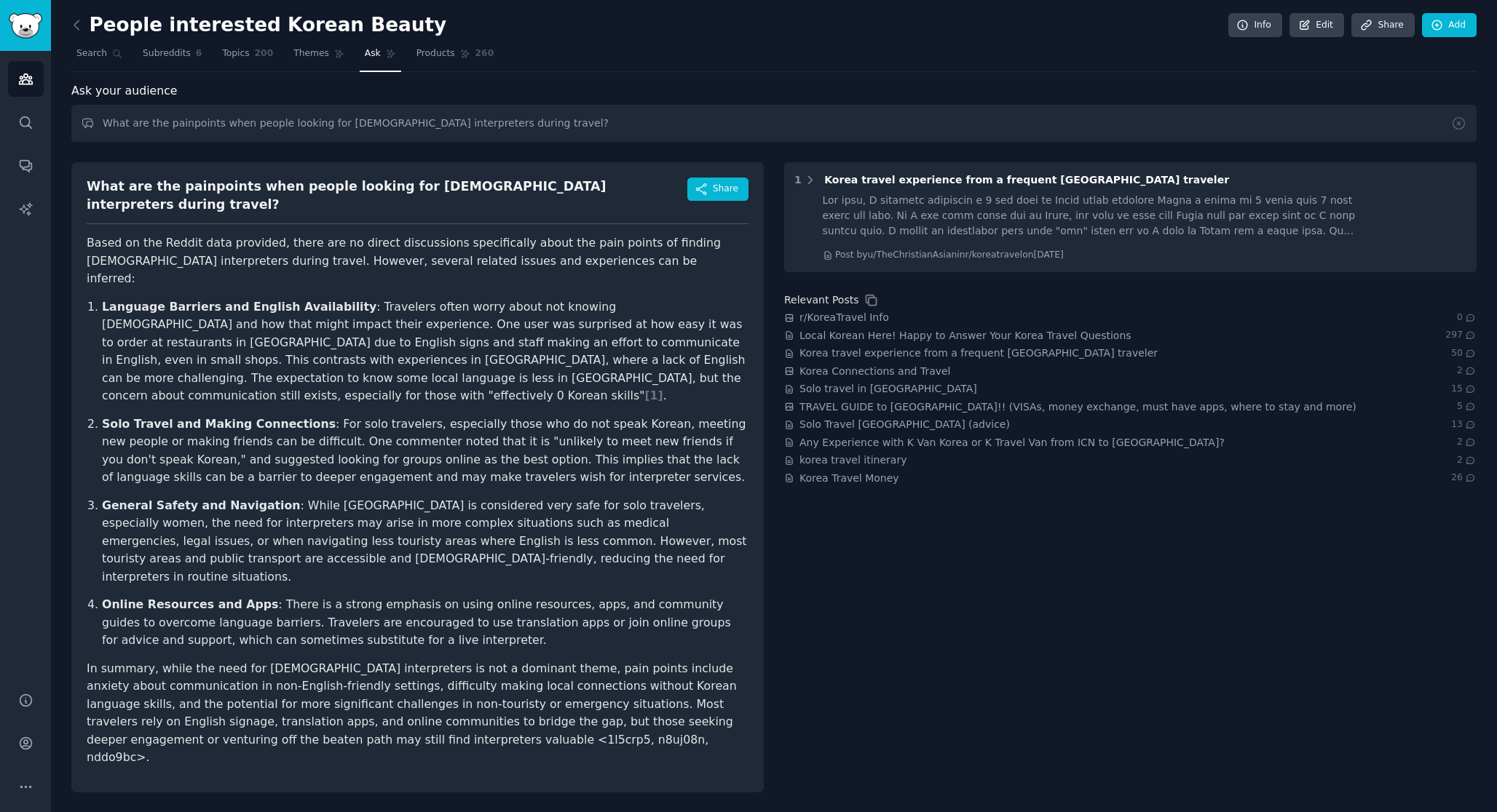
drag, startPoint x: 335, startPoint y: 487, endPoint x: 565, endPoint y: 508, distance: 231.0
click at [650, 508] on p "General Safety and Navigation : While Korea is considered very safe for solo tr…" at bounding box center [425, 542] width 646 height 89
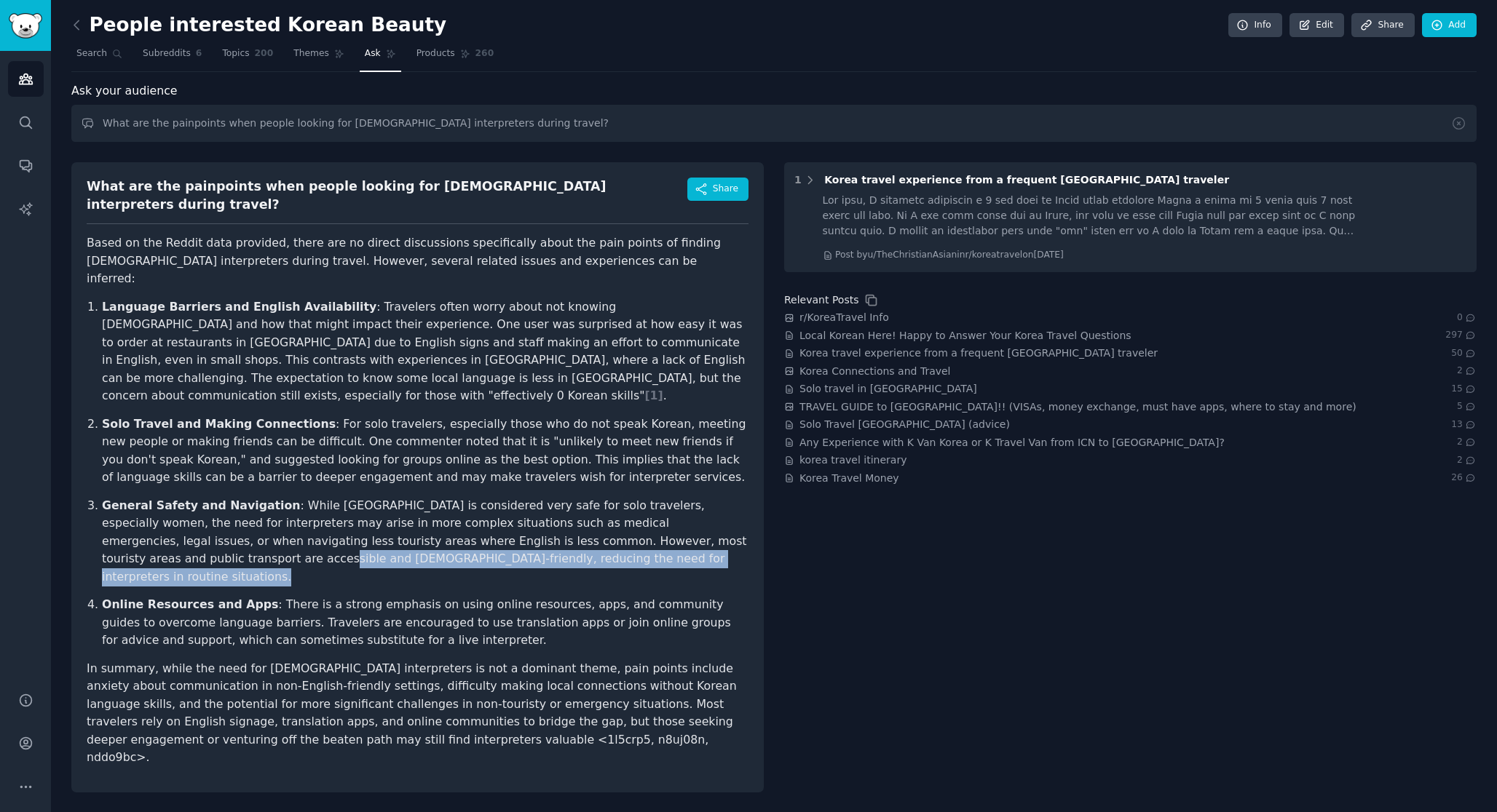
drag, startPoint x: 109, startPoint y: 508, endPoint x: 526, endPoint y: 508, distance: 417.0
click at [526, 508] on p "General Safety and Navigation : While Korea is considered very safe for solo tr…" at bounding box center [425, 542] width 646 height 89
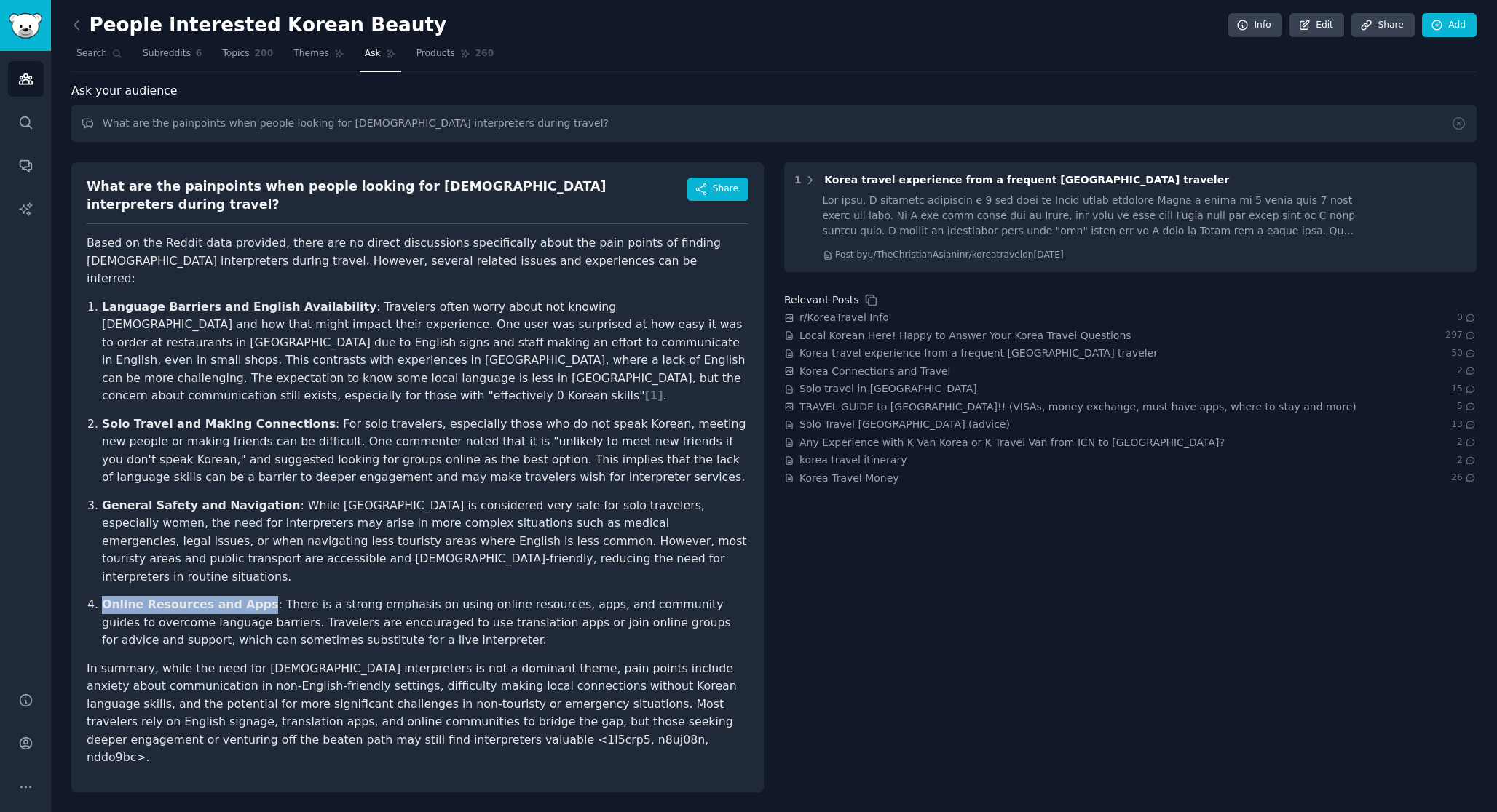
drag, startPoint x: 105, startPoint y: 541, endPoint x: 253, endPoint y: 541, distance: 148.0
click at [253, 597] on strong "Online Resources and Apps" at bounding box center [190, 604] width 177 height 14
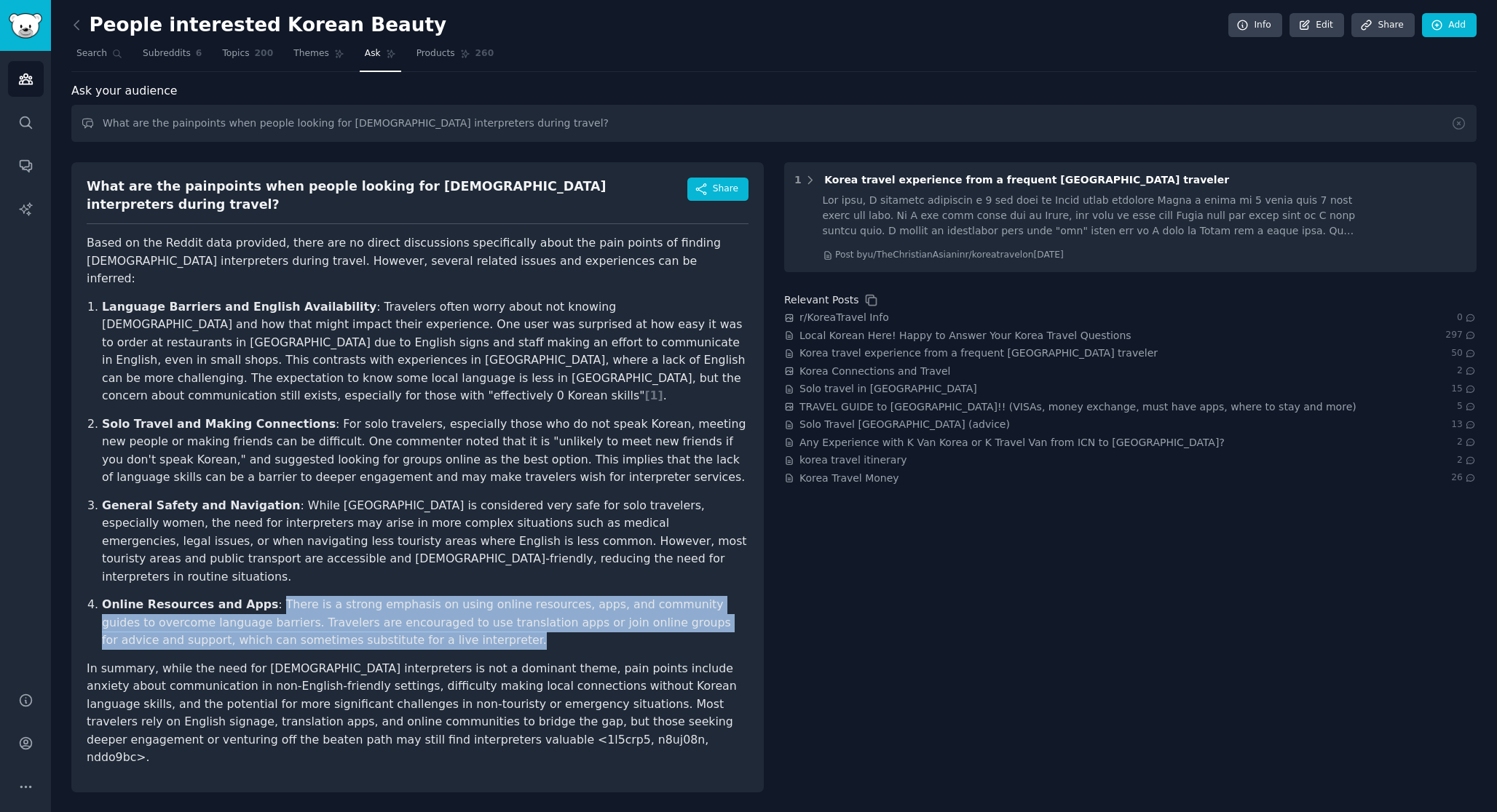
drag, startPoint x: 261, startPoint y: 535, endPoint x: 402, endPoint y: 572, distance: 145.8
click at [402, 596] on p "Online Resources and Apps : There is a strong emphasis on using online resource…" at bounding box center [425, 623] width 646 height 53
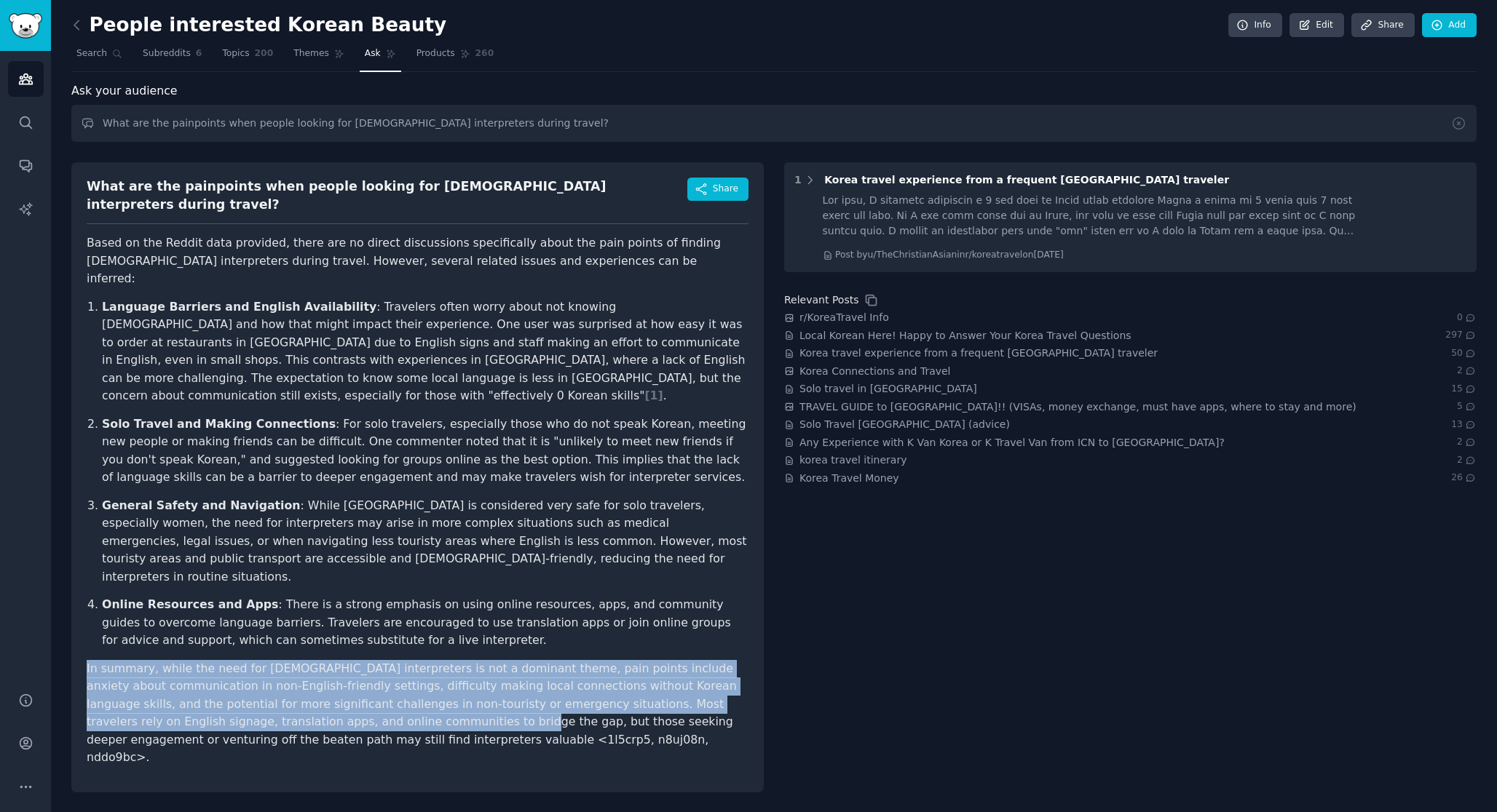
drag, startPoint x: 83, startPoint y: 600, endPoint x: 284, endPoint y: 649, distance: 206.9
click at [284, 649] on div "What are the painpoints when people looking for korean interpreters during trav…" at bounding box center [417, 477] width 692 height 630
click at [284, 660] on p "In summary, while the need for Korean interpreters is not a dominant theme, pai…" at bounding box center [417, 713] width 662 height 107
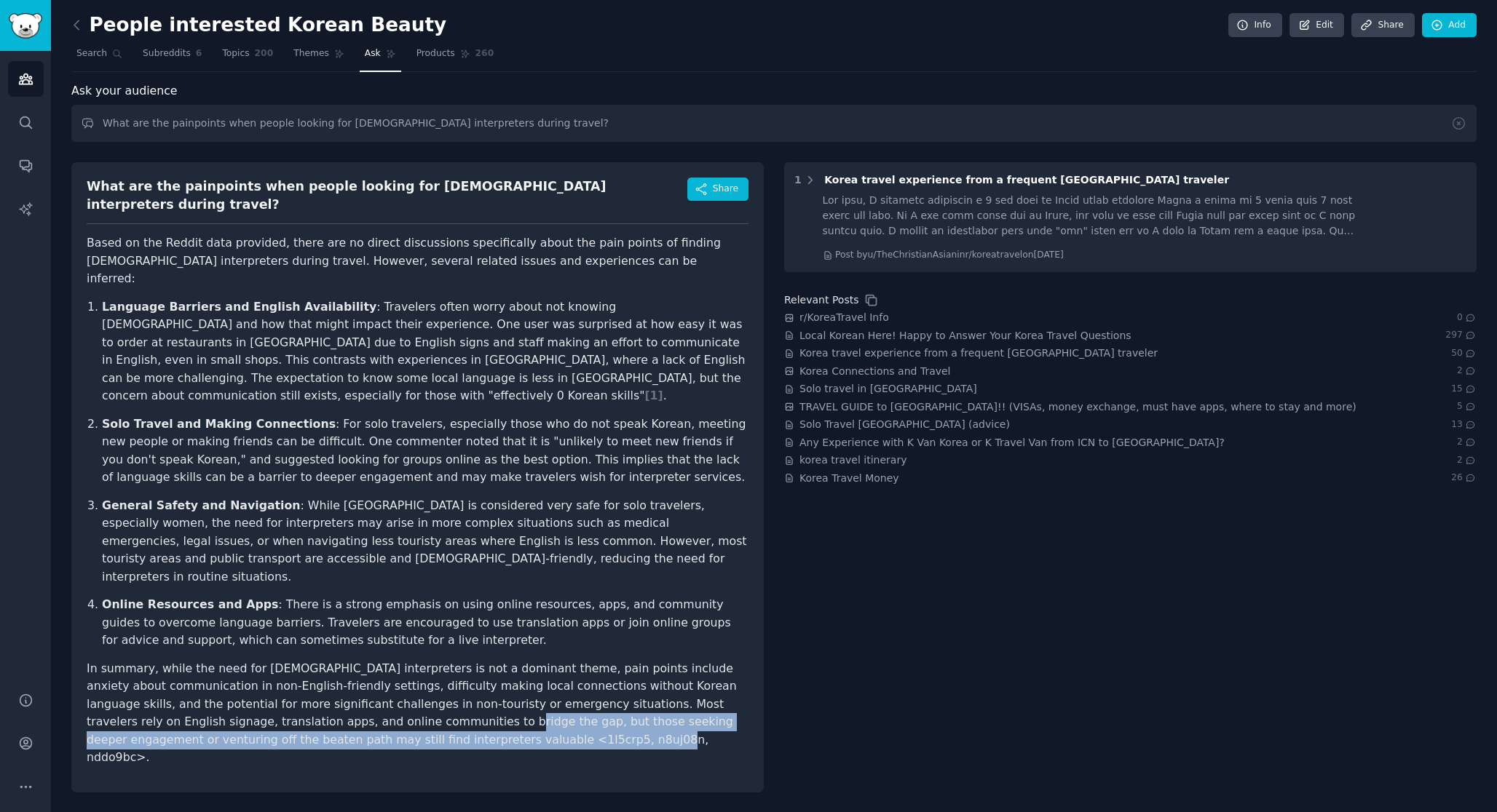
drag, startPoint x: 271, startPoint y: 649, endPoint x: 411, endPoint y: 671, distance: 141.7
click at [411, 671] on p "In summary, while the need for Korean interpreters is not a dominant theme, pai…" at bounding box center [417, 713] width 662 height 107
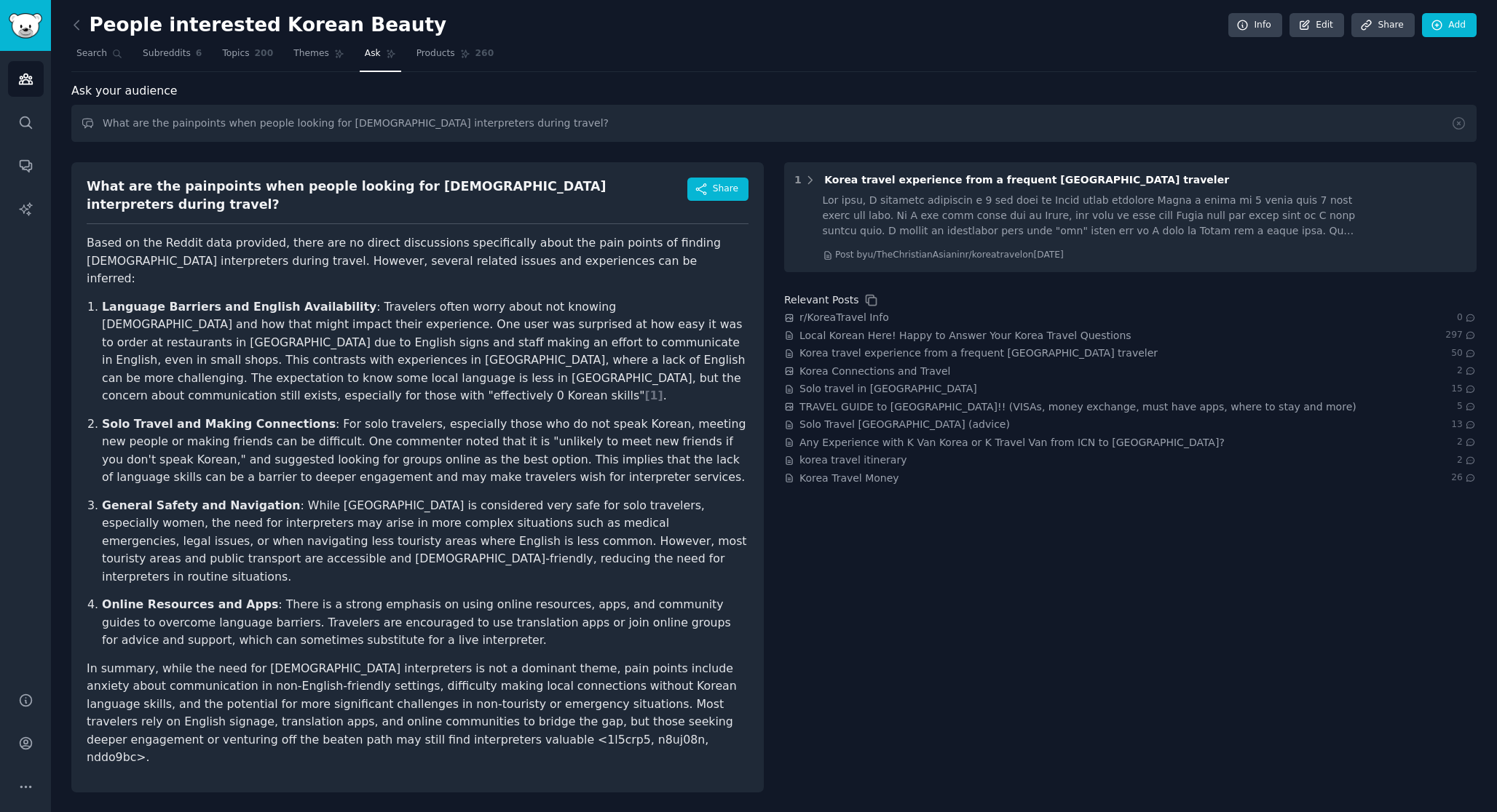
click at [572, 744] on div "People interested Korean Beauty Info Edit Share Add Search Subreddits 6 Topics …" at bounding box center [774, 406] width 1446 height 813
click at [217, 123] on input "What are the painpoints when people looking for korean interpreters during trav…" at bounding box center [773, 123] width 1405 height 37
click at [254, 127] on input "What are the painpoints when people looking for korean interpreters during trav…" at bounding box center [773, 123] width 1405 height 37
click at [158, 135] on input "What are the painpoints when people looking for korean interpreters during trav…" at bounding box center [773, 123] width 1405 height 37
drag, startPoint x: 245, startPoint y: 125, endPoint x: 17, endPoint y: 114, distance: 228.3
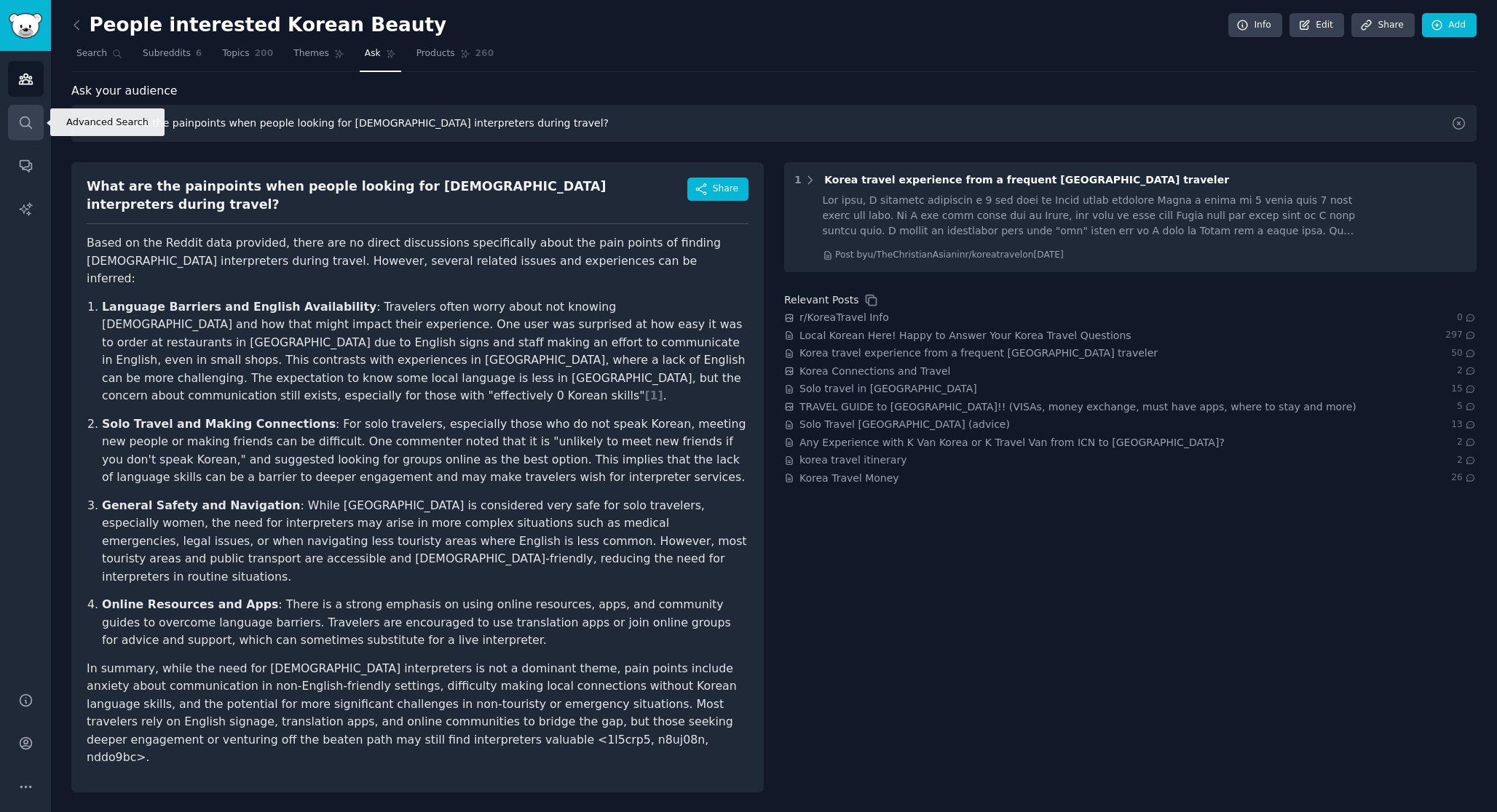
click at [17, 114] on div "Advanced Search Audiences Search Conversations AI Reports Help Account More Peo…" at bounding box center [748, 406] width 1497 height 812
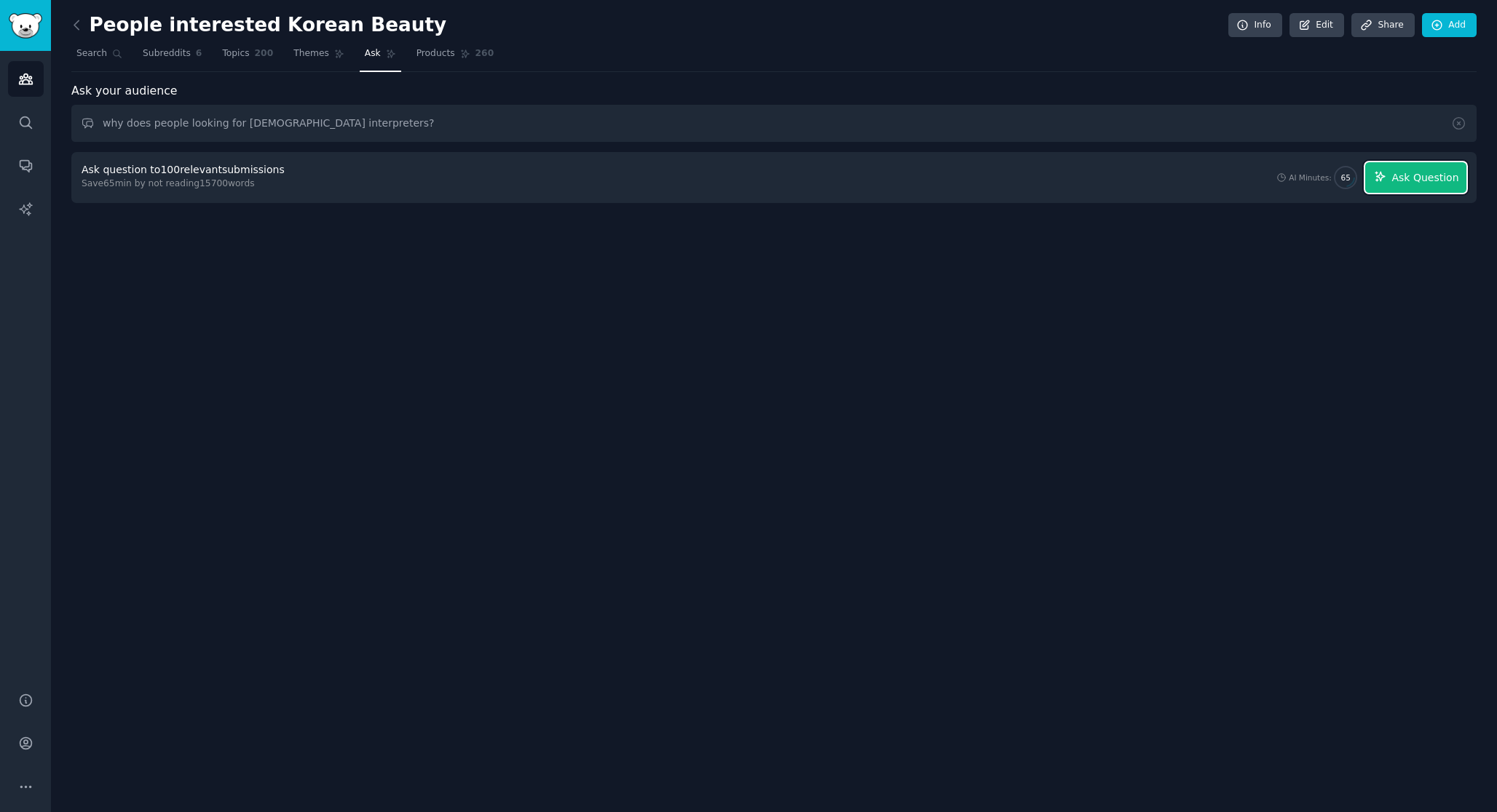
click at [1424, 176] on span "Ask Question" at bounding box center [1424, 178] width 67 height 15
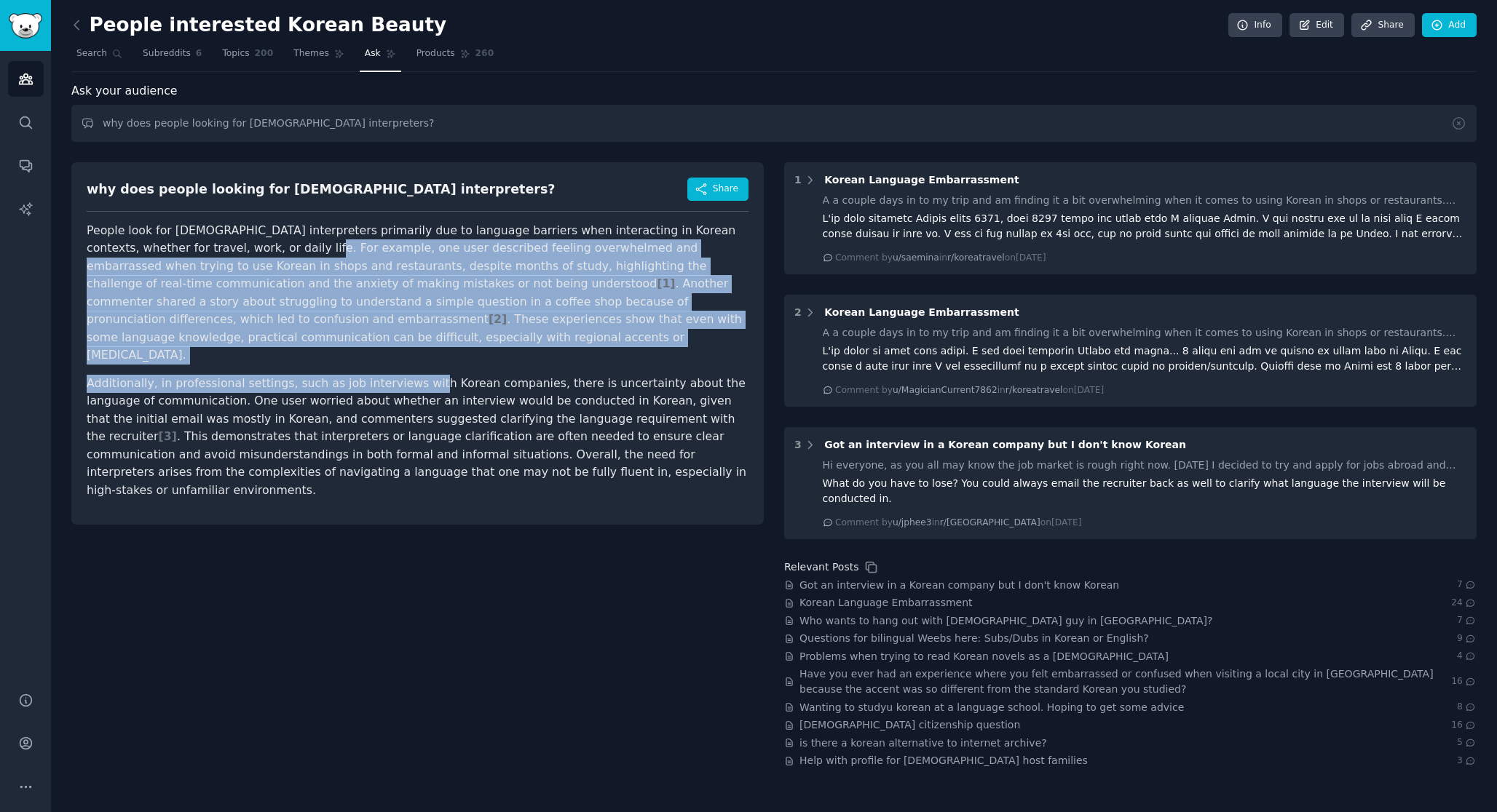
drag, startPoint x: 232, startPoint y: 247, endPoint x: 414, endPoint y: 363, distance: 215.8
click at [414, 363] on article "People look for Korean interpreters primarily due to language barriers when int…" at bounding box center [417, 361] width 662 height 278
click at [414, 375] on p "Additionally, in professional settings, such as job interviews with Korean comp…" at bounding box center [417, 438] width 662 height 125
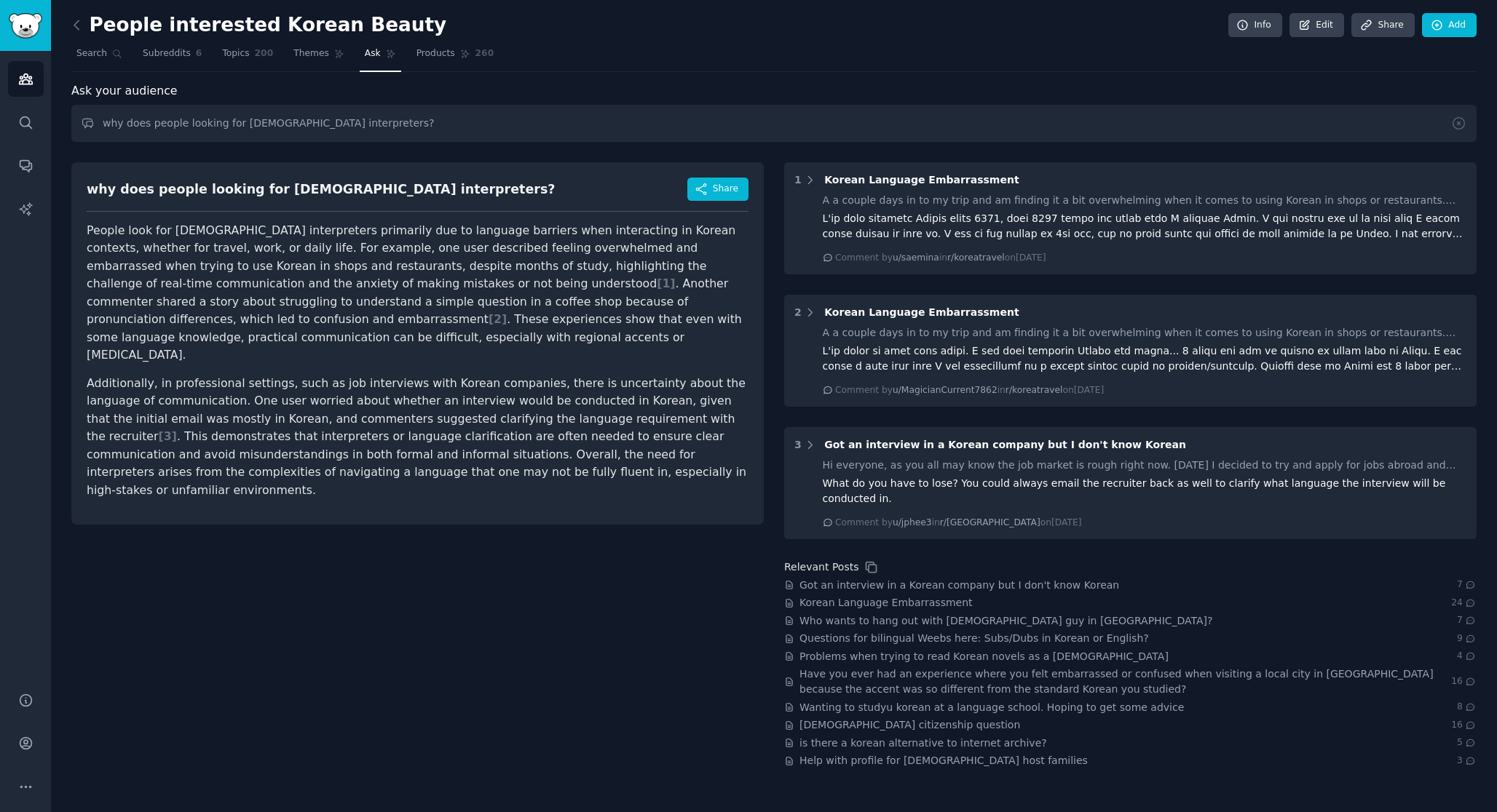
drag, startPoint x: 177, startPoint y: 381, endPoint x: 502, endPoint y: 389, distance: 325.1
click at [502, 389] on p "Additionally, in professional settings, such as job interviews with Korean comp…" at bounding box center [417, 438] width 662 height 125
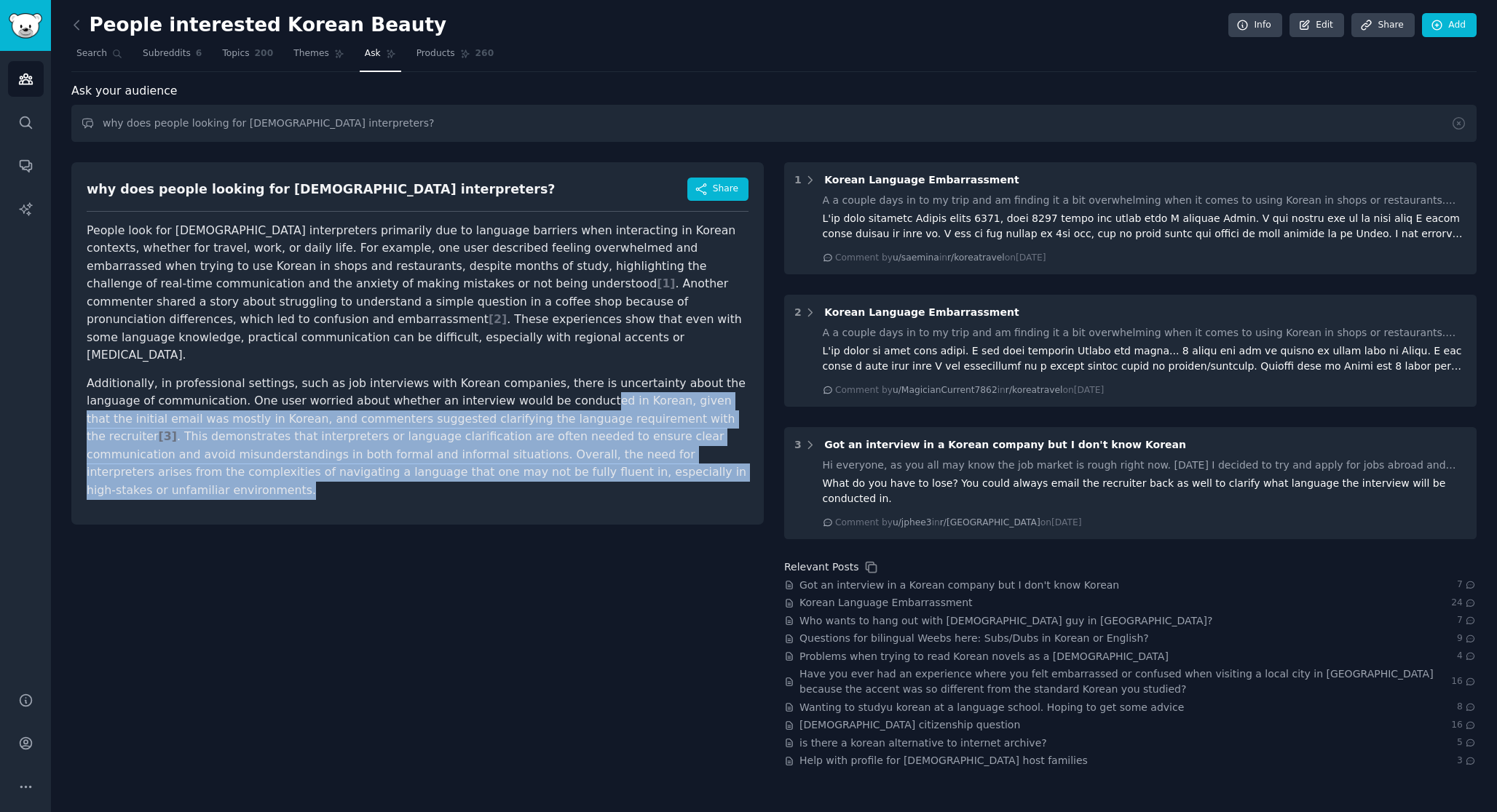
drag, startPoint x: 502, startPoint y: 389, endPoint x: 507, endPoint y: 453, distance: 64.2
click at [507, 454] on p "Additionally, in professional settings, such as job interviews with Korean comp…" at bounding box center [417, 438] width 662 height 125
click at [507, 453] on p "Additionally, in professional settings, such as job interviews with Korean comp…" at bounding box center [417, 438] width 662 height 125
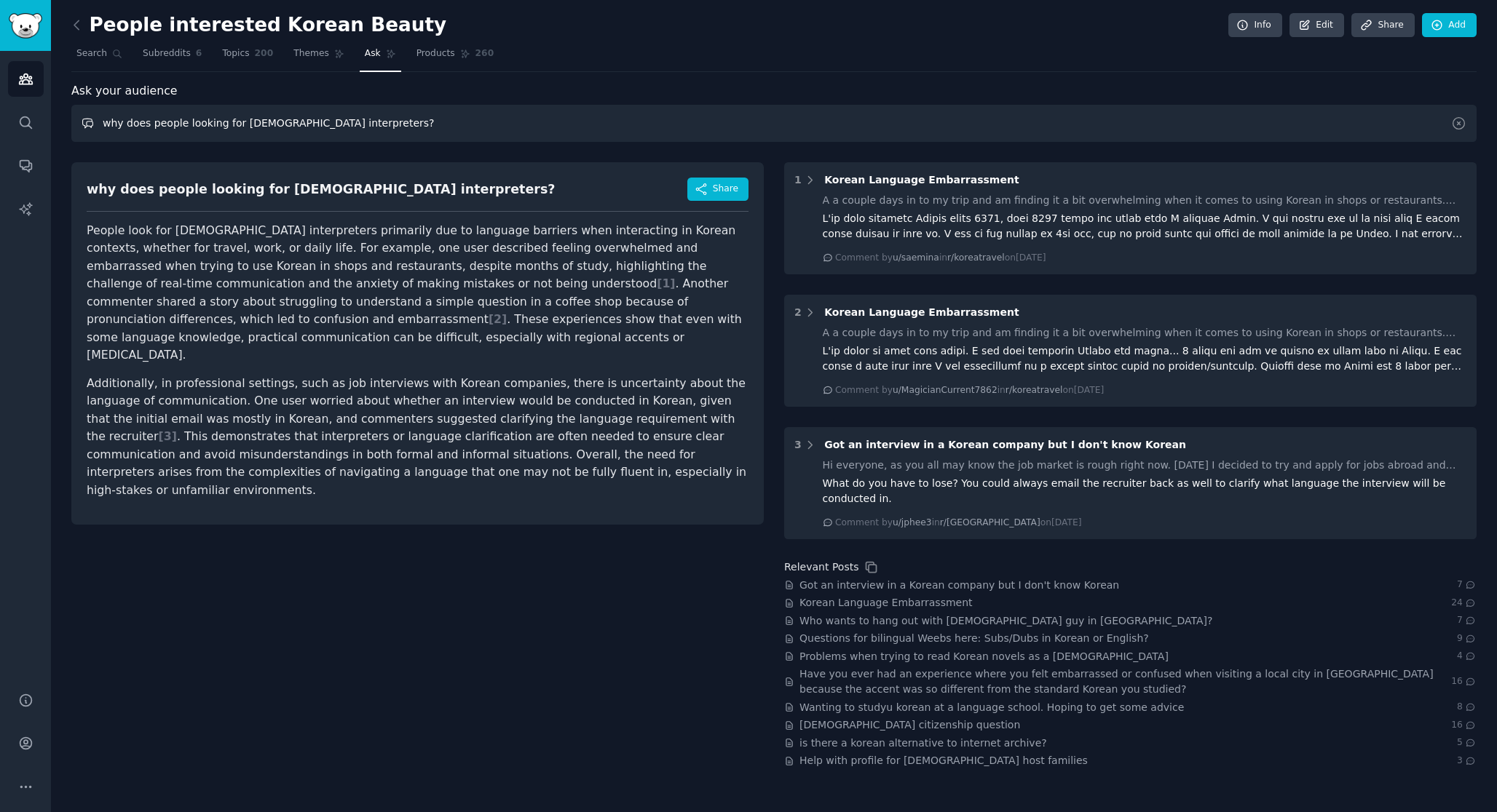
click at [394, 131] on input "why does people looking for korean interpreters?" at bounding box center [773, 123] width 1405 height 37
drag, startPoint x: 124, startPoint y: 127, endPoint x: 60, endPoint y: 127, distance: 64.0
click at [60, 127] on div "People interested Korean Beauty Info Edit Share Add Search Subreddits 6 Topics …" at bounding box center [774, 406] width 1446 height 812
type input "What are the painpoints when people looking for korean interpreters during medi…"
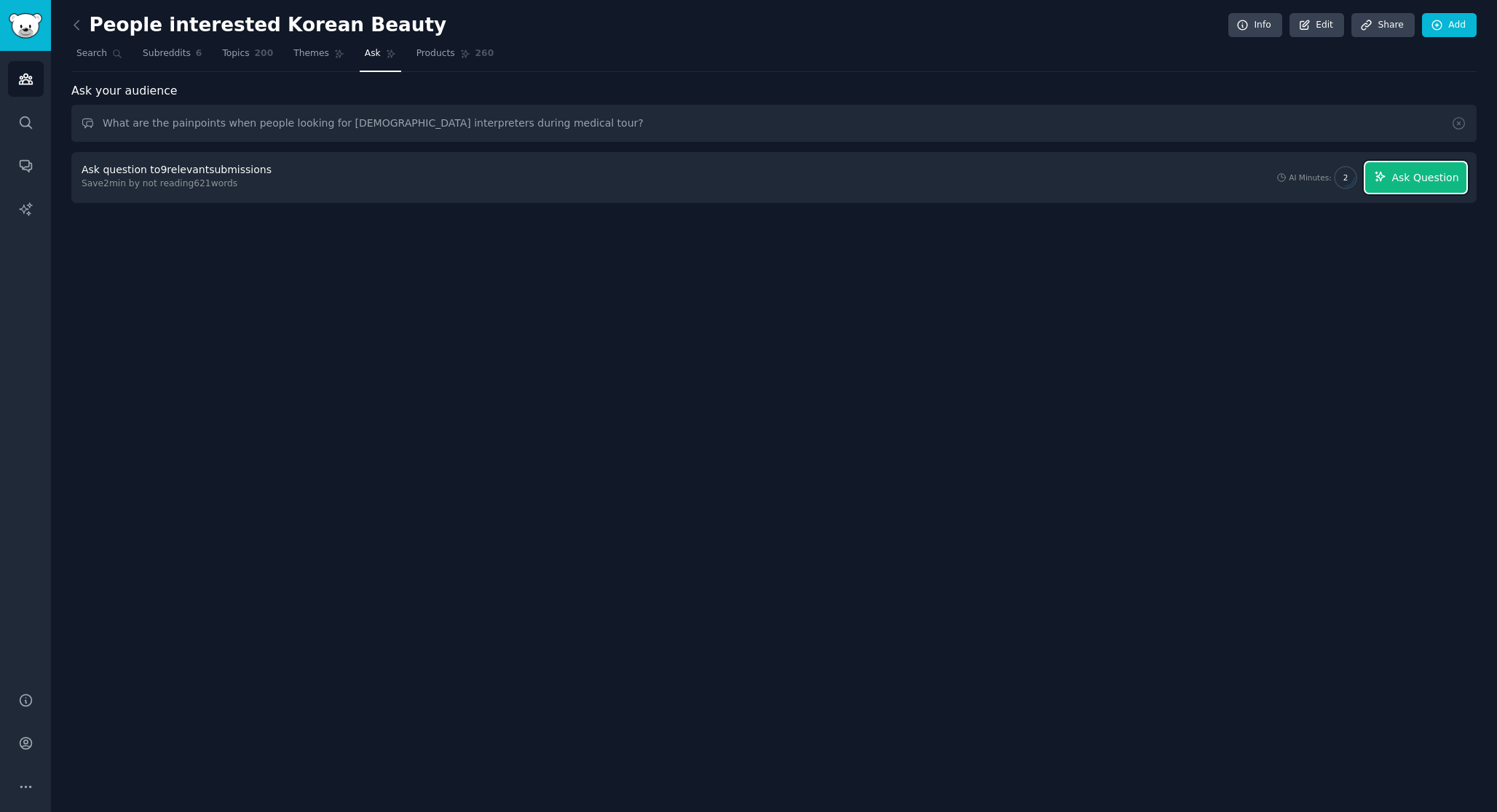
click at [1421, 180] on span "Ask Question" at bounding box center [1424, 178] width 67 height 15
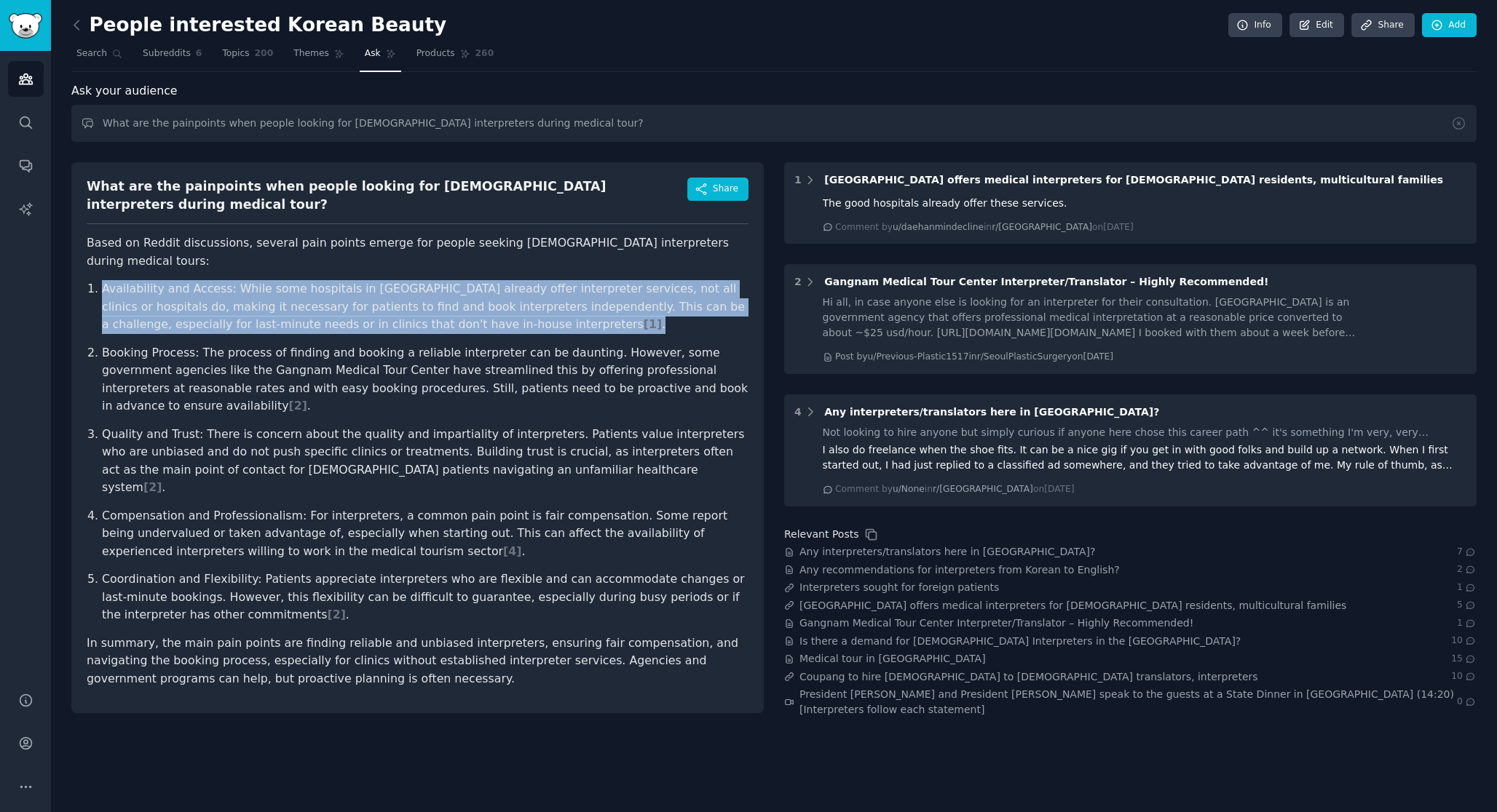
drag, startPoint x: 101, startPoint y: 257, endPoint x: 548, endPoint y: 291, distance: 448.3
click at [548, 291] on li "Availability and Access: While some hospitals in Korea already offer interprete…" at bounding box center [425, 307] width 646 height 53
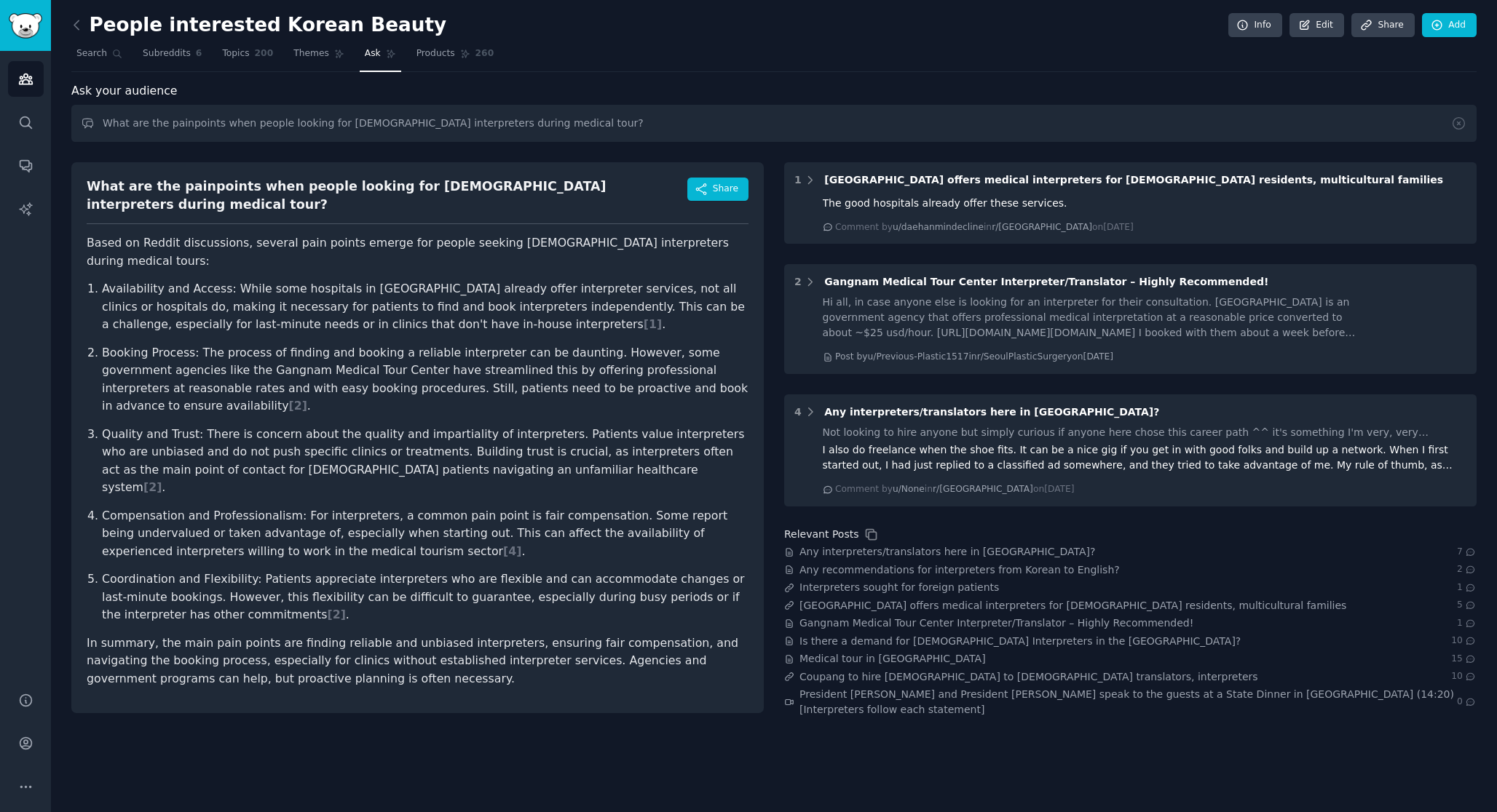
click at [520, 295] on p "Availability and Access: While some hospitals in Korea already offer interprete…" at bounding box center [425, 307] width 646 height 53
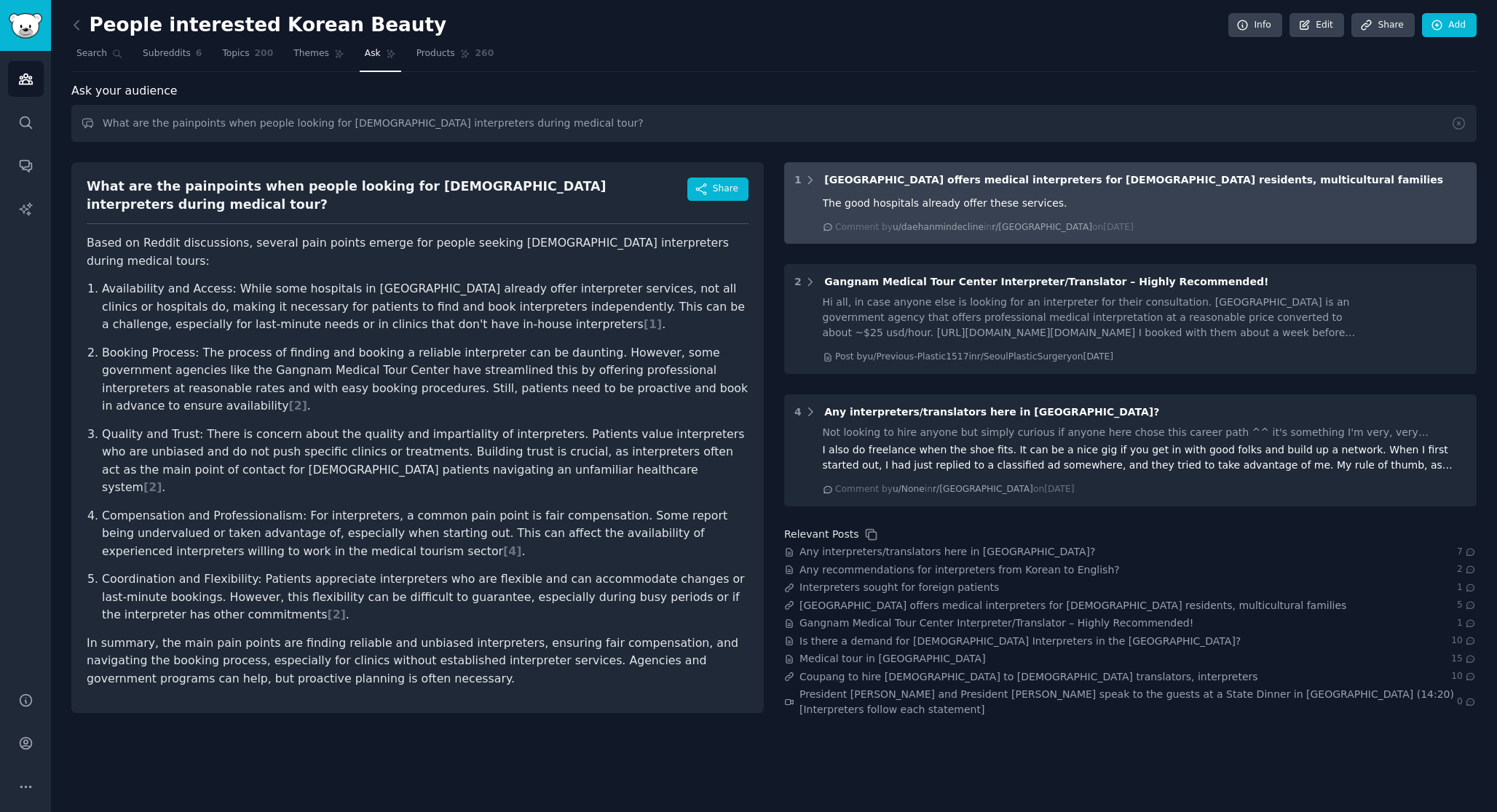
click at [818, 183] on div "1 Seoul offers medical interpreters for foreign residents, multicultural famili…" at bounding box center [1129, 180] width 672 height 15
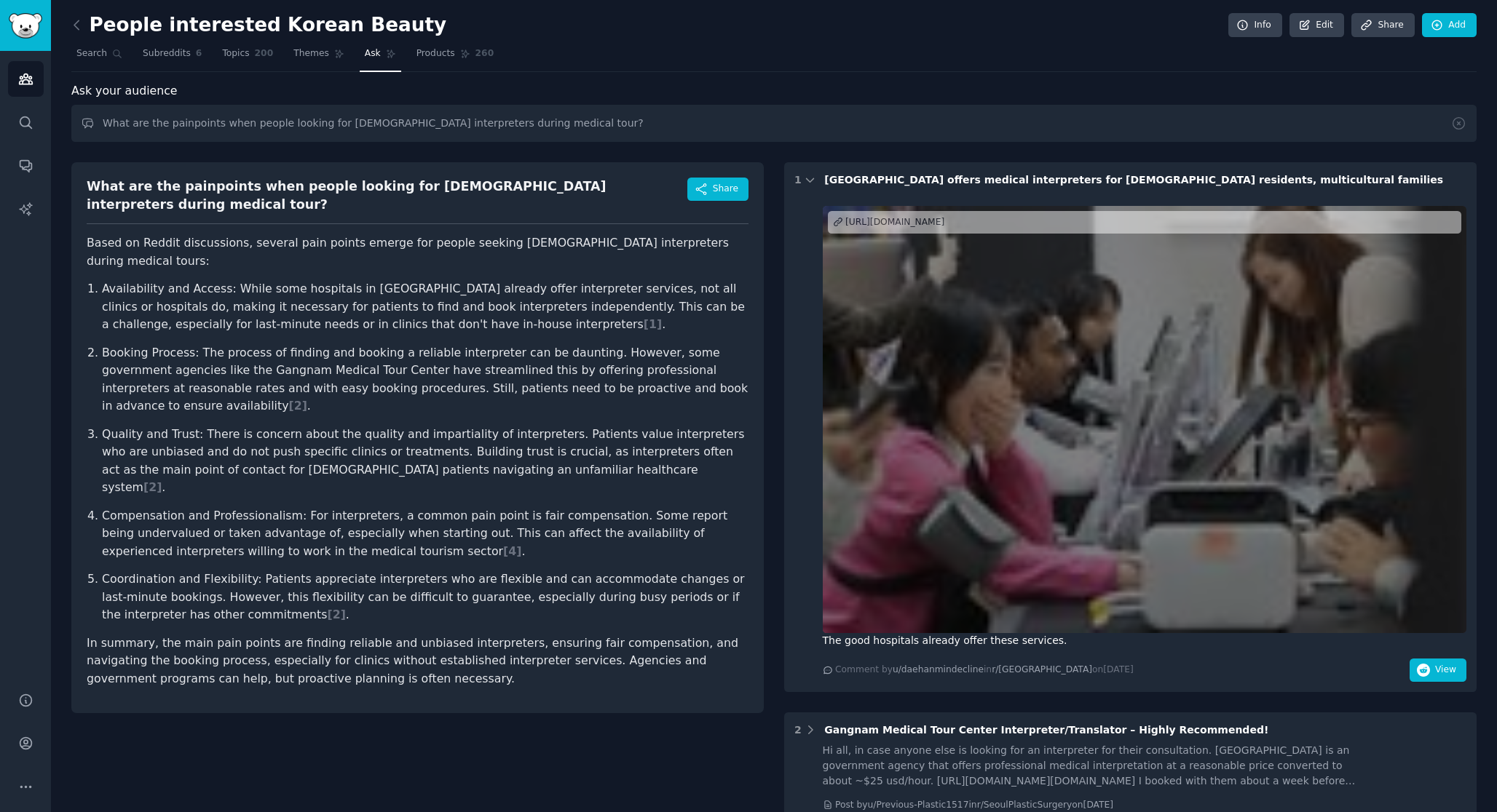
click at [831, 173] on div "Seoul offers medical interpreters for foreign residents, multicultural families" at bounding box center [1133, 180] width 619 height 15
click at [1447, 675] on button "View" at bounding box center [1437, 670] width 57 height 23
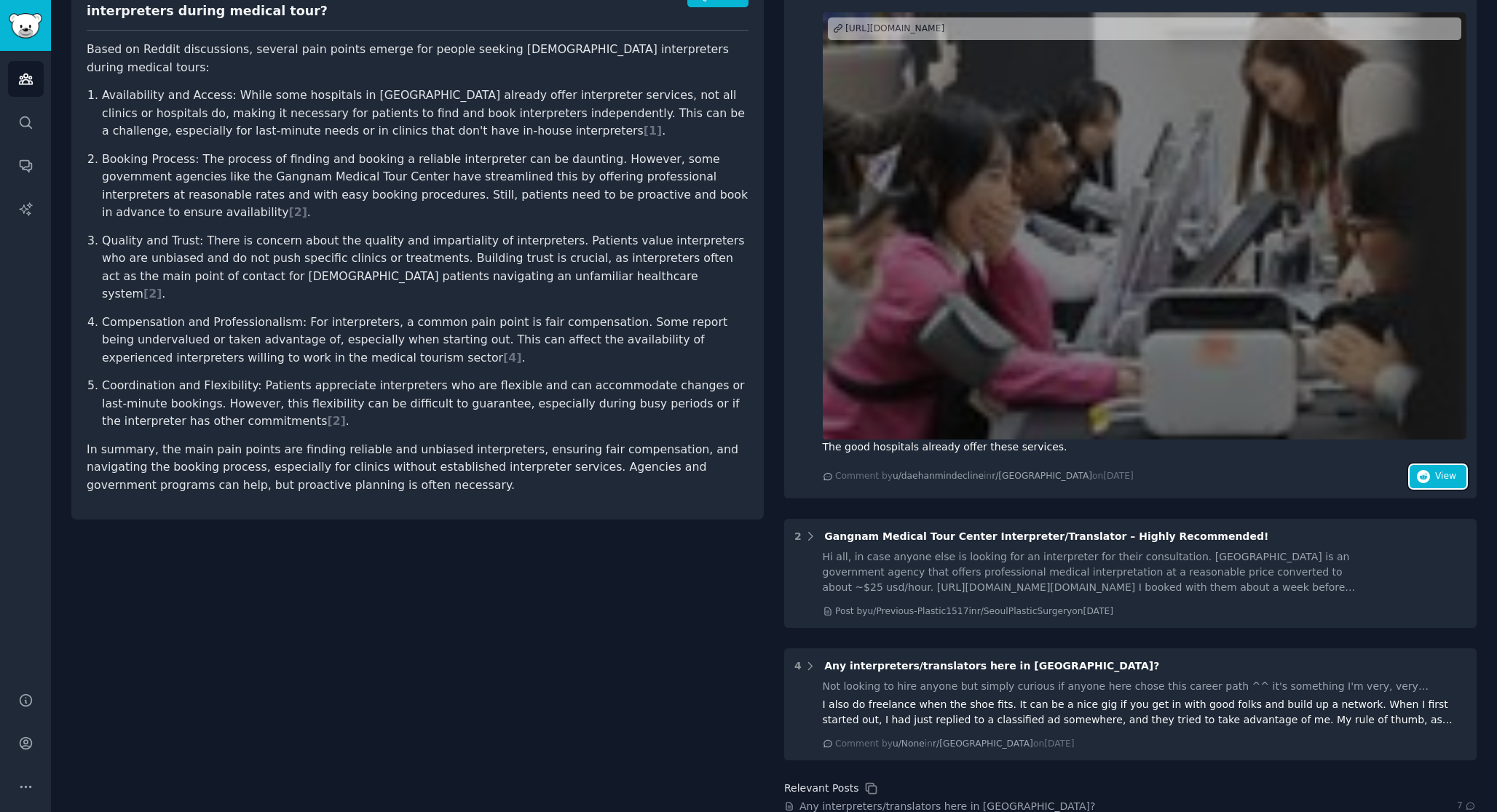
scroll to position [197, 0]
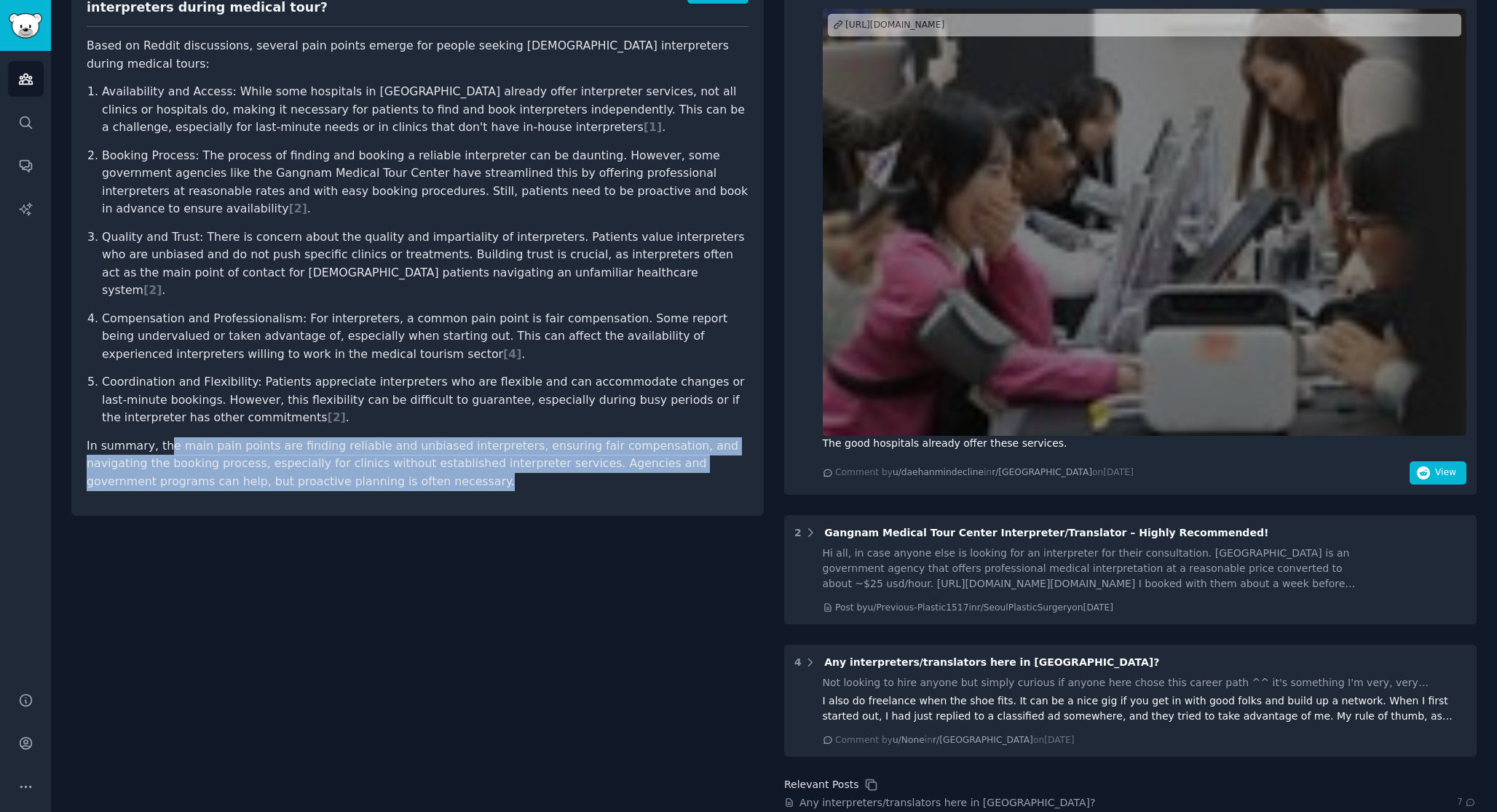
drag, startPoint x: 161, startPoint y: 374, endPoint x: 434, endPoint y: 419, distance: 276.7
click at [435, 438] on p "In summary, the main pain points are finding reliable and unbiased interpreters…" at bounding box center [417, 464] width 662 height 53
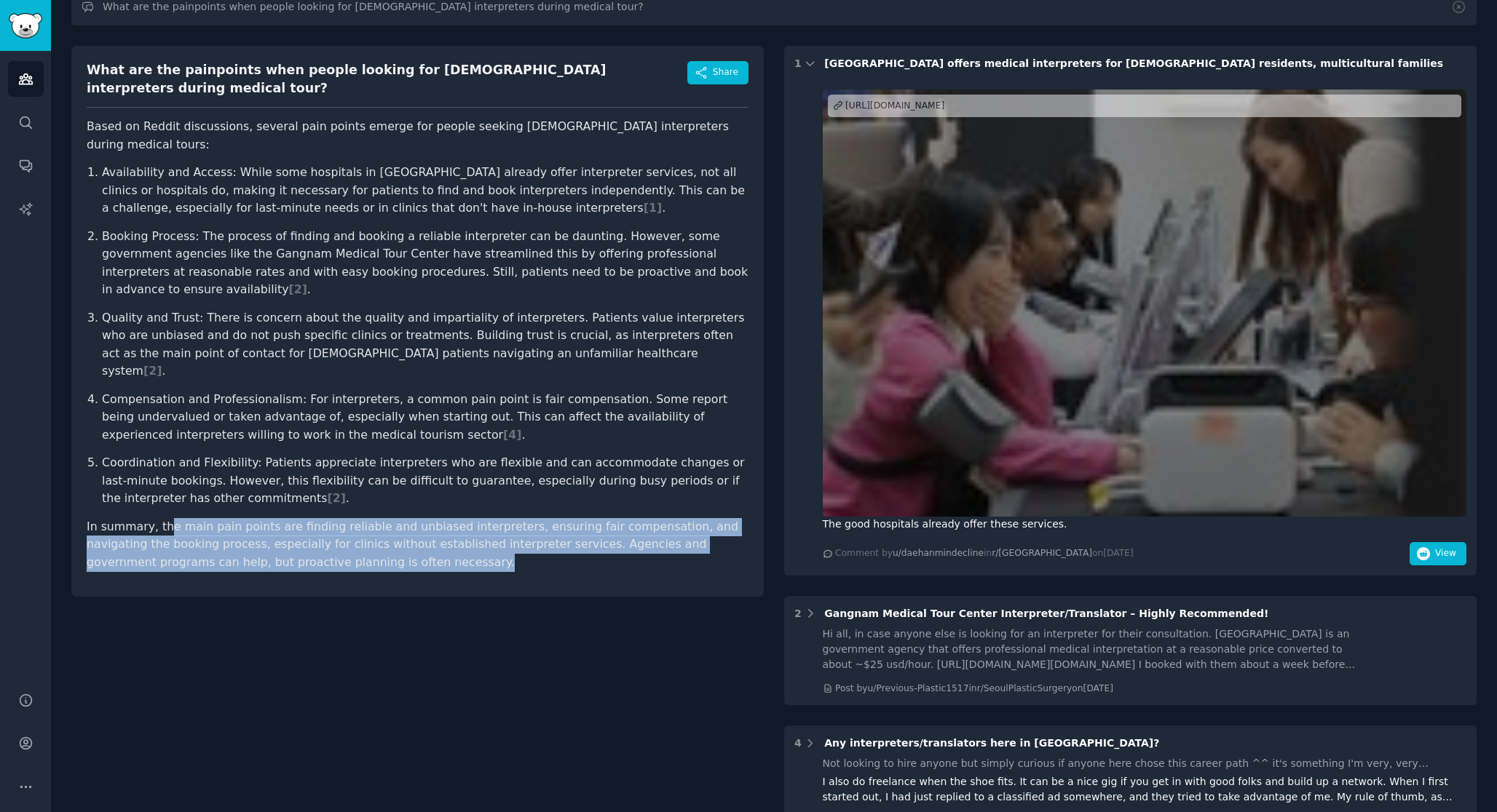
scroll to position [0, 0]
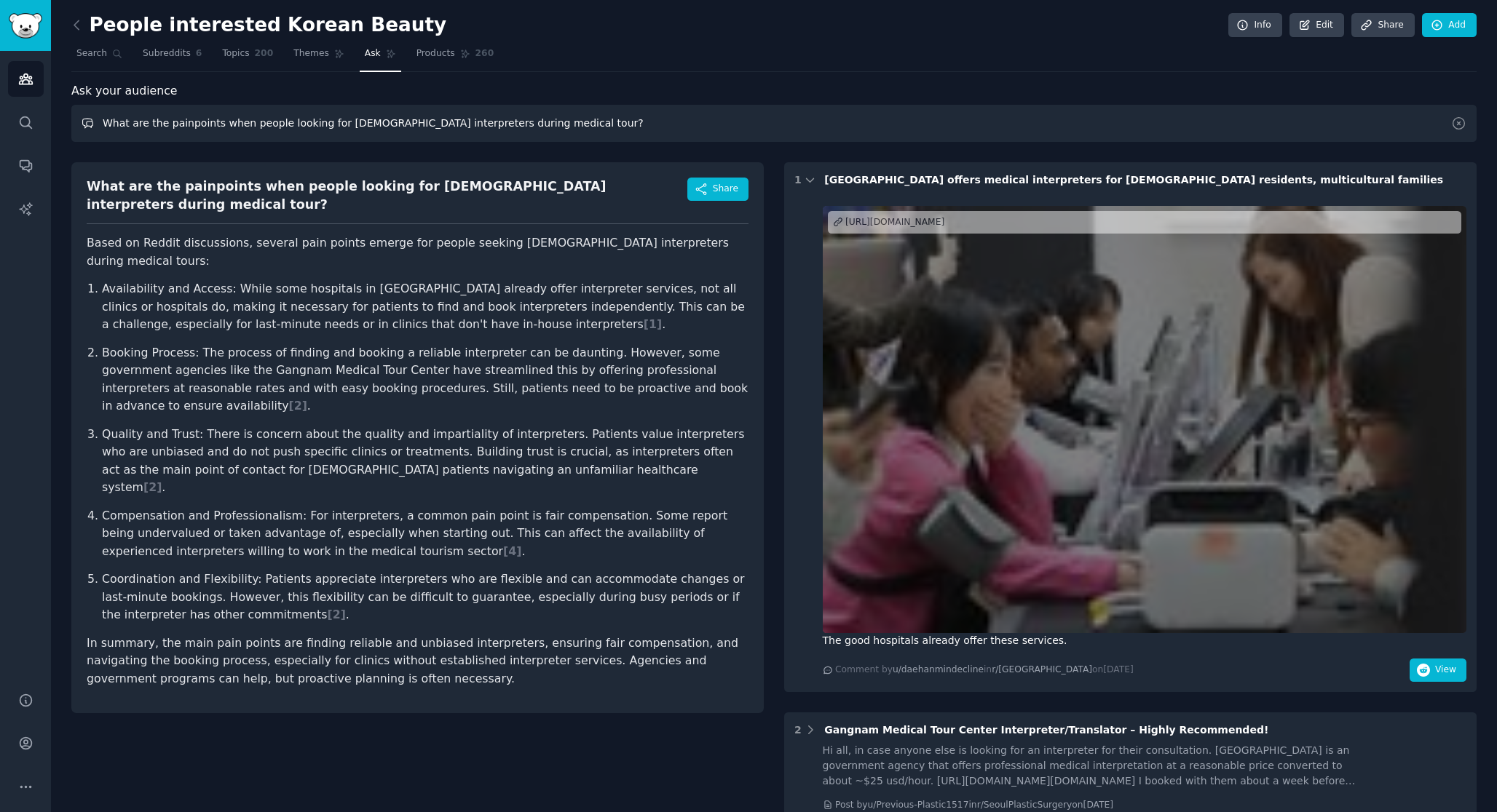
click at [503, 125] on input "What are the painpoints when people looking for korean interpreters during medi…" at bounding box center [773, 123] width 1405 height 37
click at [426, 125] on input "What are the painpoints when people looking for korean interpreters during medi…" at bounding box center [773, 123] width 1405 height 37
